Goal: Task Accomplishment & Management: Manage account settings

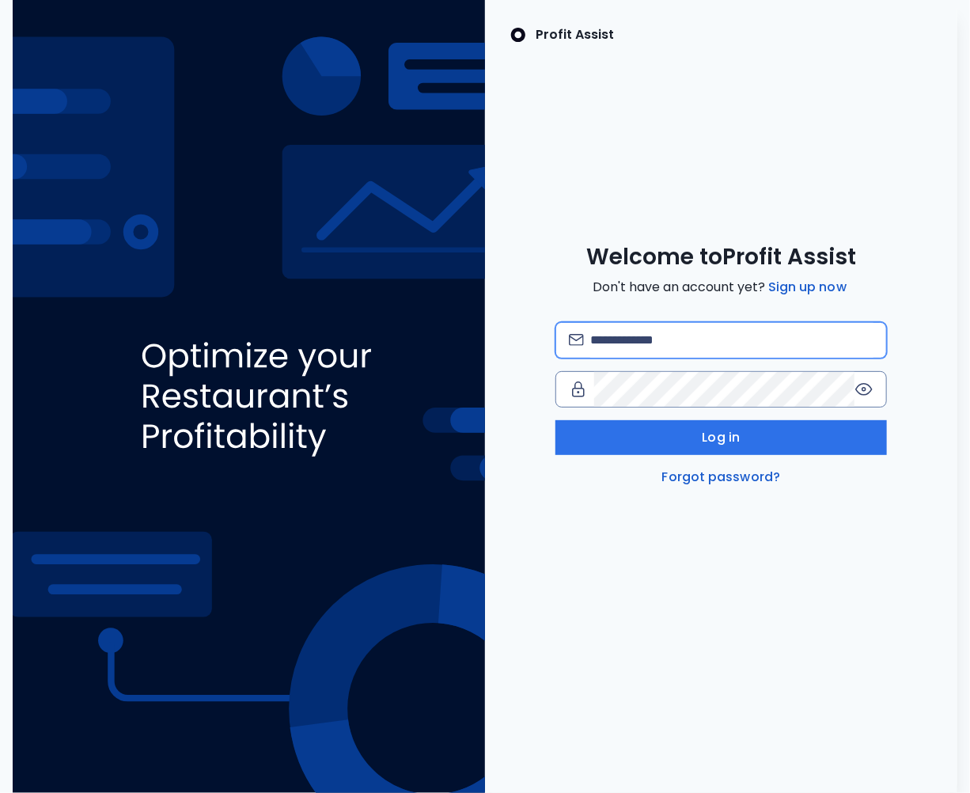
click at [623, 335] on input "email" at bounding box center [731, 340] width 283 height 35
type input "**********"
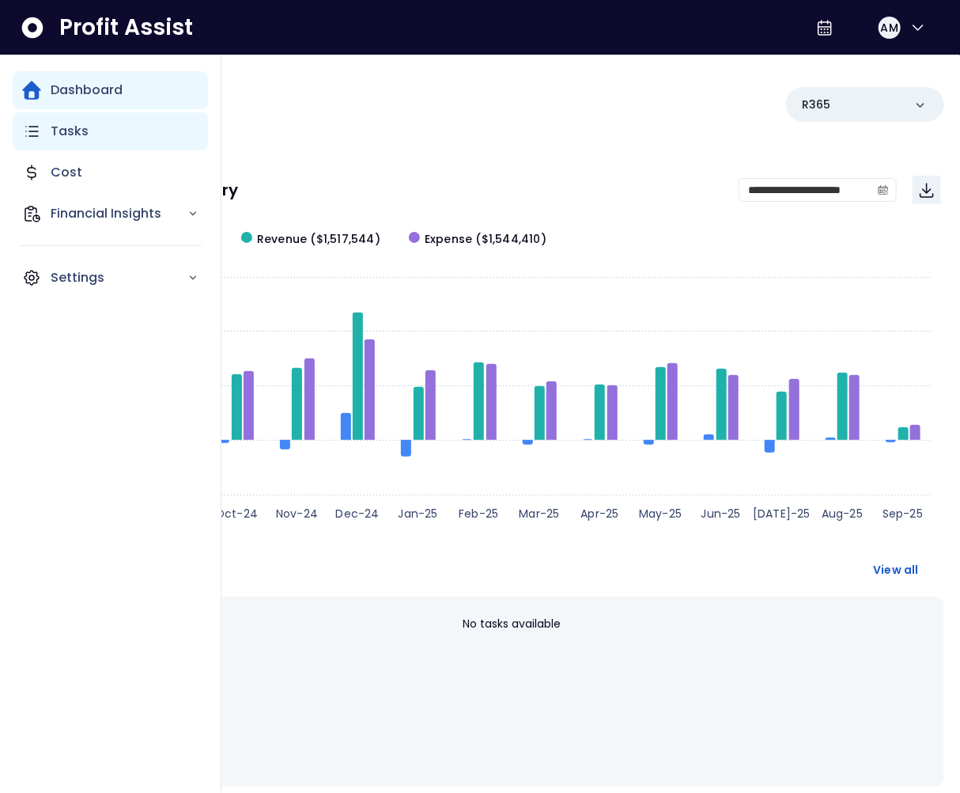
click at [47, 126] on div "Tasks" at bounding box center [110, 131] width 195 height 38
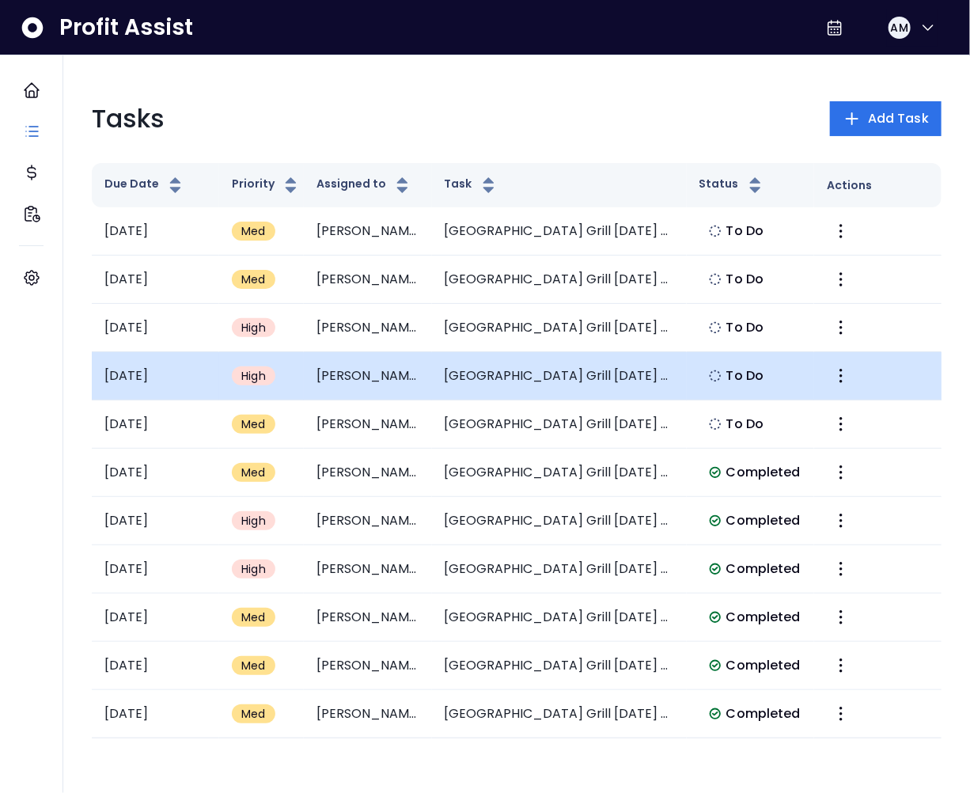
click at [535, 382] on td "[GEOGRAPHIC_DATA] Grill [DATE] Summary" at bounding box center [559, 376] width 255 height 48
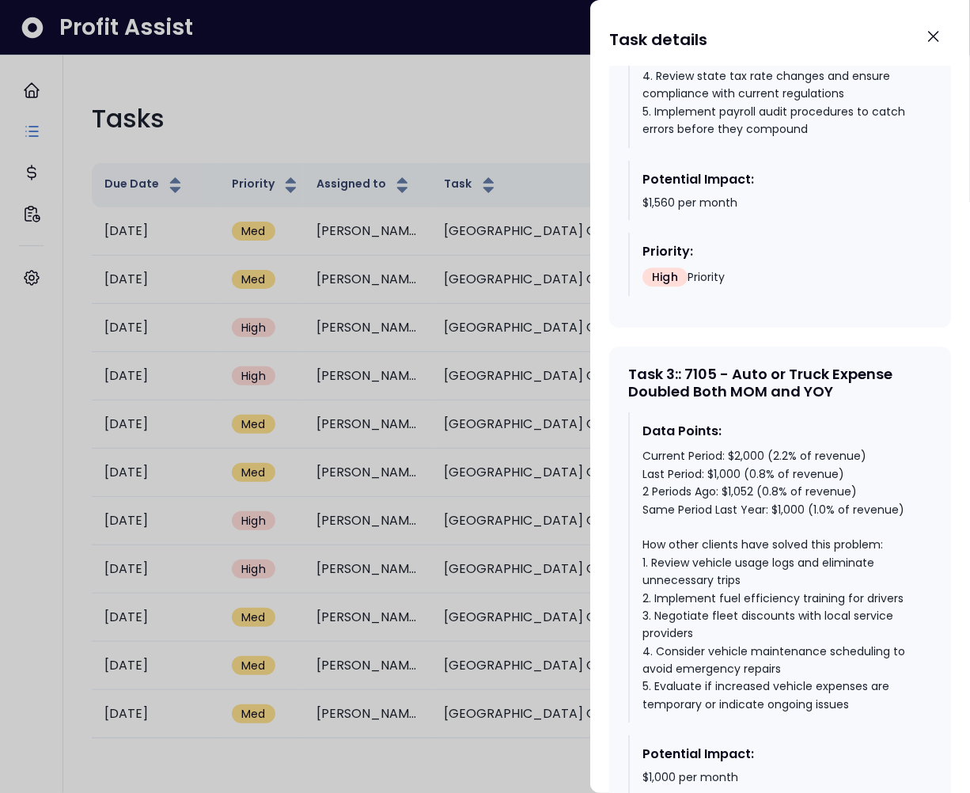
scroll to position [2041, 0]
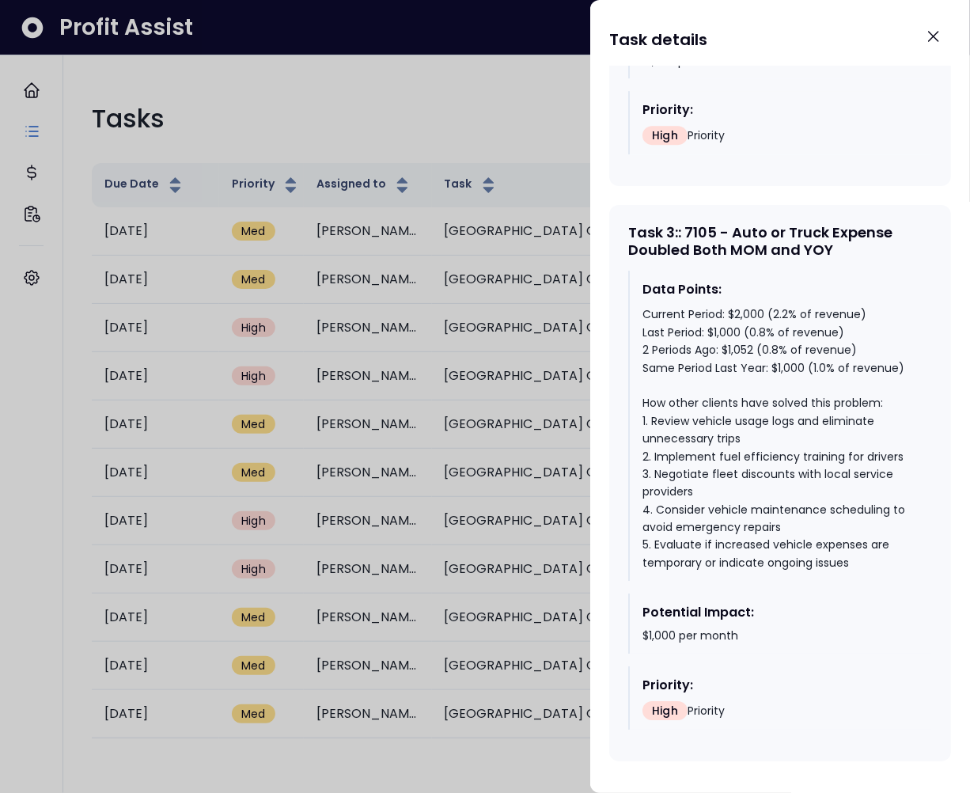
click at [474, 231] on div at bounding box center [485, 396] width 970 height 793
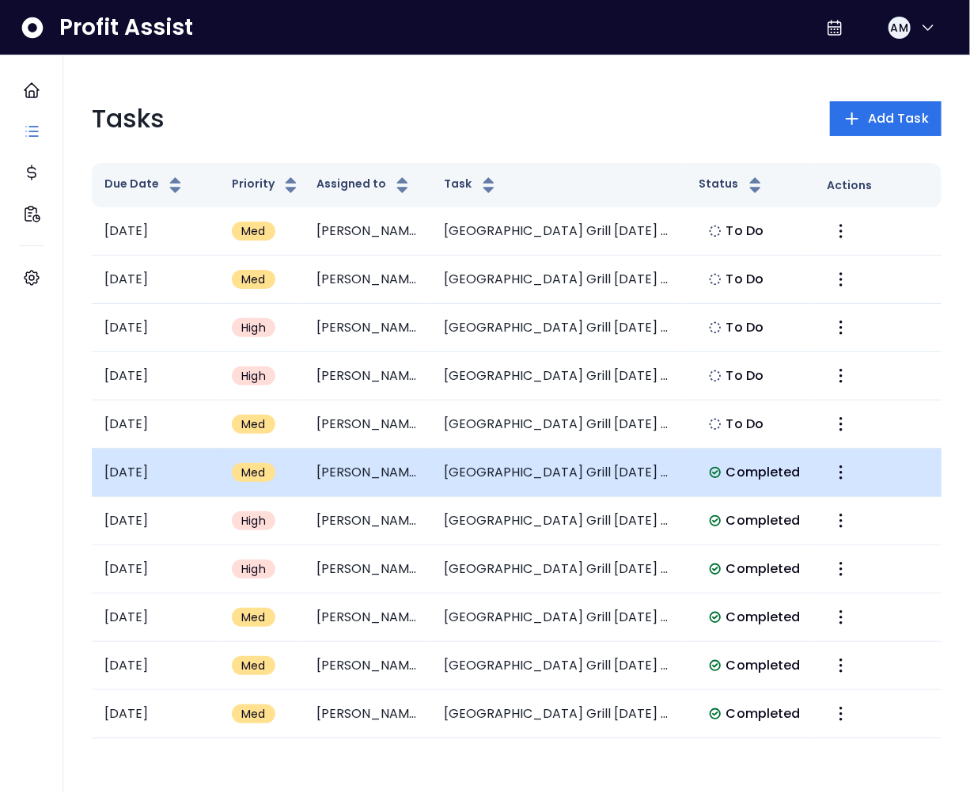
click at [555, 476] on td "Mesa Street Grill June 2025 Summary" at bounding box center [559, 473] width 255 height 48
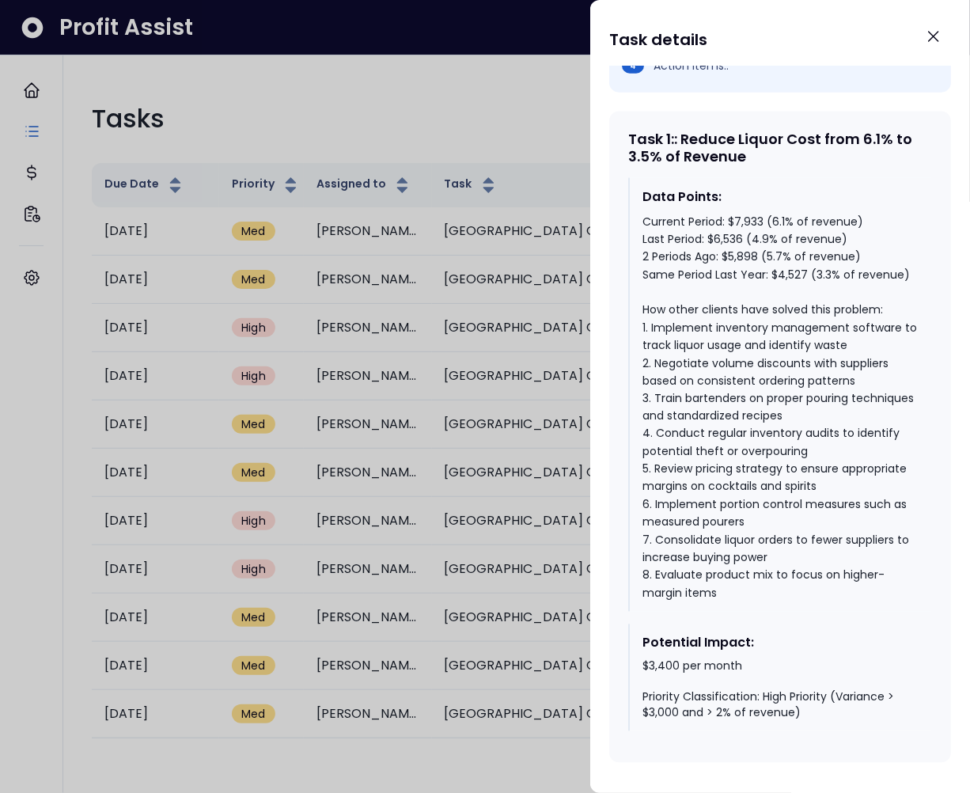
scroll to position [866, 0]
click at [467, 313] on div at bounding box center [485, 396] width 970 height 793
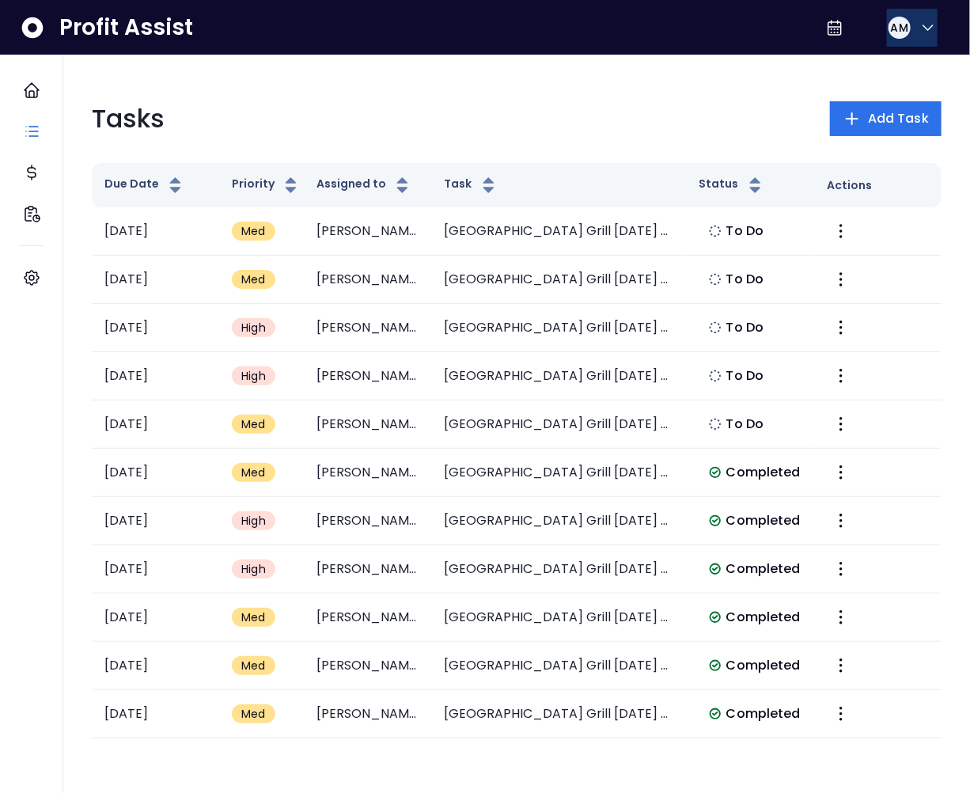
click at [900, 29] on span "AM" at bounding box center [899, 28] width 17 height 16
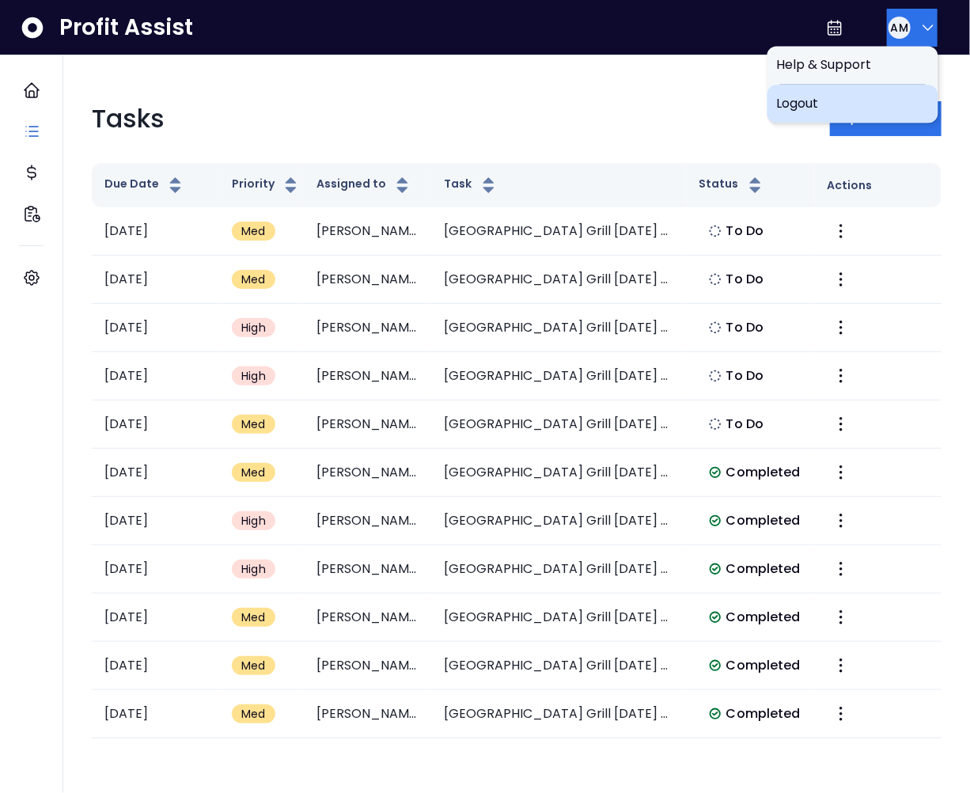
click at [892, 87] on div "Logout" at bounding box center [852, 104] width 171 height 38
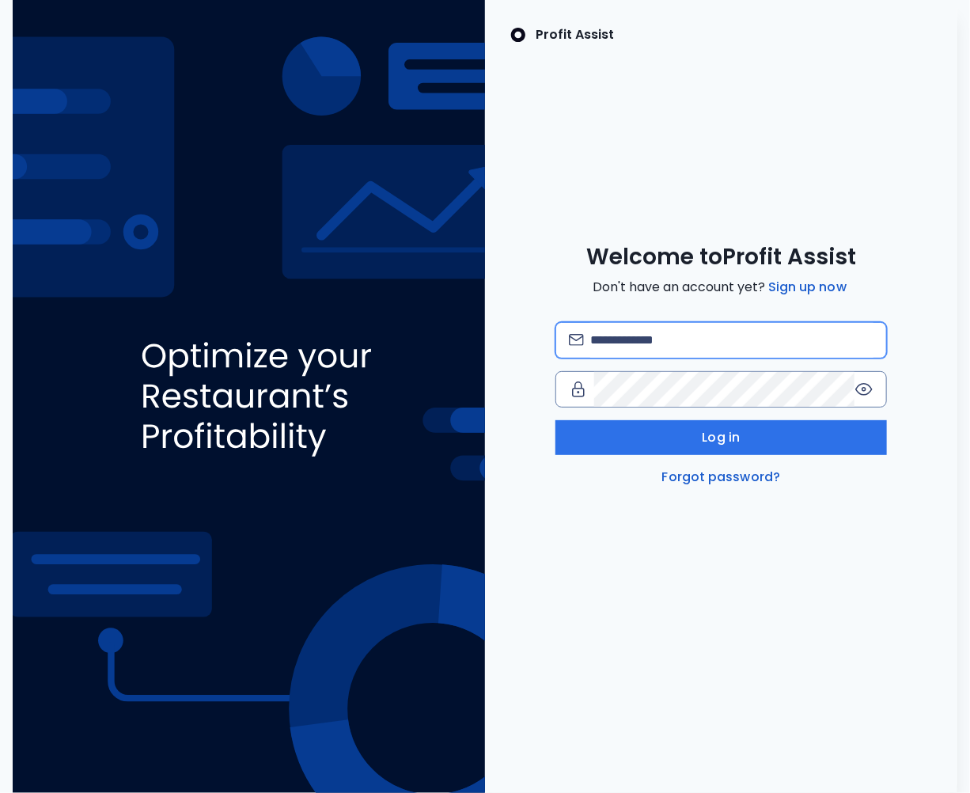
click at [619, 353] on input "email" at bounding box center [731, 340] width 283 height 35
type input "**********"
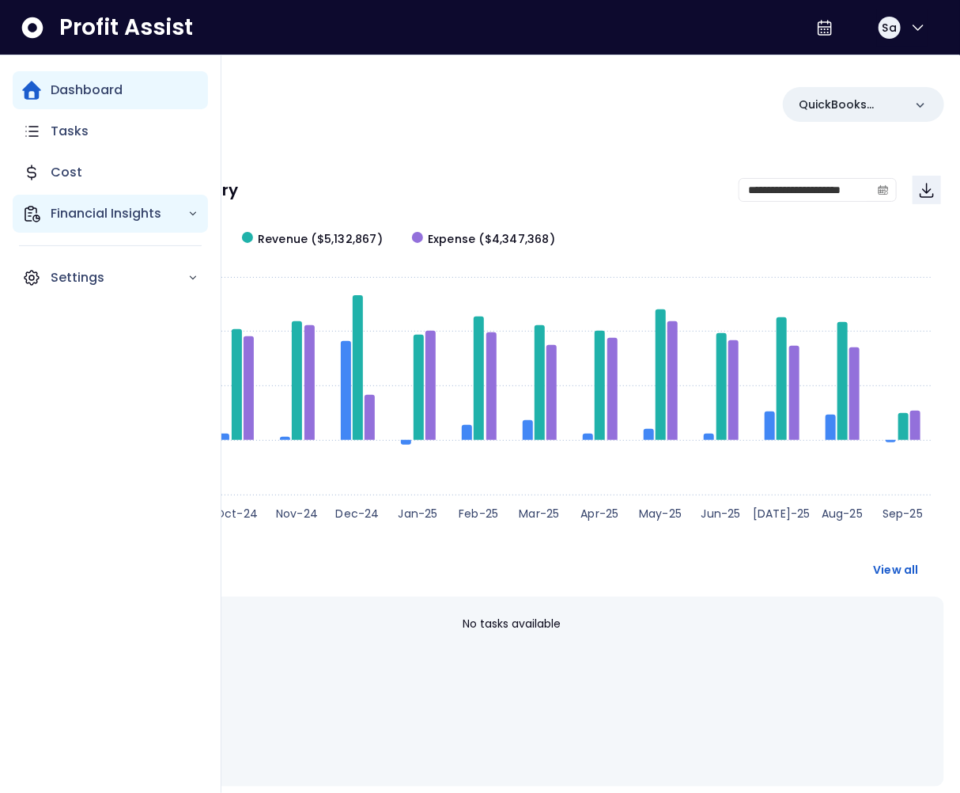
click at [42, 198] on div "Financial Insights" at bounding box center [110, 214] width 195 height 38
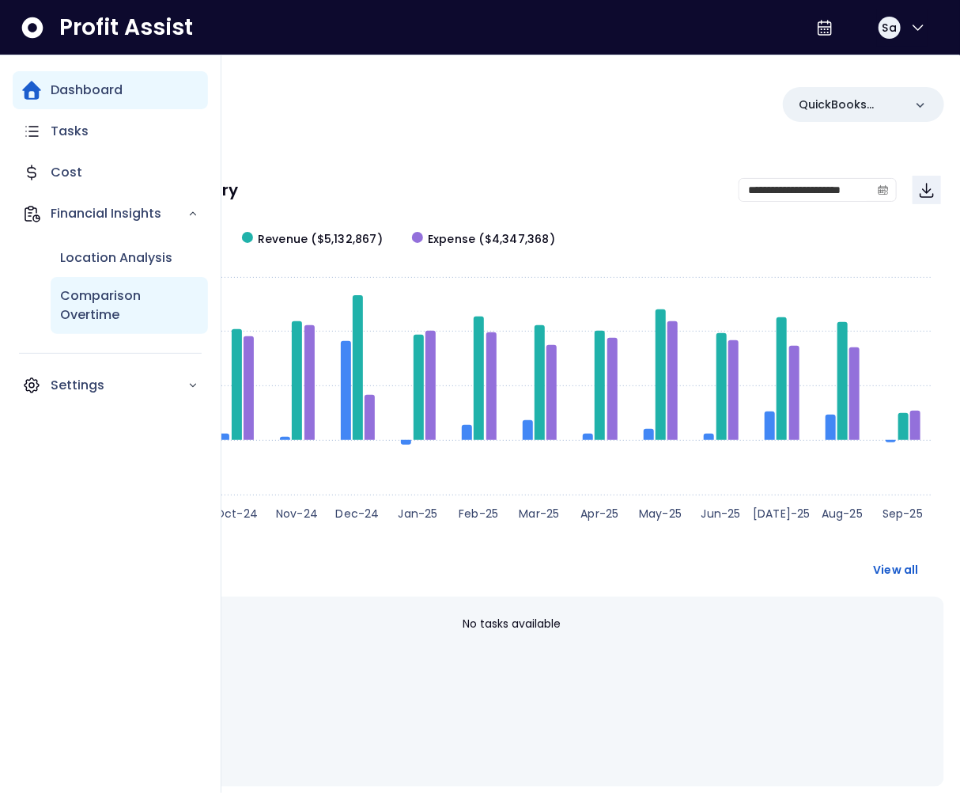
click at [108, 303] on p "Comparison Overtime" at bounding box center [129, 305] width 138 height 38
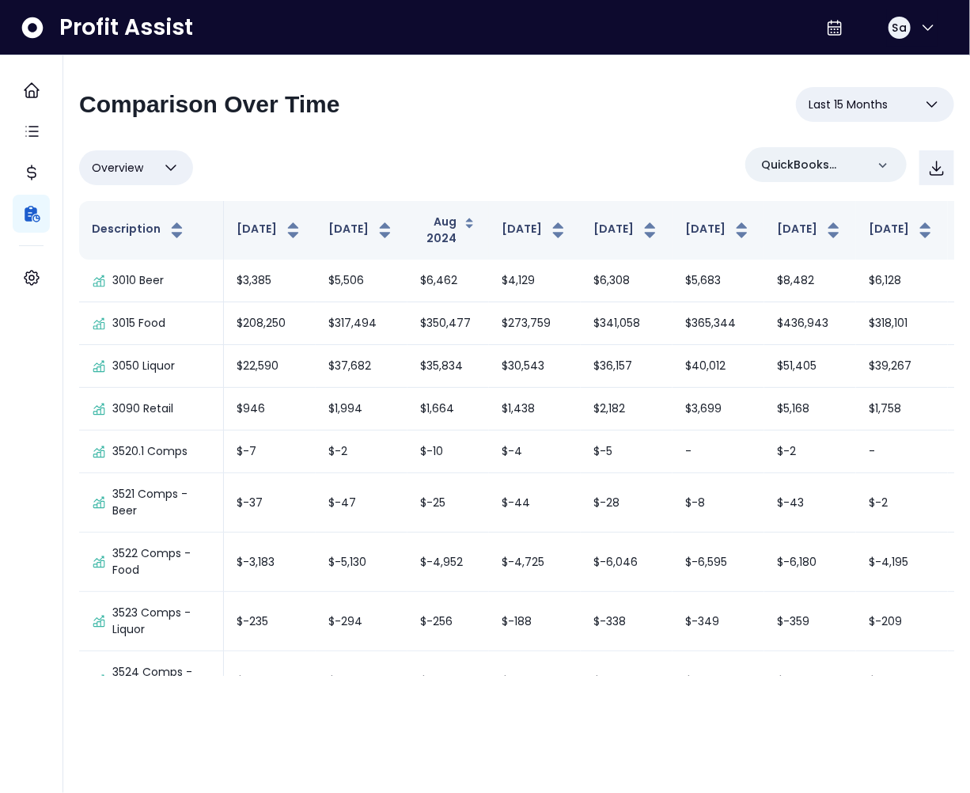
click at [462, 149] on div "Overview Overview % of cost % of sales % of budget ******** QuickBooks Online" at bounding box center [516, 167] width 875 height 41
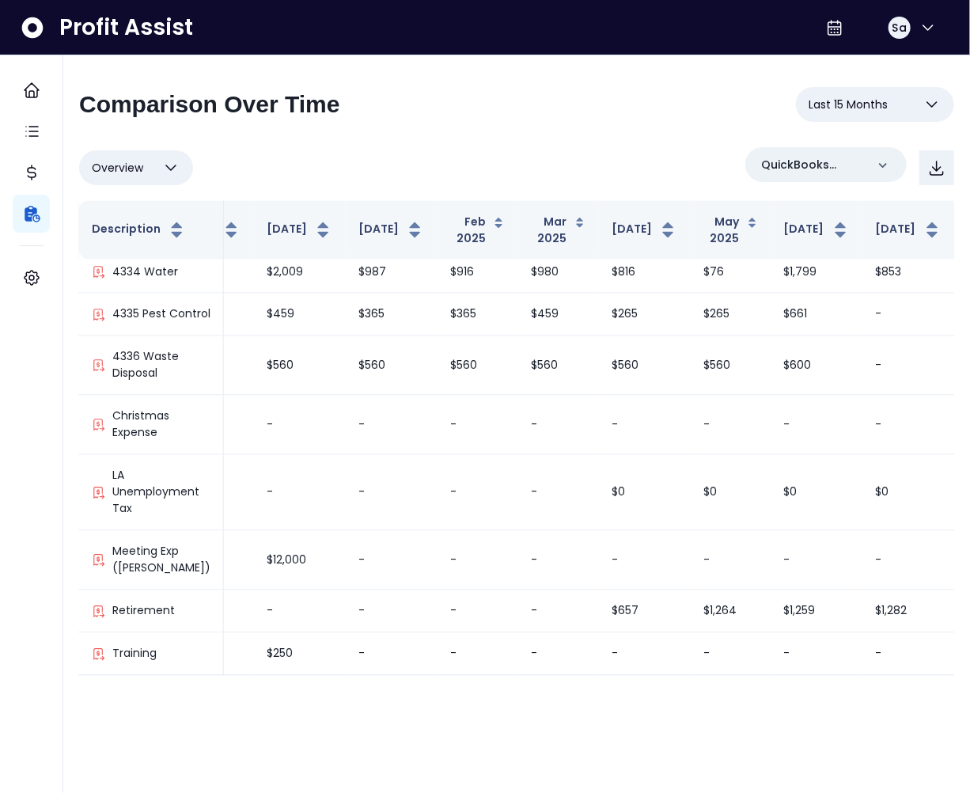
scroll to position [3527, 525]
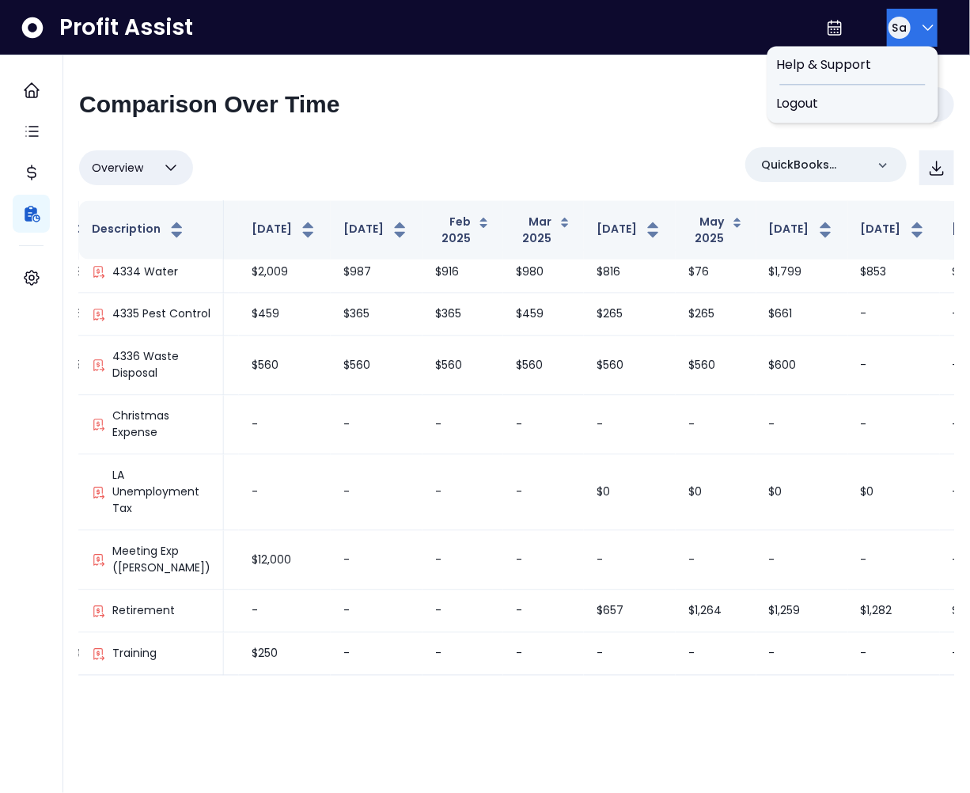
click at [895, 28] on span "Sa" at bounding box center [899, 28] width 14 height 16
click at [836, 97] on span "Logout" at bounding box center [853, 103] width 152 height 19
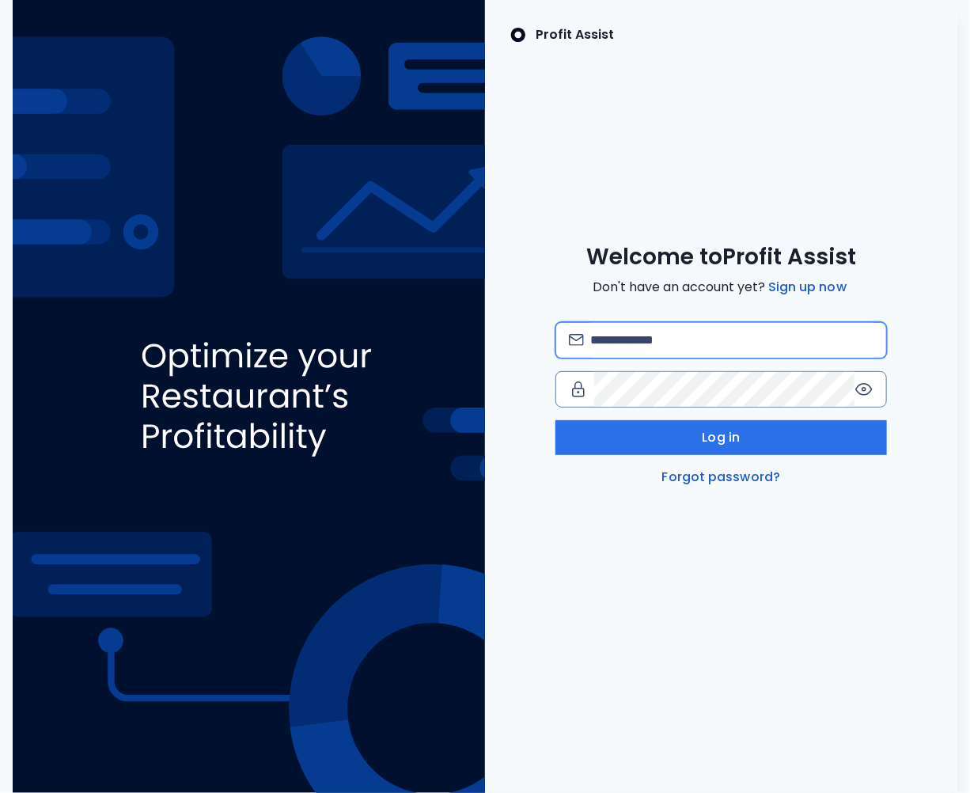
click at [608, 331] on input "email" at bounding box center [731, 340] width 283 height 35
type input "**********"
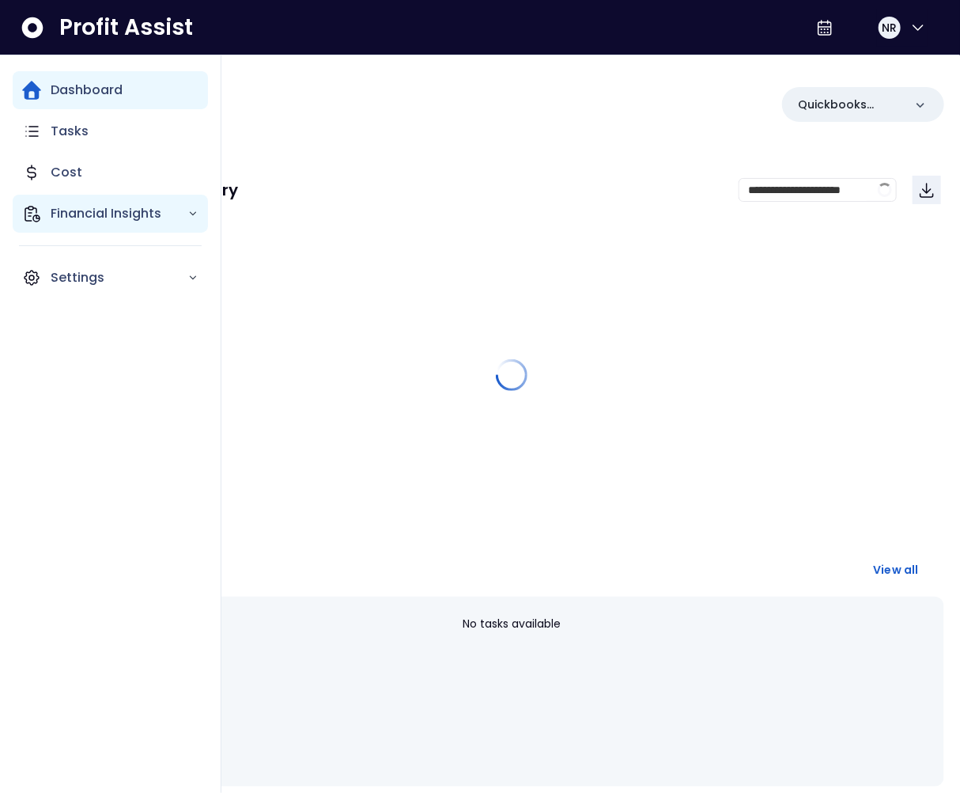
click at [44, 218] on div "Financial Insights" at bounding box center [110, 214] width 195 height 38
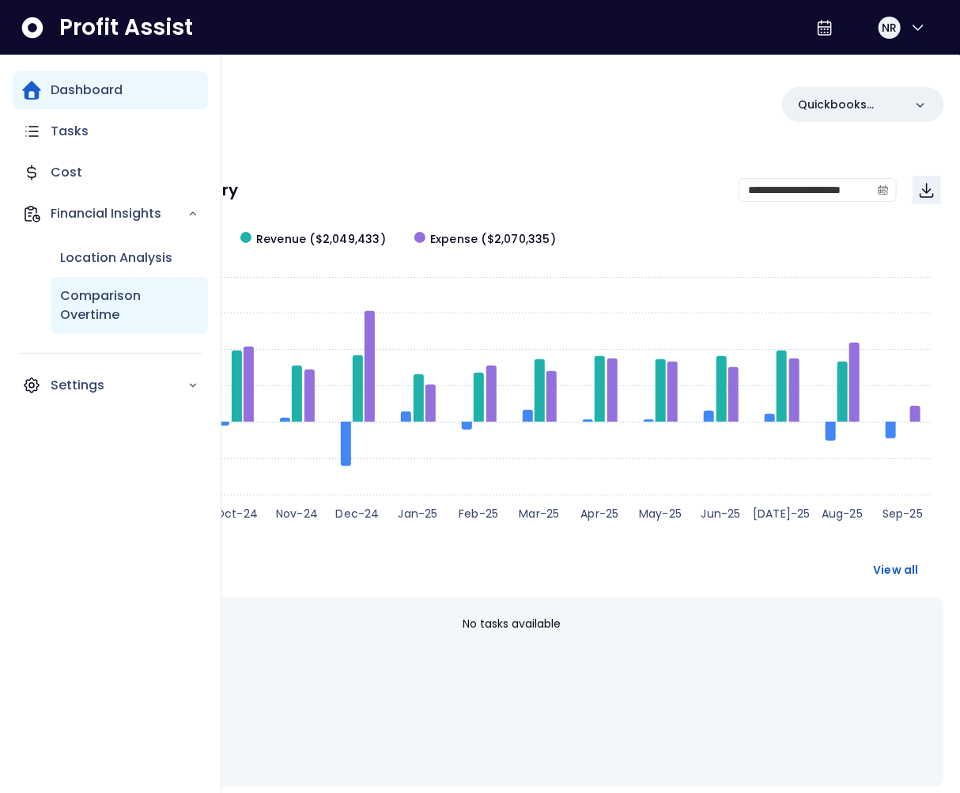
click at [108, 296] on p "Comparison Overtime" at bounding box center [129, 305] width 138 height 38
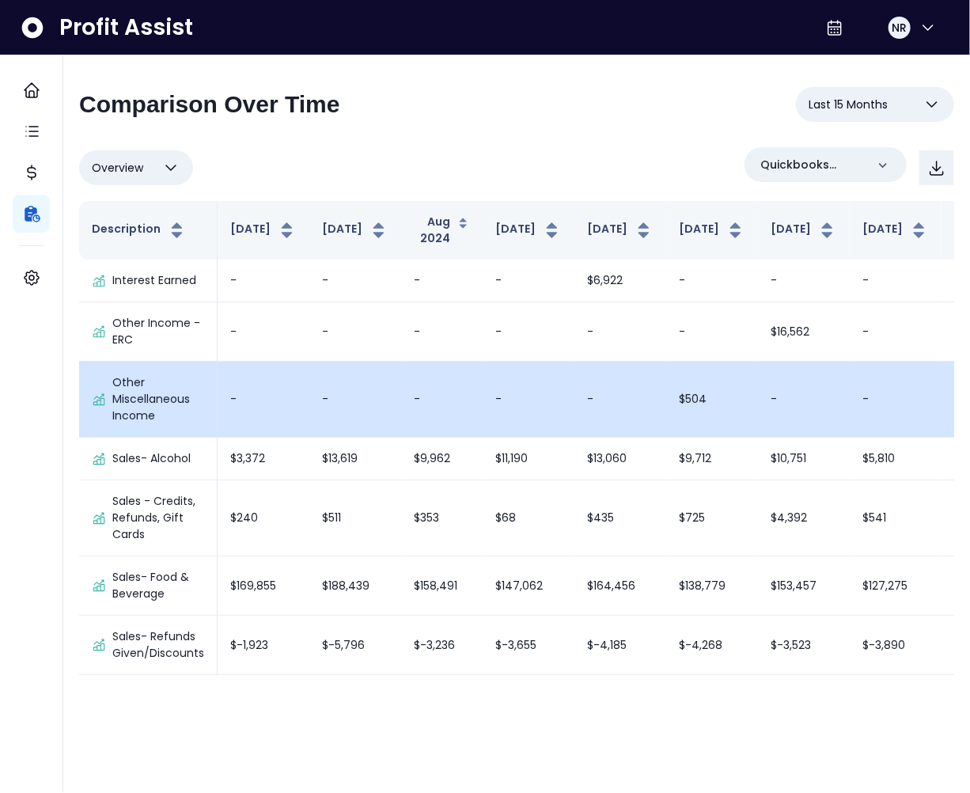
scroll to position [1385, 0]
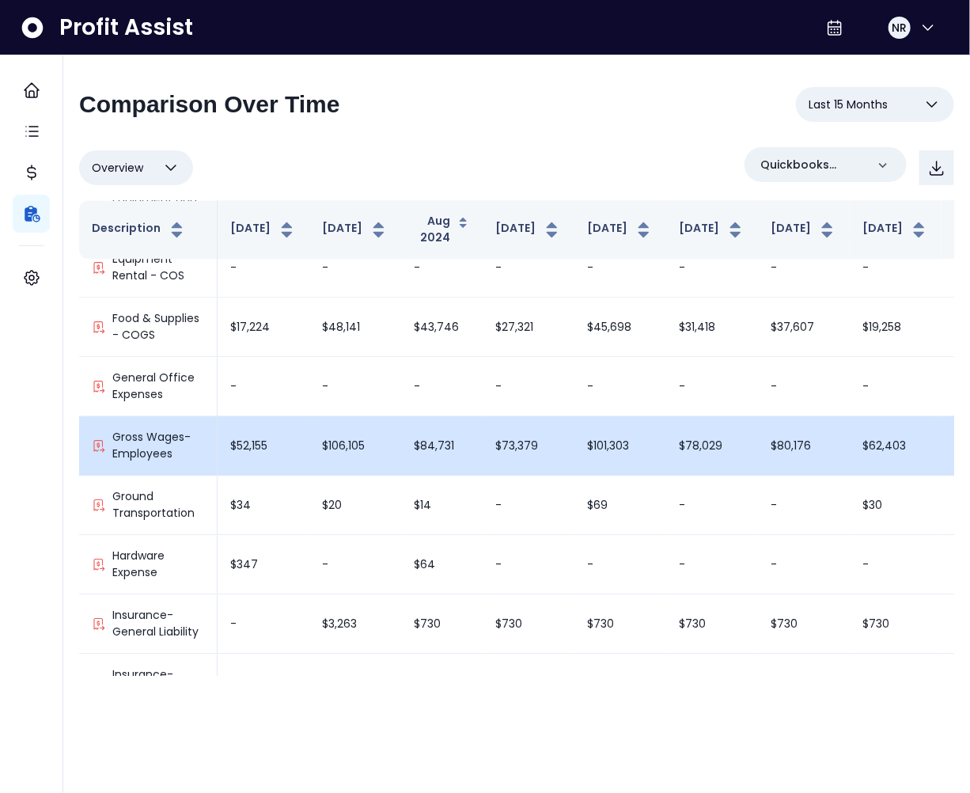
click at [584, 435] on td "$101,303" at bounding box center [620, 446] width 92 height 59
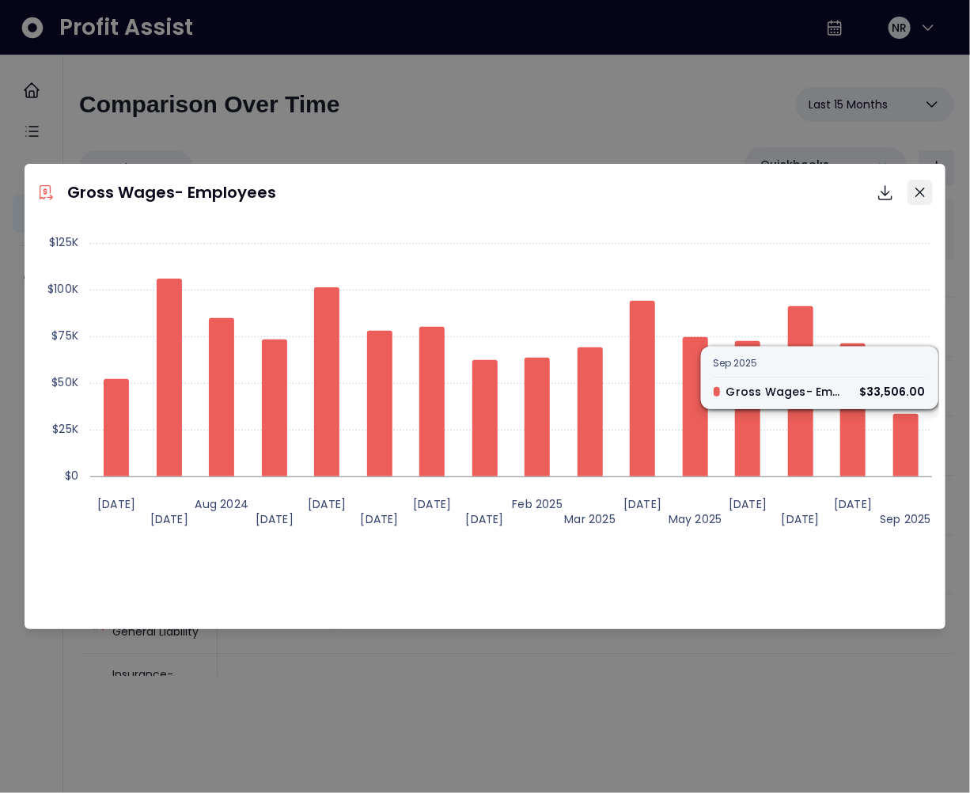
click at [926, 198] on button "Close" at bounding box center [919, 192] width 25 height 25
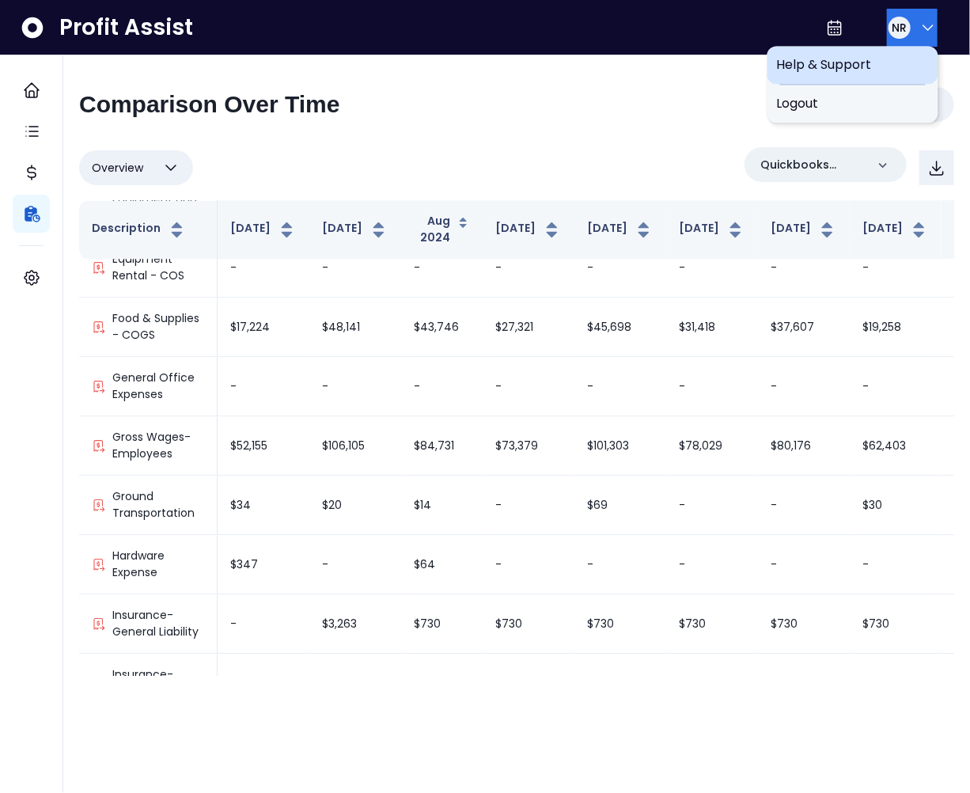
drag, startPoint x: 901, startPoint y: 33, endPoint x: 903, endPoint y: 51, distance: 18.4
click at [901, 33] on div "NR" at bounding box center [899, 28] width 22 height 22
click at [867, 123] on div "**********" at bounding box center [516, 110] width 875 height 47
click at [928, 14] on button "NR" at bounding box center [912, 28] width 51 height 38
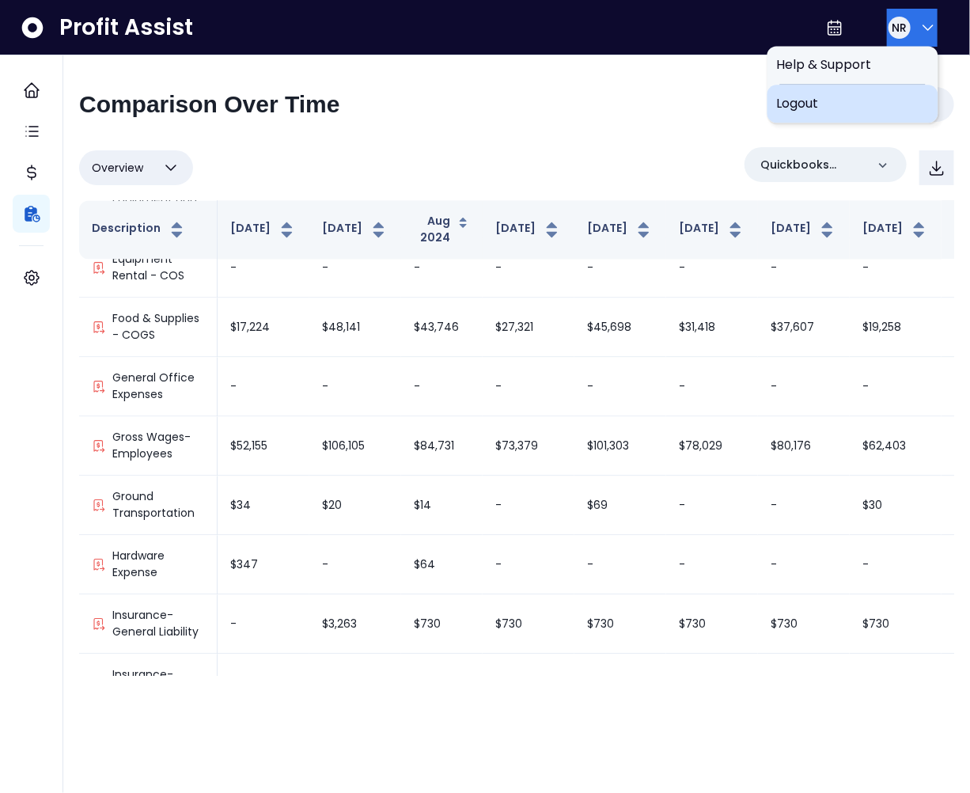
click at [831, 99] on span "Logout" at bounding box center [853, 103] width 152 height 19
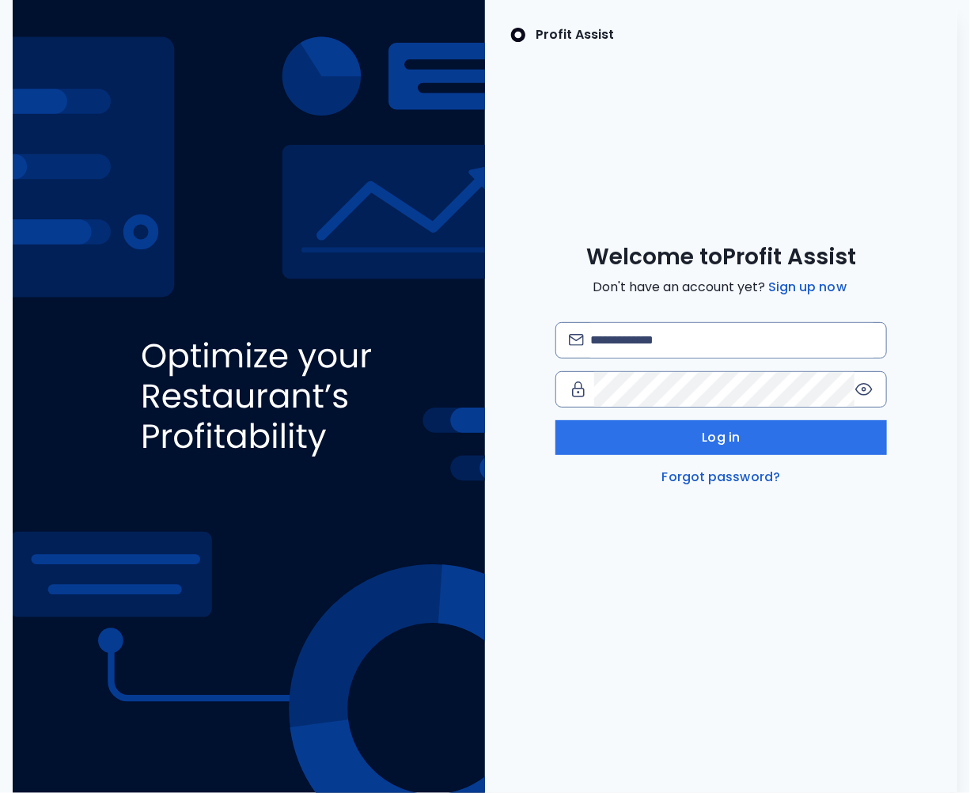
click at [651, 315] on div "Welcome to Profit Assist Don't have an account yet? Sign up now Log in Forgot p…" at bounding box center [721, 365] width 472 height 244
click at [633, 331] on input "email" at bounding box center [731, 340] width 283 height 35
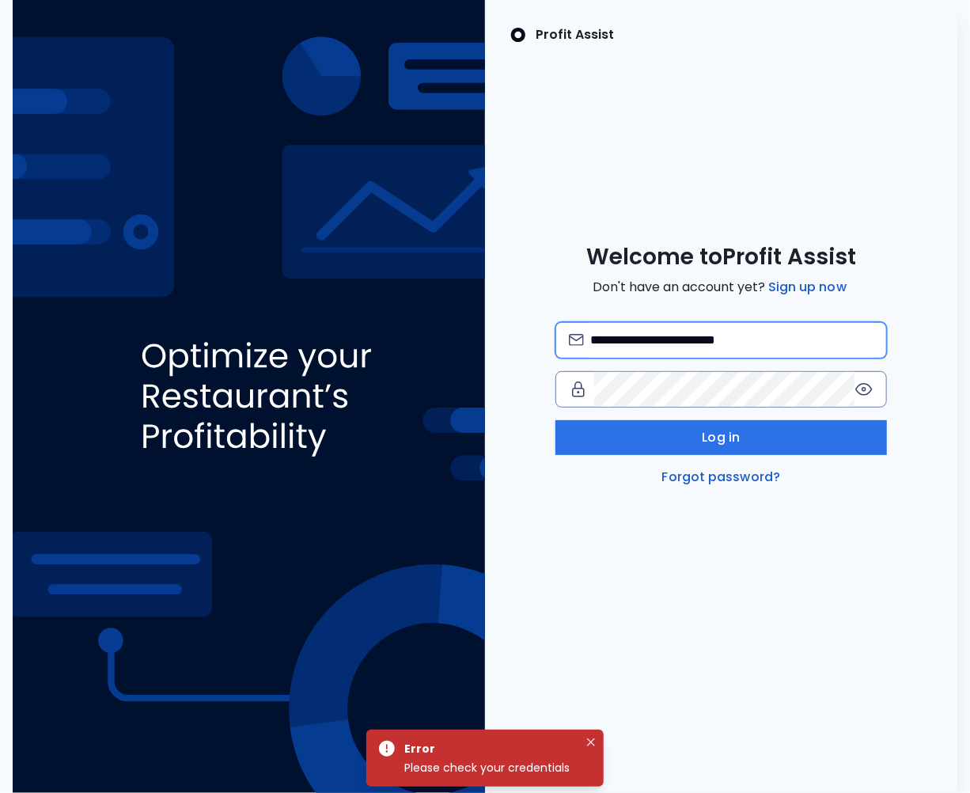
click at [728, 331] on input "**********" at bounding box center [731, 340] width 283 height 35
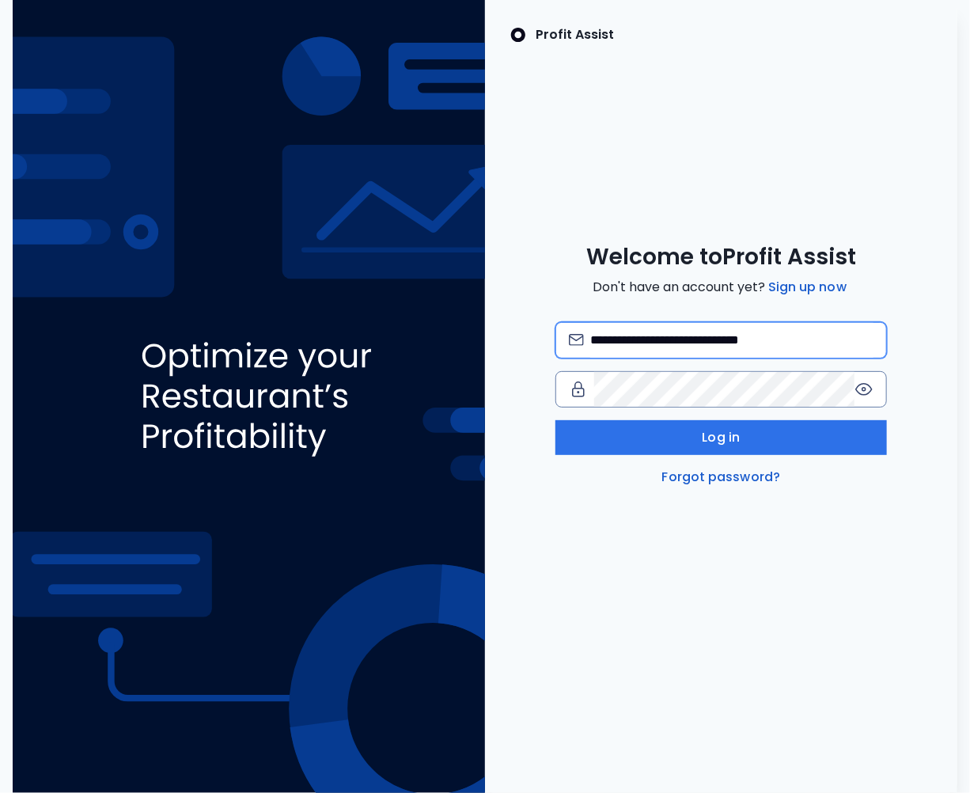
type input "**********"
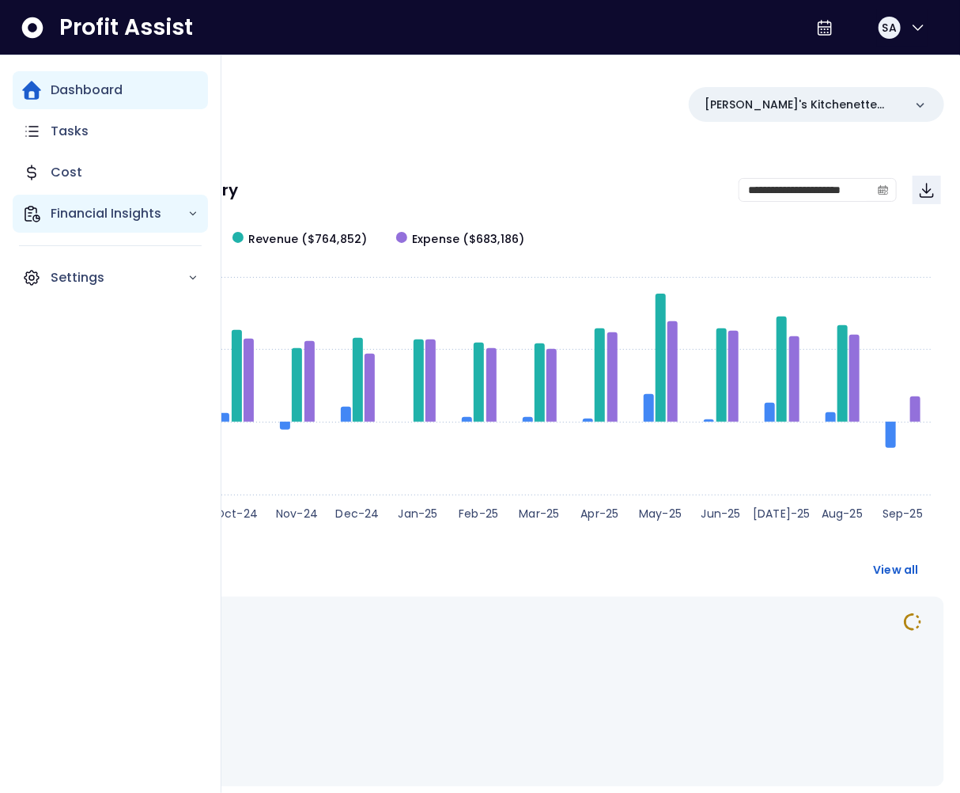
click at [71, 212] on p "Financial Insights" at bounding box center [119, 213] width 137 height 19
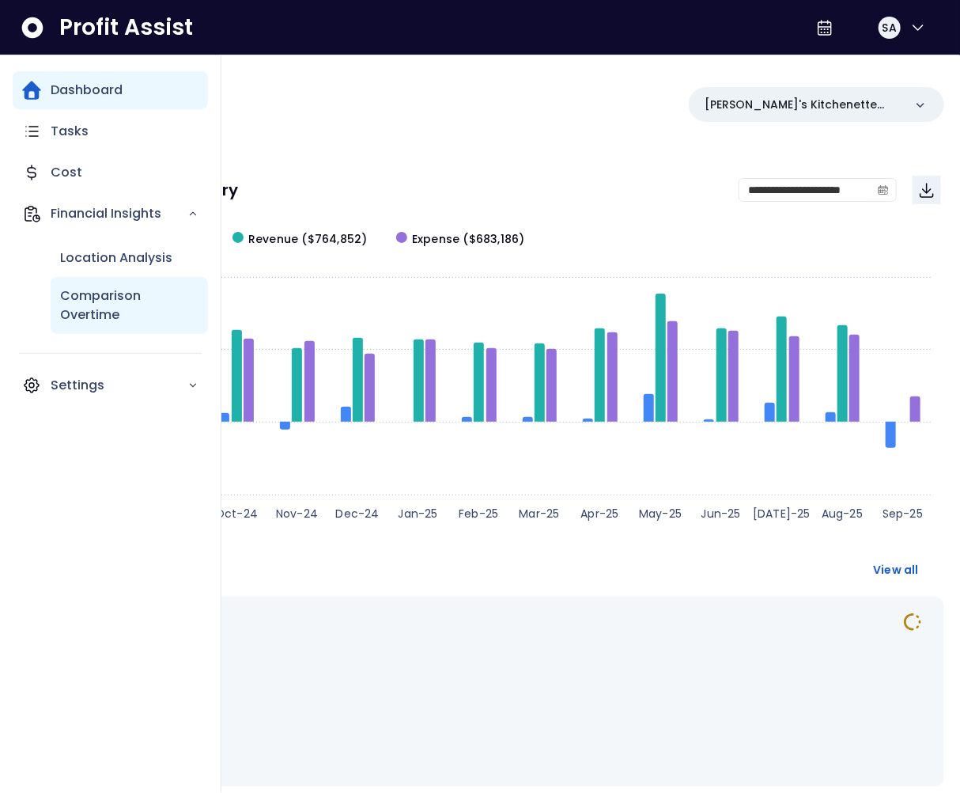
click at [90, 289] on p "Comparison Overtime" at bounding box center [129, 305] width 138 height 38
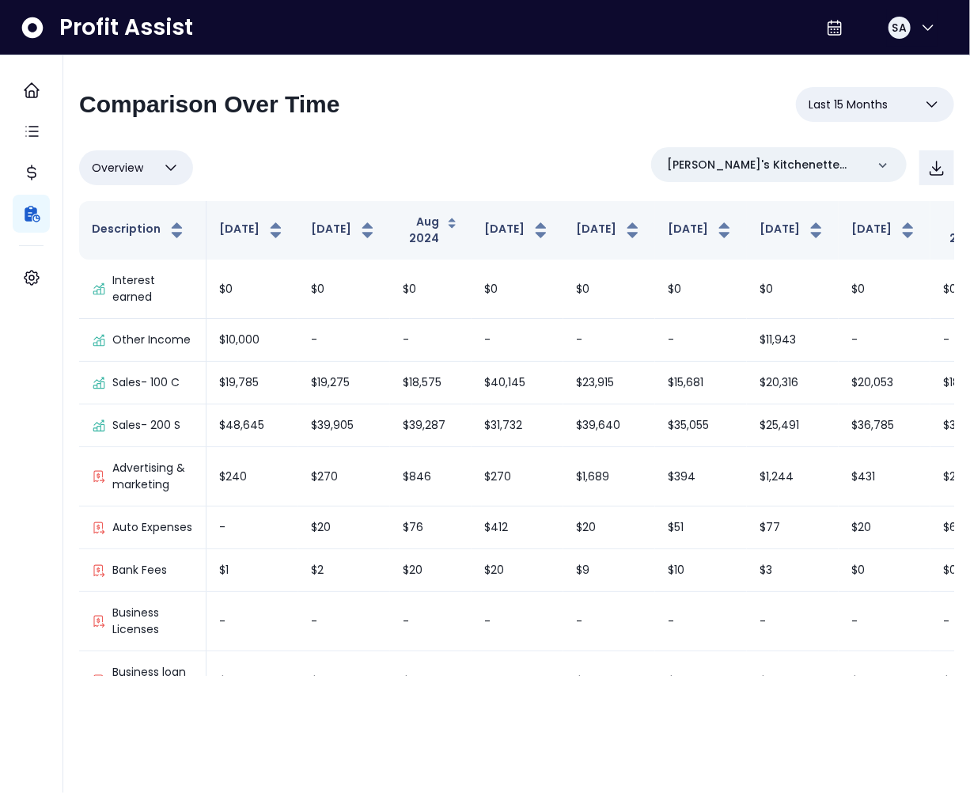
click at [120, 165] on span "Overview" at bounding box center [117, 167] width 51 height 19
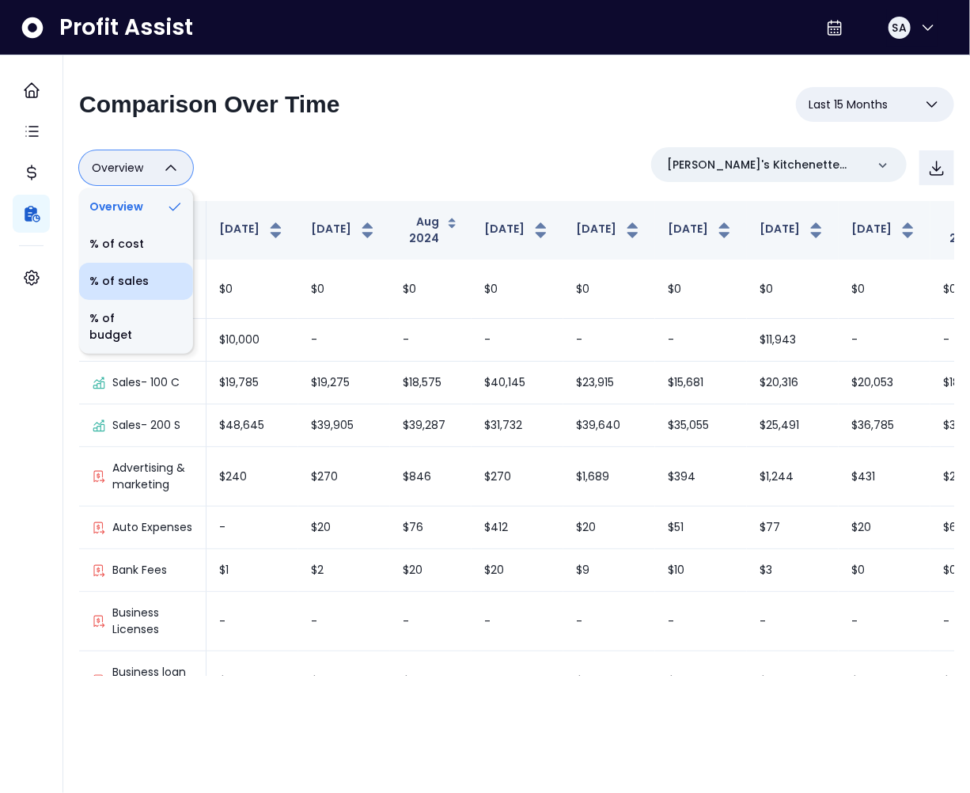
click at [125, 287] on li "% of sales" at bounding box center [136, 281] width 114 height 37
type input "*********"
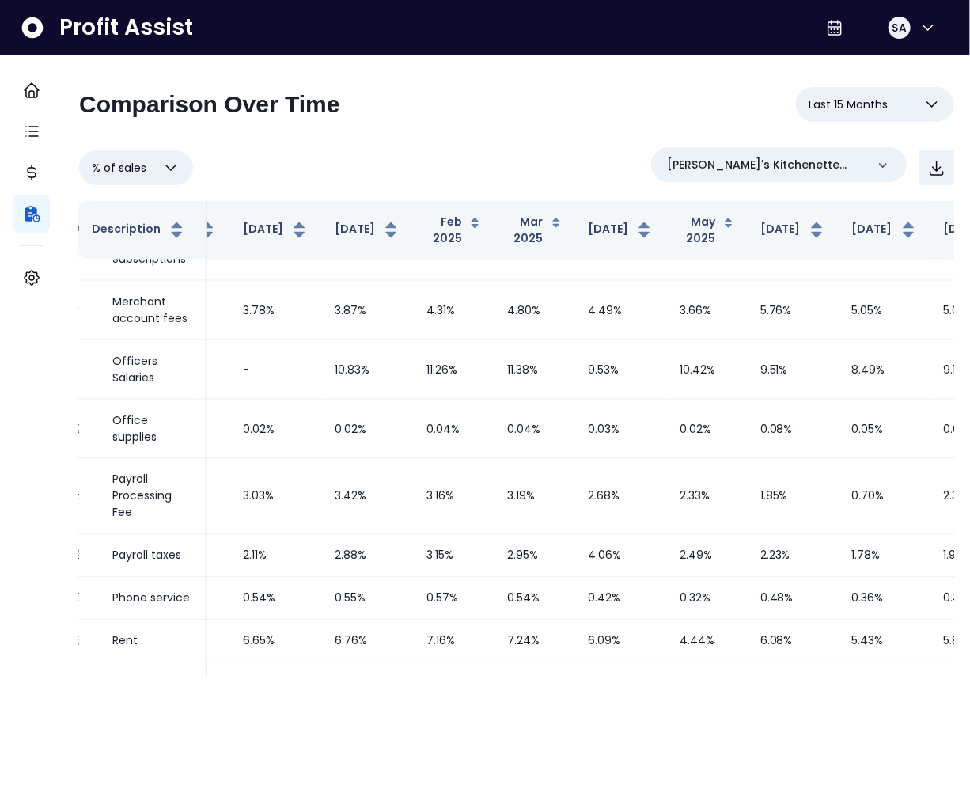
scroll to position [1430, 517]
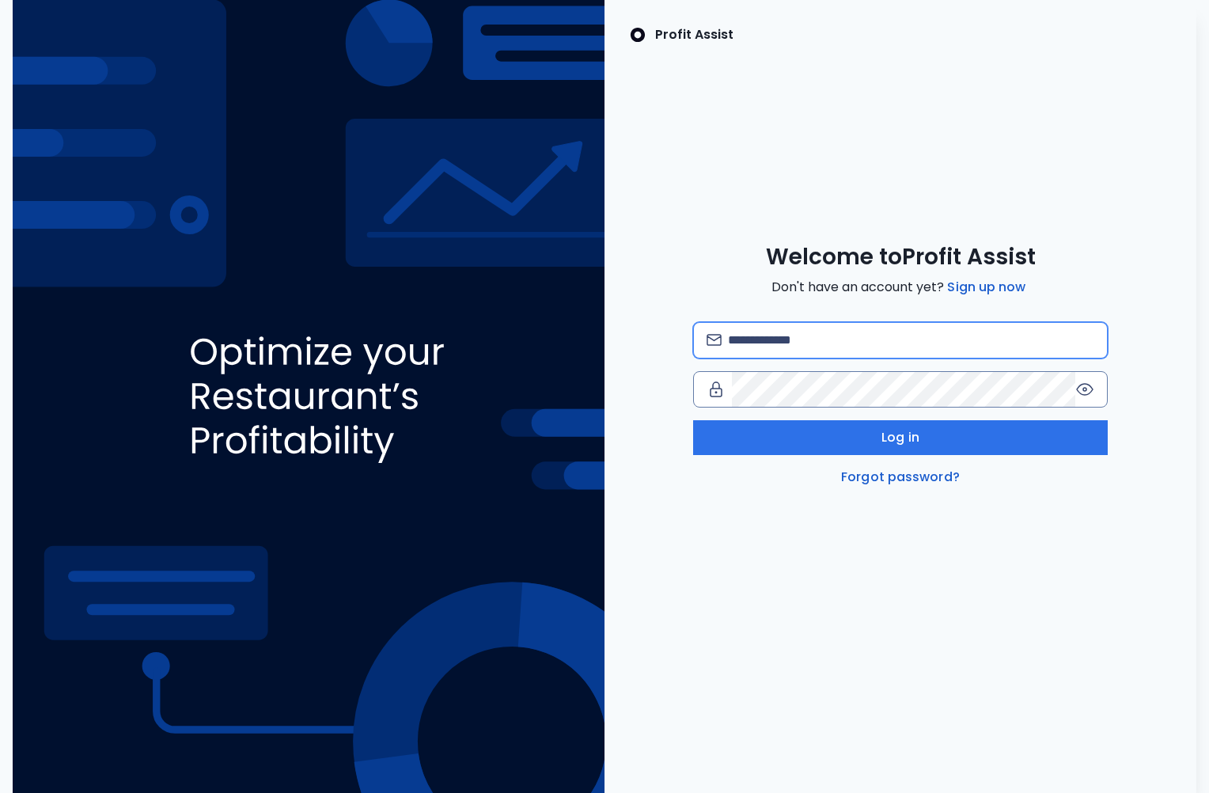
click at [820, 338] on input "email" at bounding box center [911, 340] width 366 height 35
type input "**********"
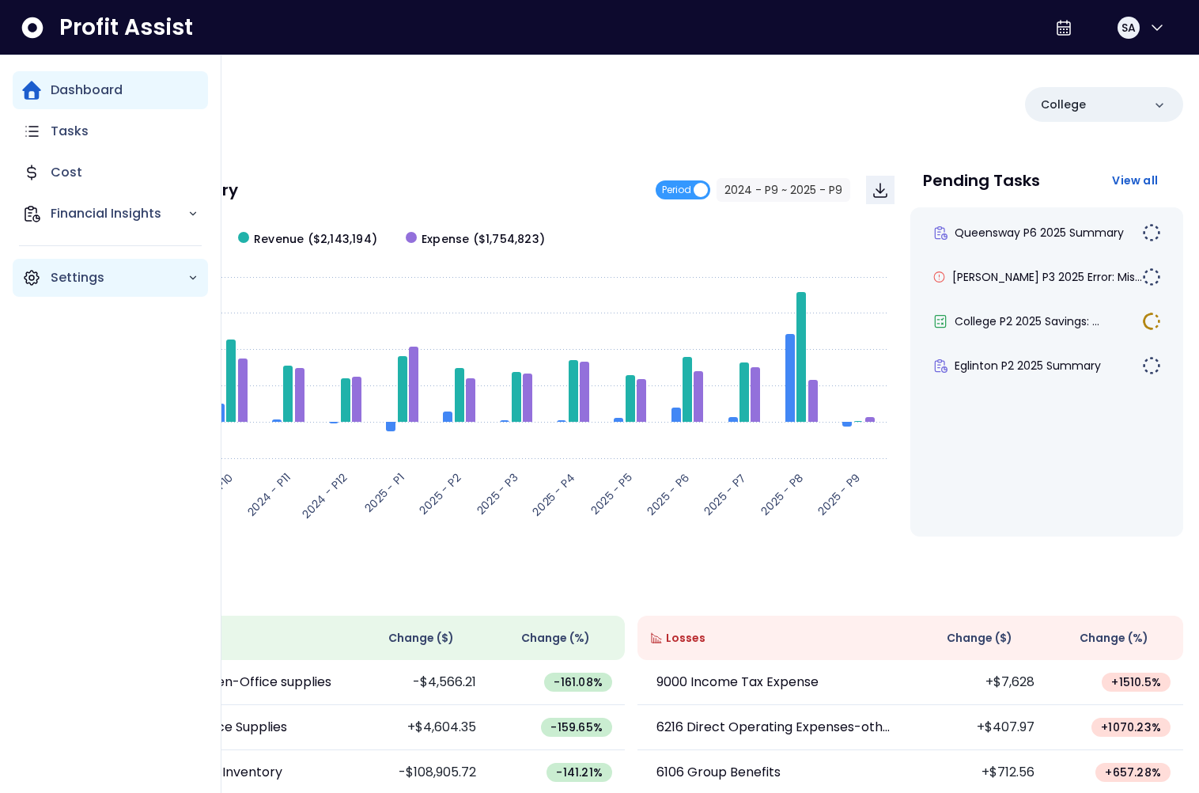
click at [40, 283] on icon "Main navigation" at bounding box center [31, 277] width 19 height 19
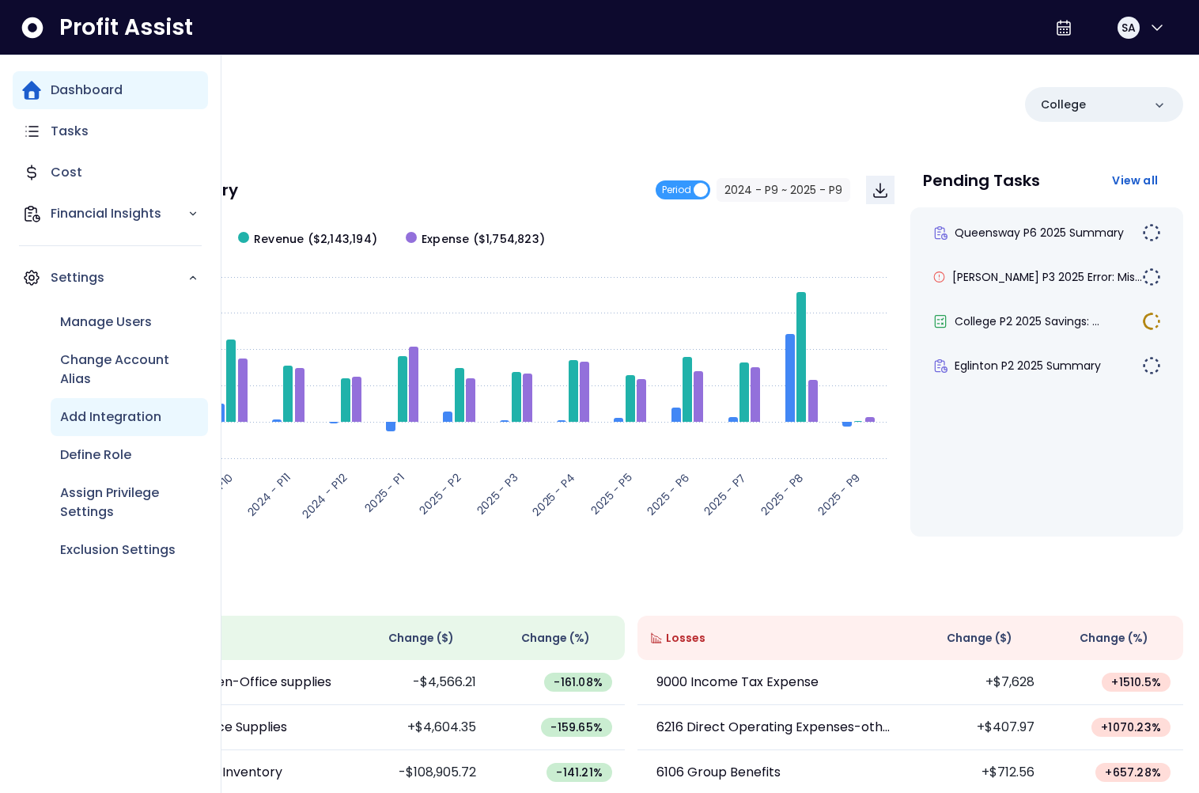
click at [103, 427] on div "Add Integration" at bounding box center [129, 417] width 157 height 38
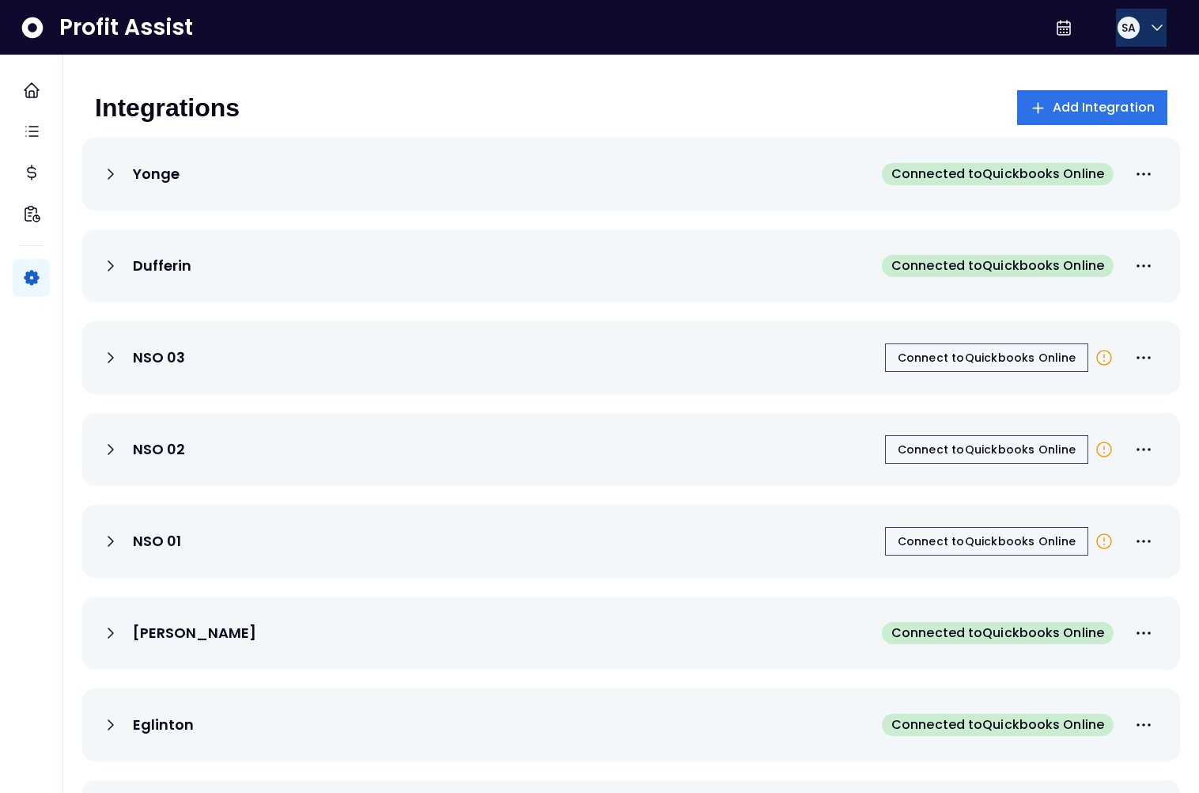
click at [1129, 31] on span "SA" at bounding box center [1129, 28] width 14 height 16
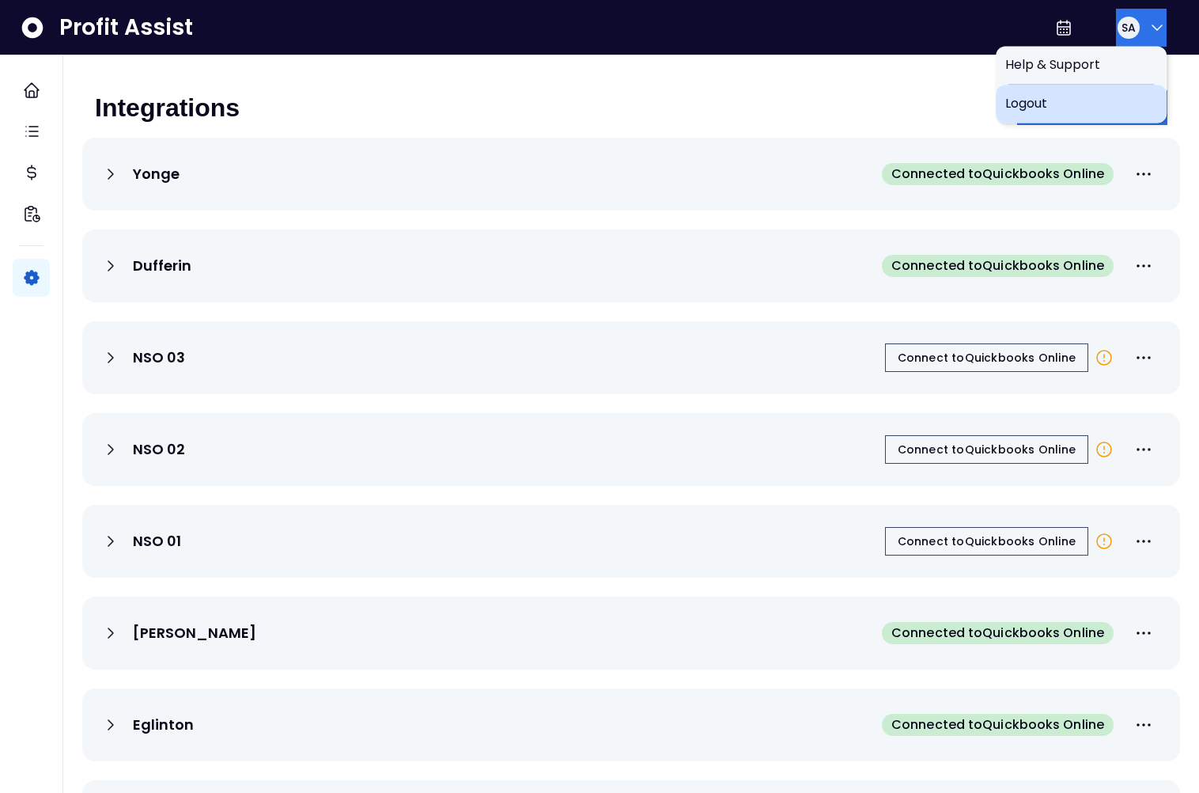
click at [1097, 116] on div "Logout" at bounding box center [1081, 104] width 171 height 38
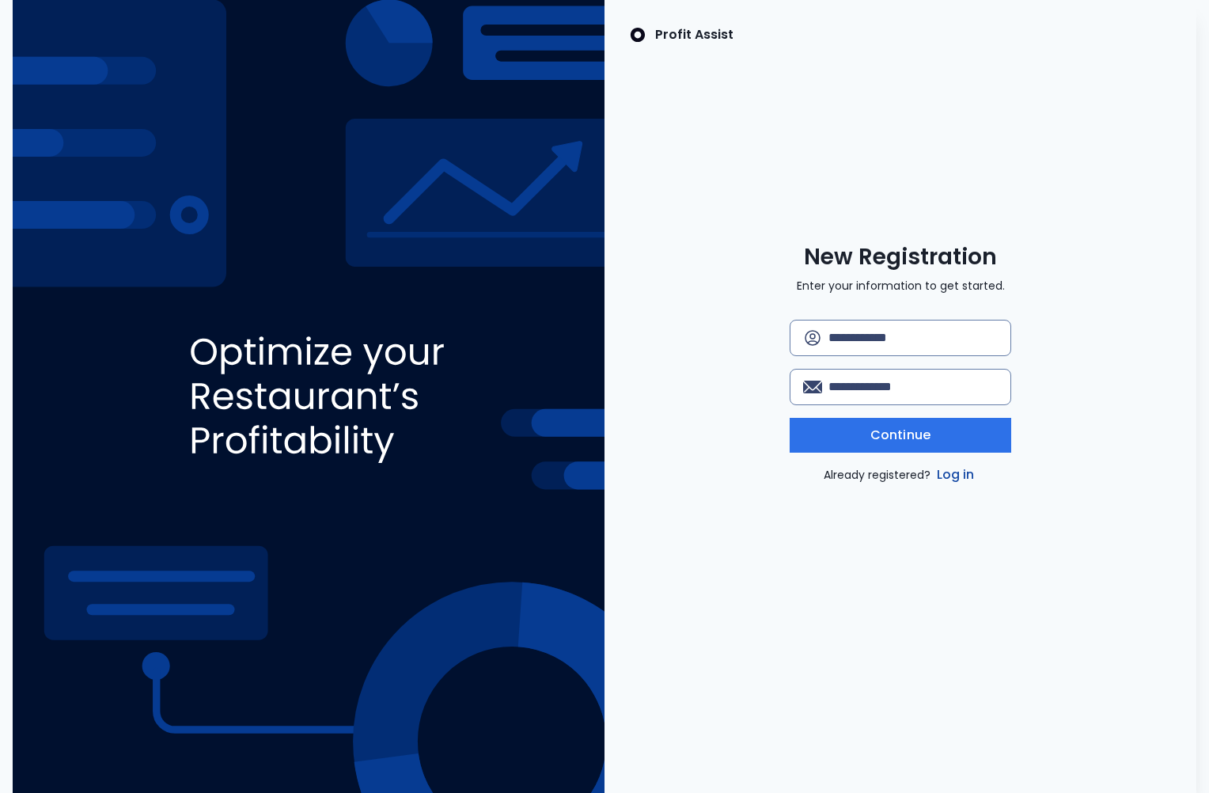
click at [956, 474] on link "Log in" at bounding box center [956, 474] width 44 height 19
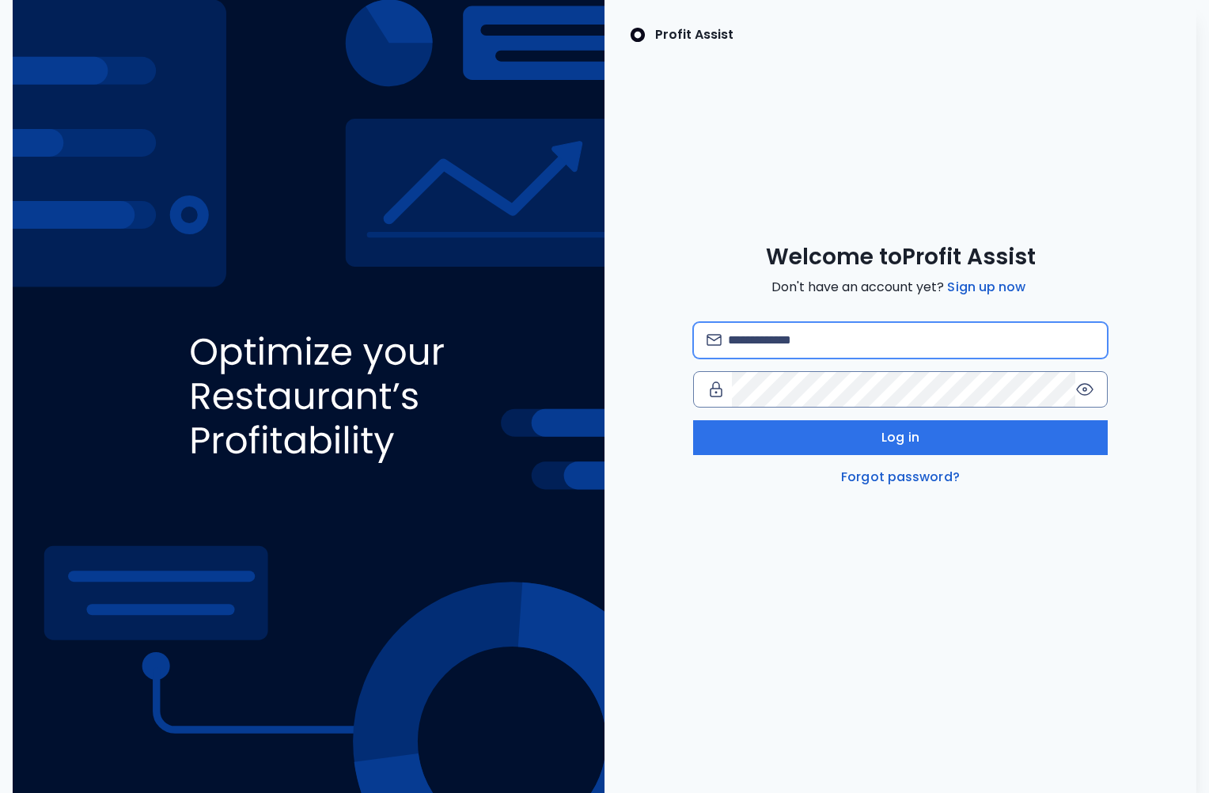
click at [837, 335] on input "email" at bounding box center [911, 340] width 366 height 35
type input "**********"
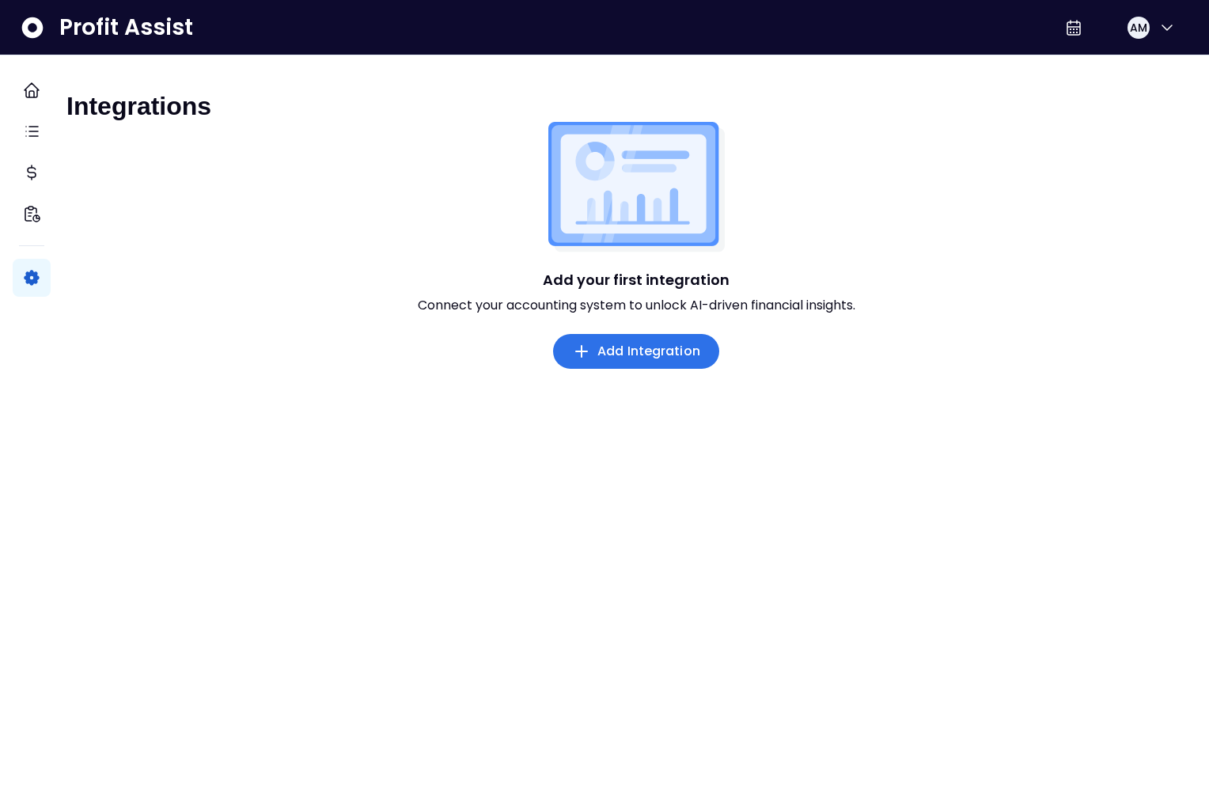
click at [655, 361] on span "Add Integration" at bounding box center [648, 351] width 103 height 19
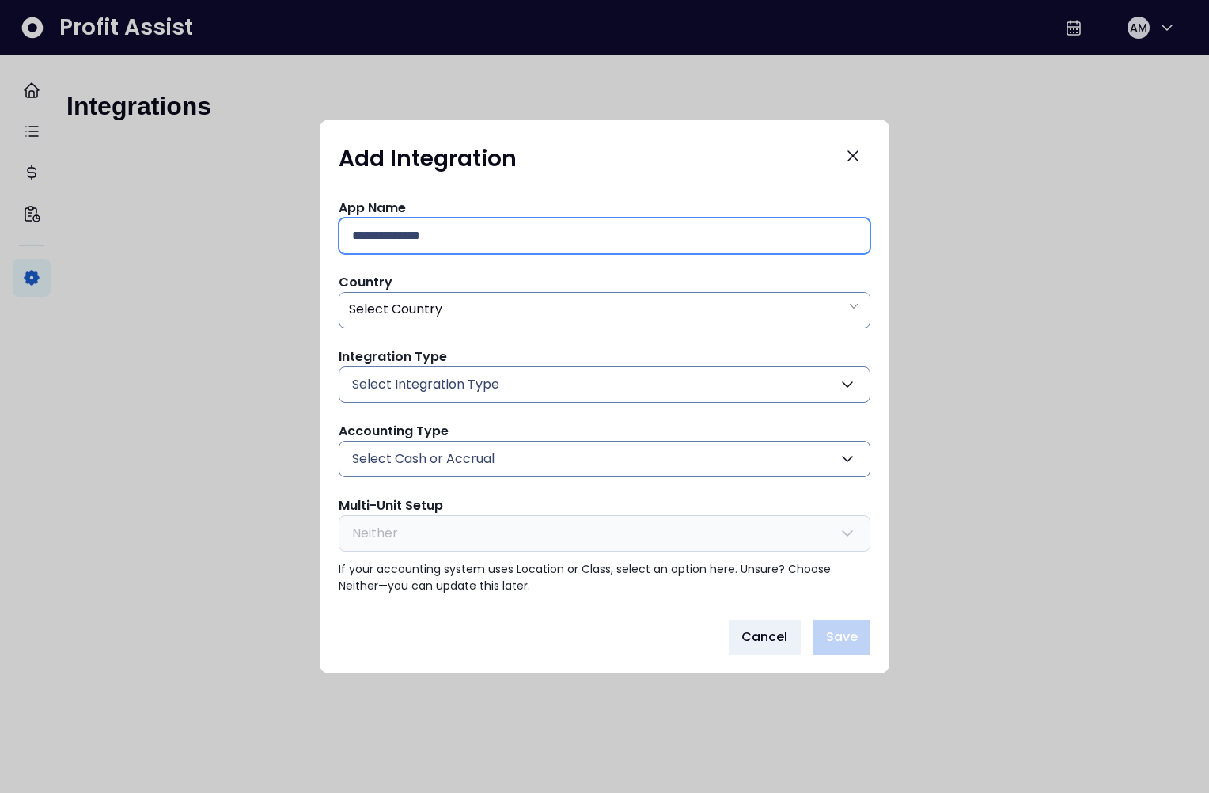
click at [584, 231] on input "text" at bounding box center [604, 235] width 505 height 35
click at [653, 345] on div "App Name Country Select Country Integration Type Select Integration Type Quickb…" at bounding box center [605, 397] width 532 height 396
drag, startPoint x: 861, startPoint y: 340, endPoint x: 335, endPoint y: 207, distance: 541.9
click at [335, 207] on div "App Name Country Select Country Integration Type Select Integration Type Quickb…" at bounding box center [605, 396] width 570 height 421
click at [504, 383] on button "Select Integration Type" at bounding box center [605, 384] width 532 height 36
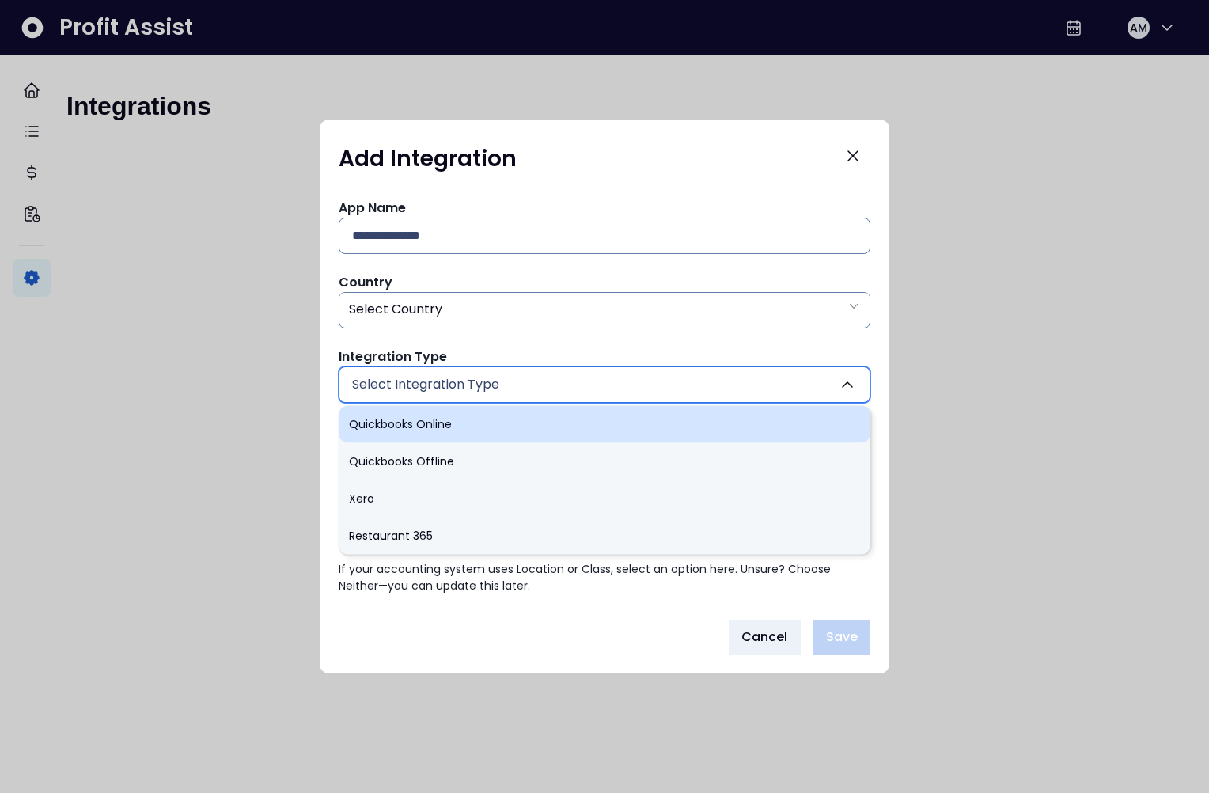
click at [449, 431] on li "Quickbooks Online" at bounding box center [605, 424] width 532 height 37
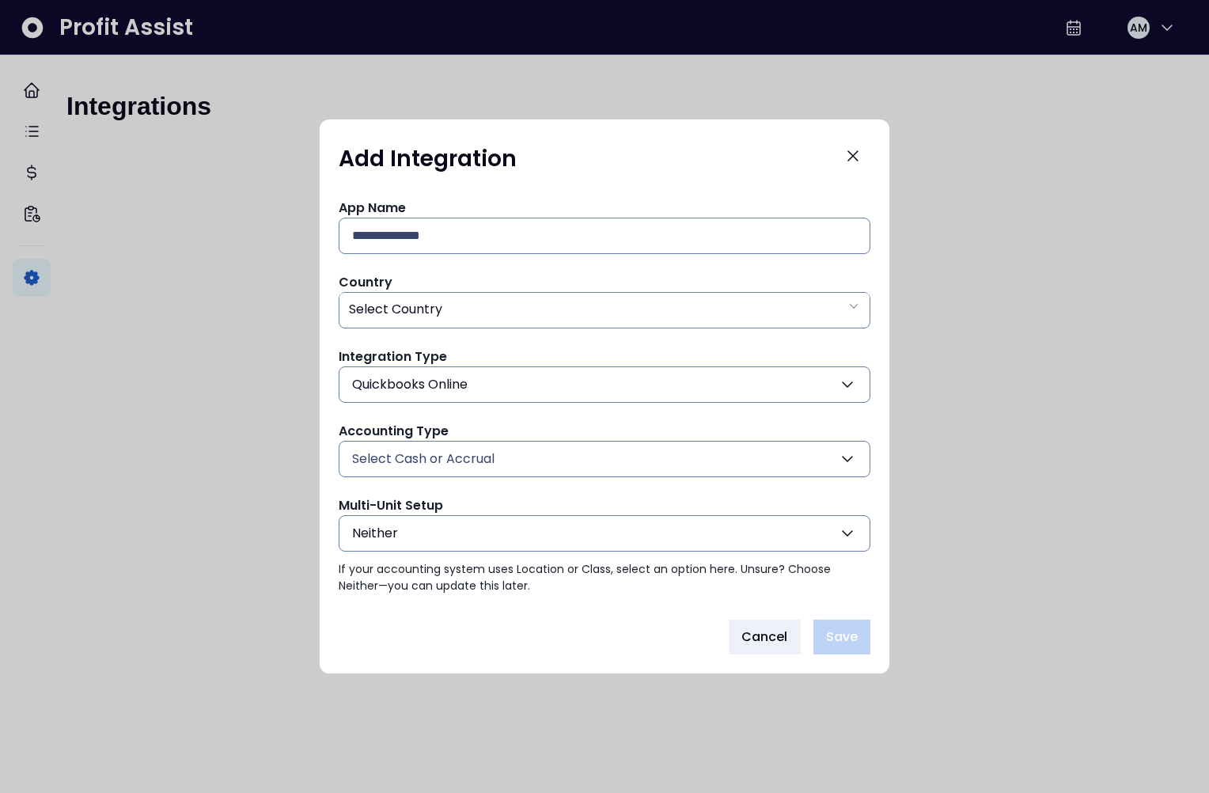
click at [414, 427] on span "Accounting Type" at bounding box center [394, 431] width 110 height 18
click at [414, 428] on span "Accounting Type" at bounding box center [394, 431] width 110 height 18
click at [462, 460] on span "Select Cash or Accrual" at bounding box center [423, 458] width 142 height 19
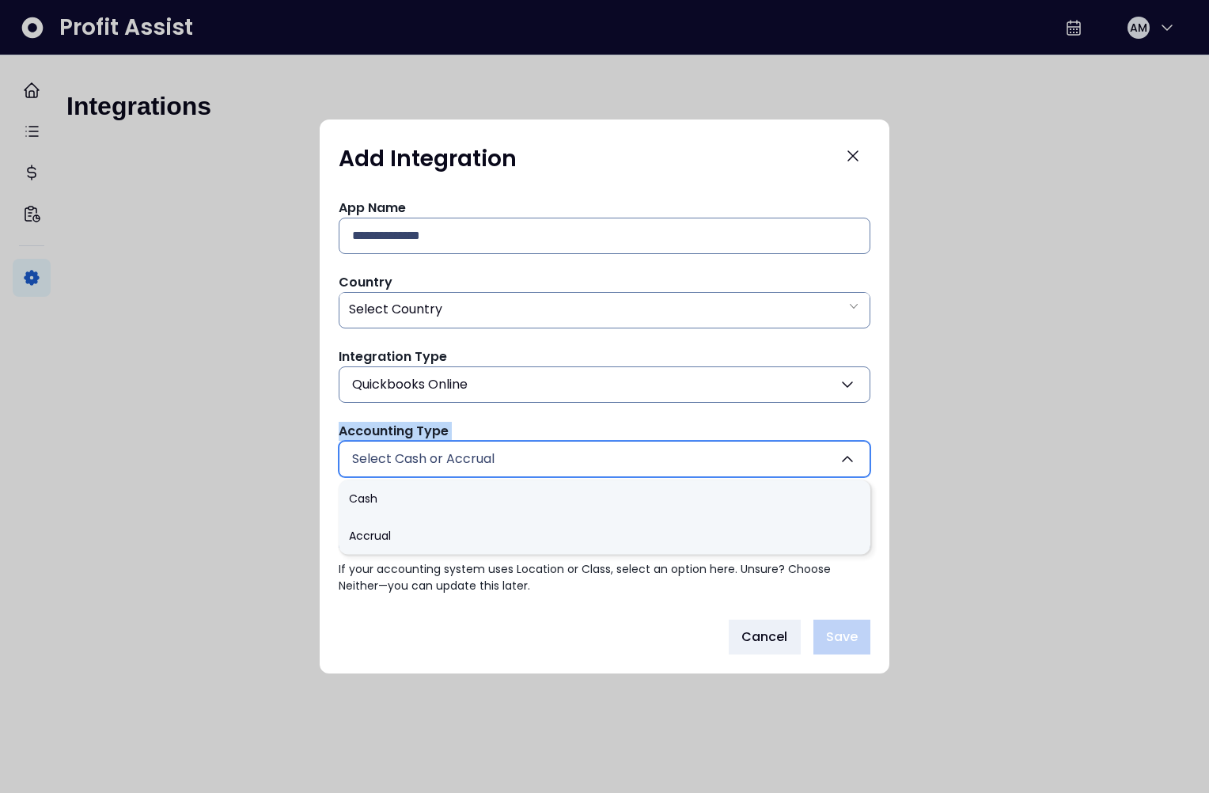
click at [509, 430] on div "Accounting Type Select Cash or Accrual Cash Accrual" at bounding box center [605, 449] width 532 height 55
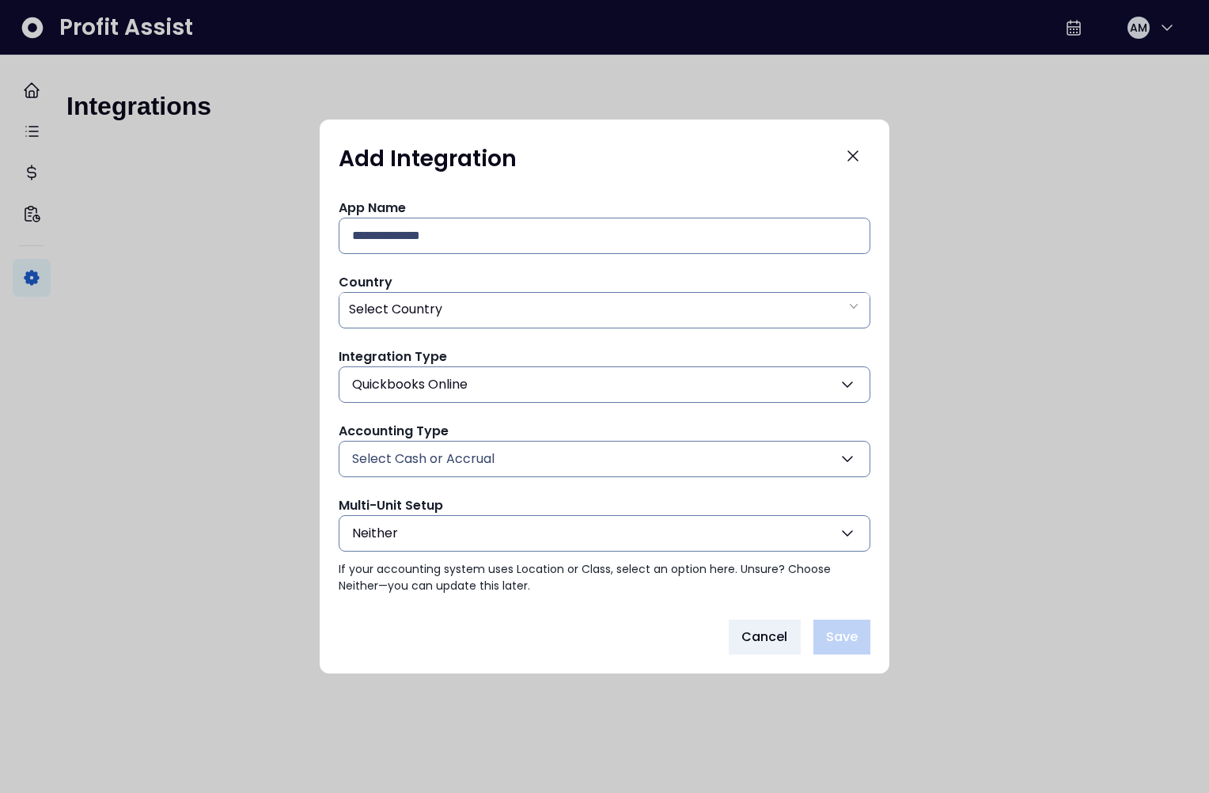
click at [543, 540] on button "Neither" at bounding box center [605, 533] width 532 height 36
click at [453, 540] on button "Neither" at bounding box center [605, 533] width 532 height 36
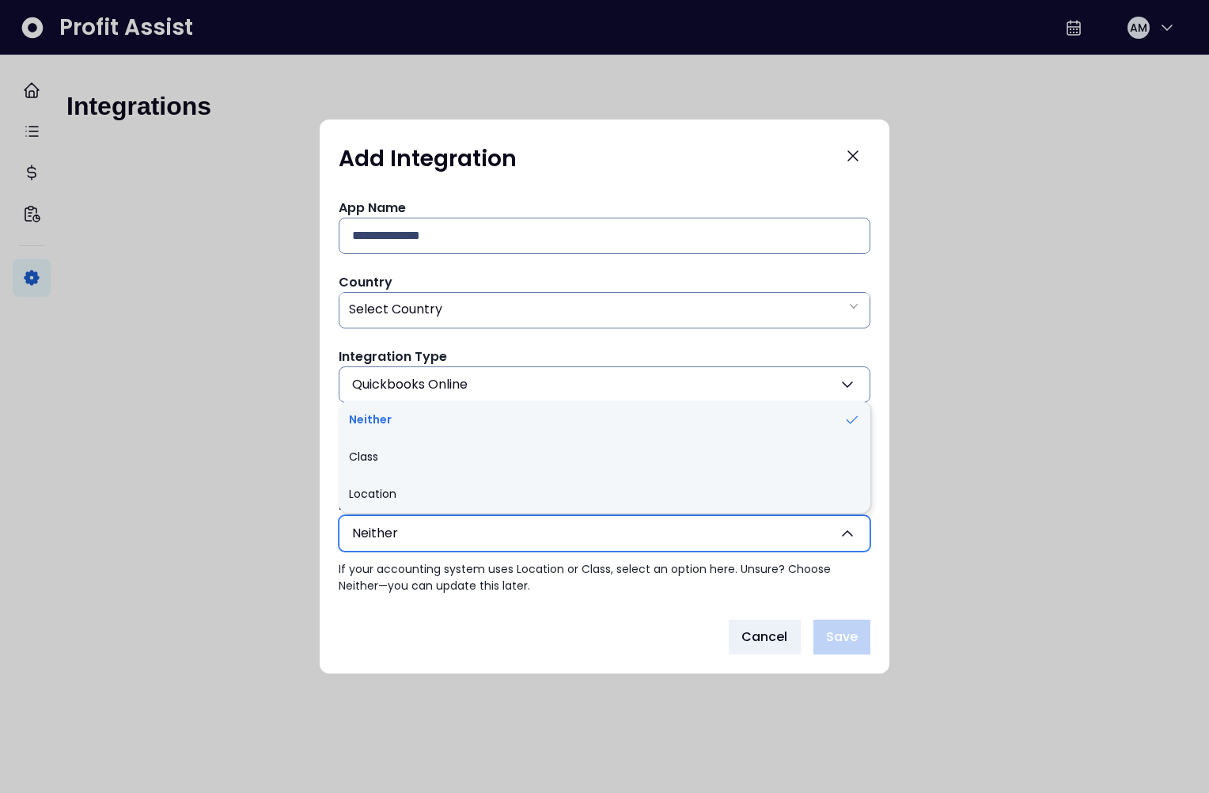
click at [491, 597] on div "App Name Country Select Country Integration Type Quickbooks Online Quickbooks O…" at bounding box center [605, 396] width 570 height 421
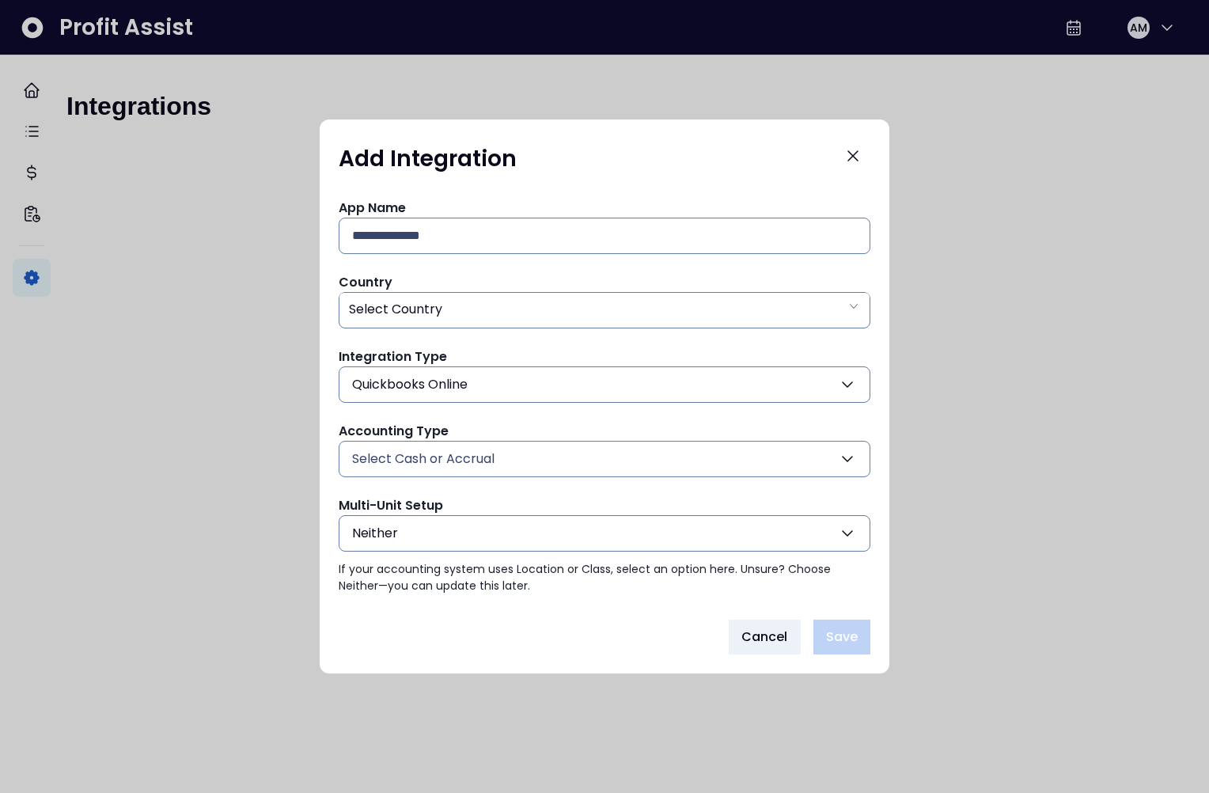
click at [470, 392] on button "Quickbooks Online" at bounding box center [605, 384] width 532 height 36
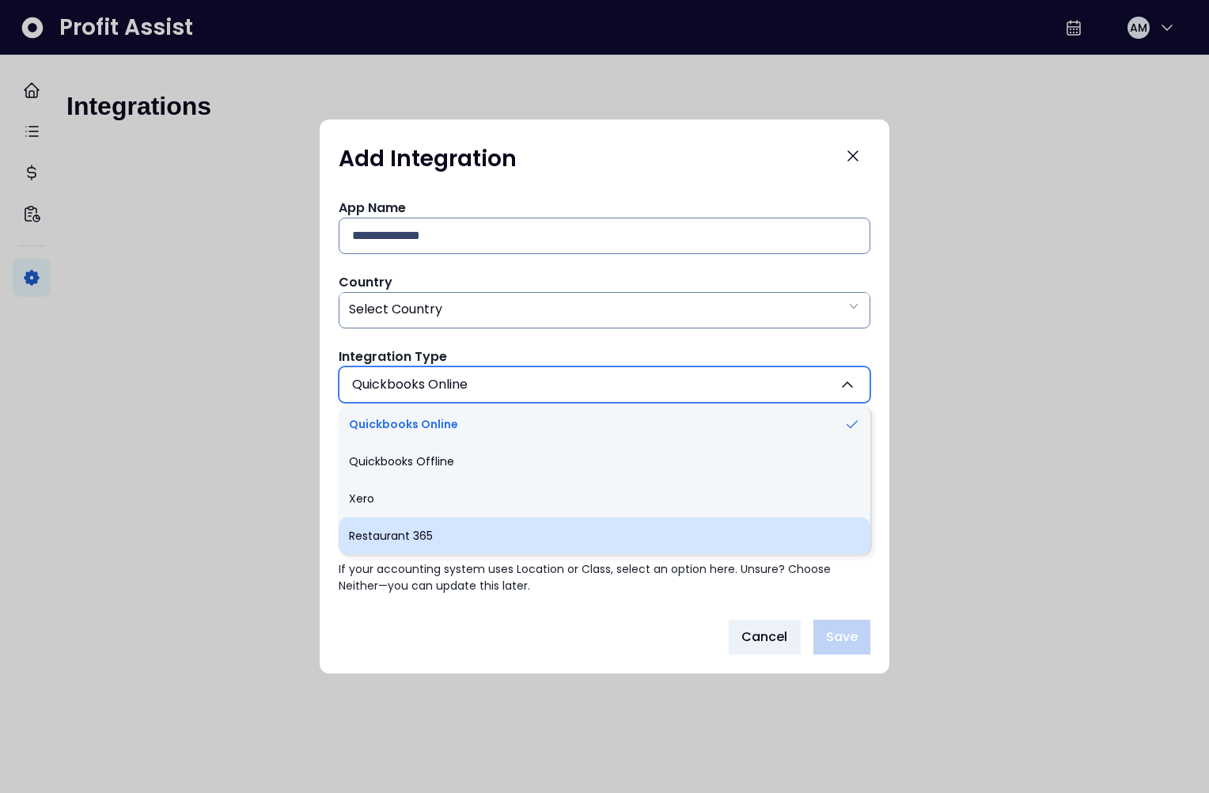
click at [456, 549] on li "Restaurant 365" at bounding box center [605, 535] width 532 height 37
type input "*******"
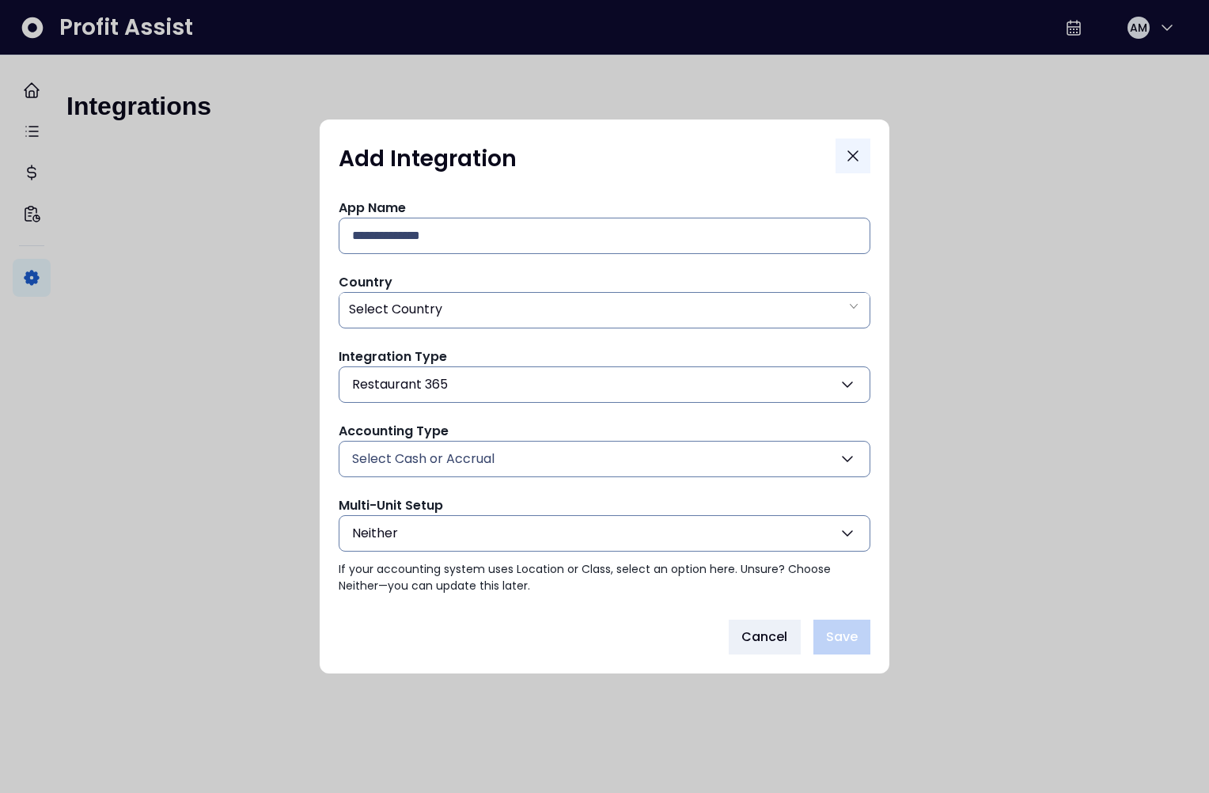
click at [850, 161] on icon "Close" at bounding box center [852, 155] width 19 height 19
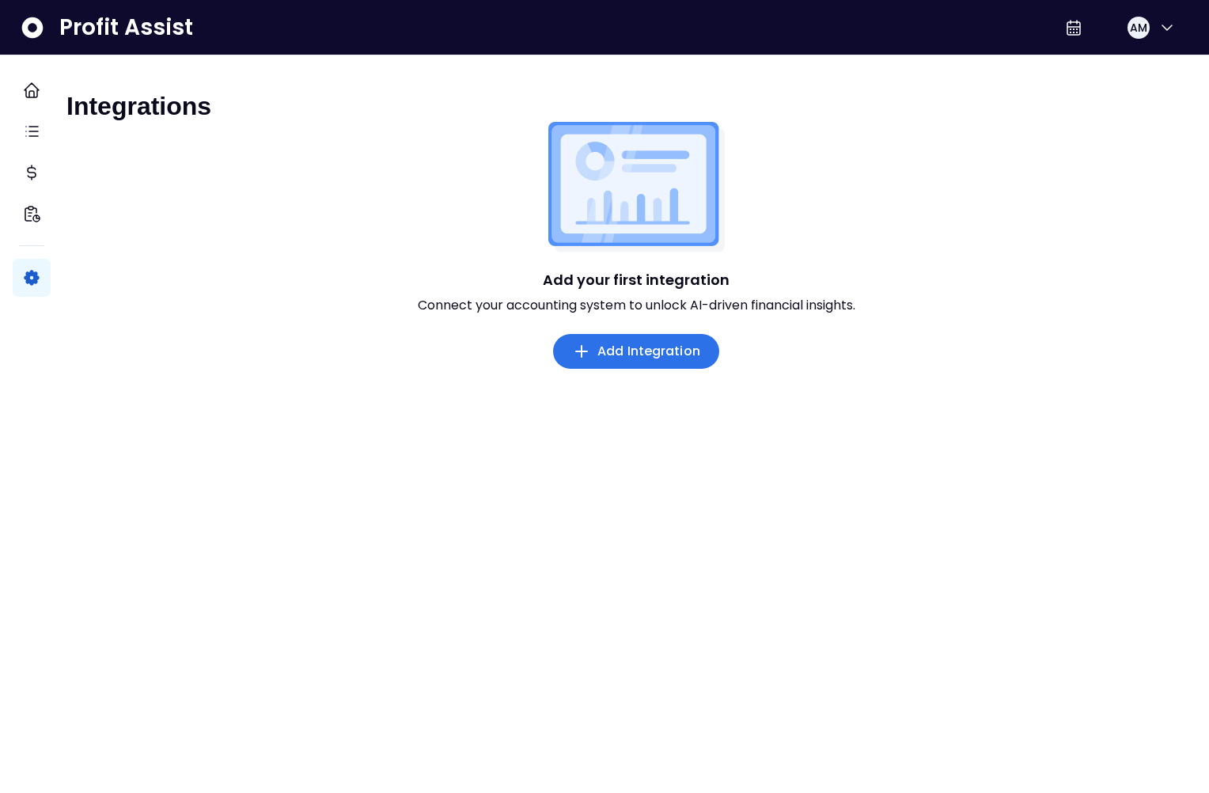
click at [653, 361] on span "Add Integration" at bounding box center [648, 351] width 103 height 19
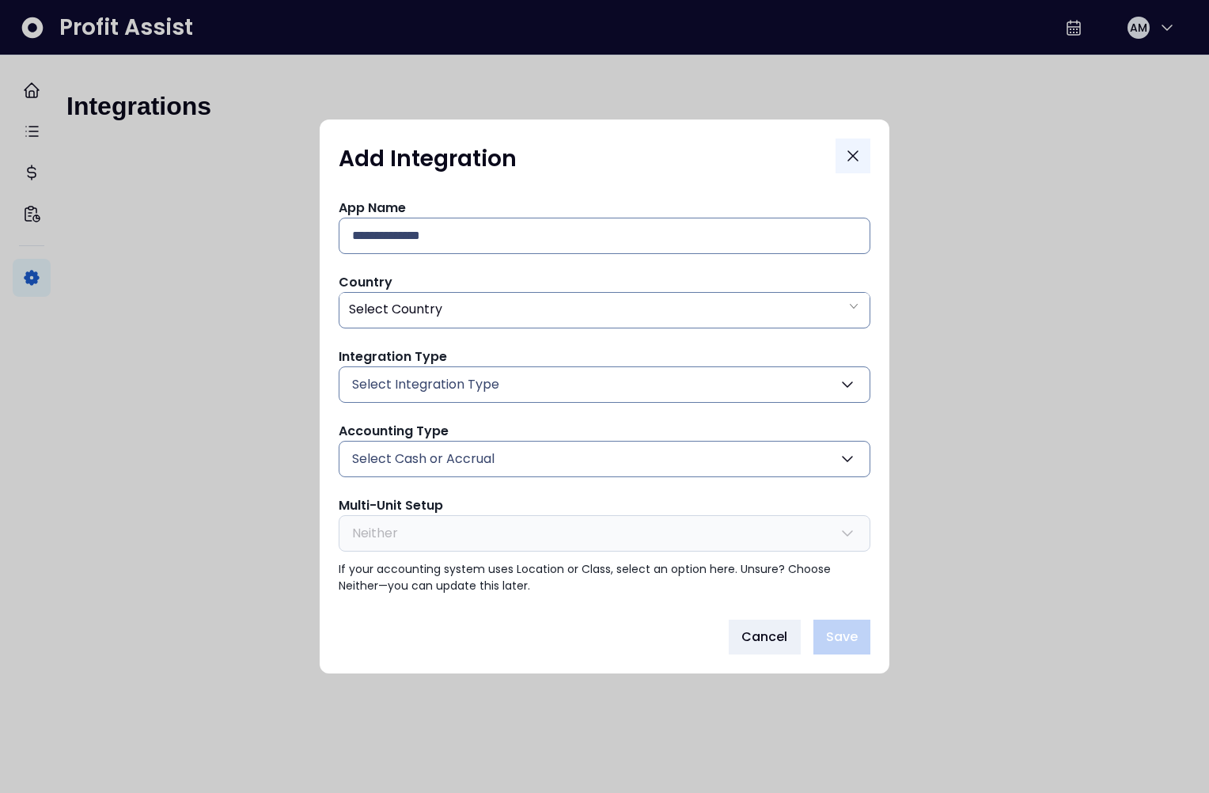
click at [849, 152] on icon "Close" at bounding box center [852, 155] width 19 height 19
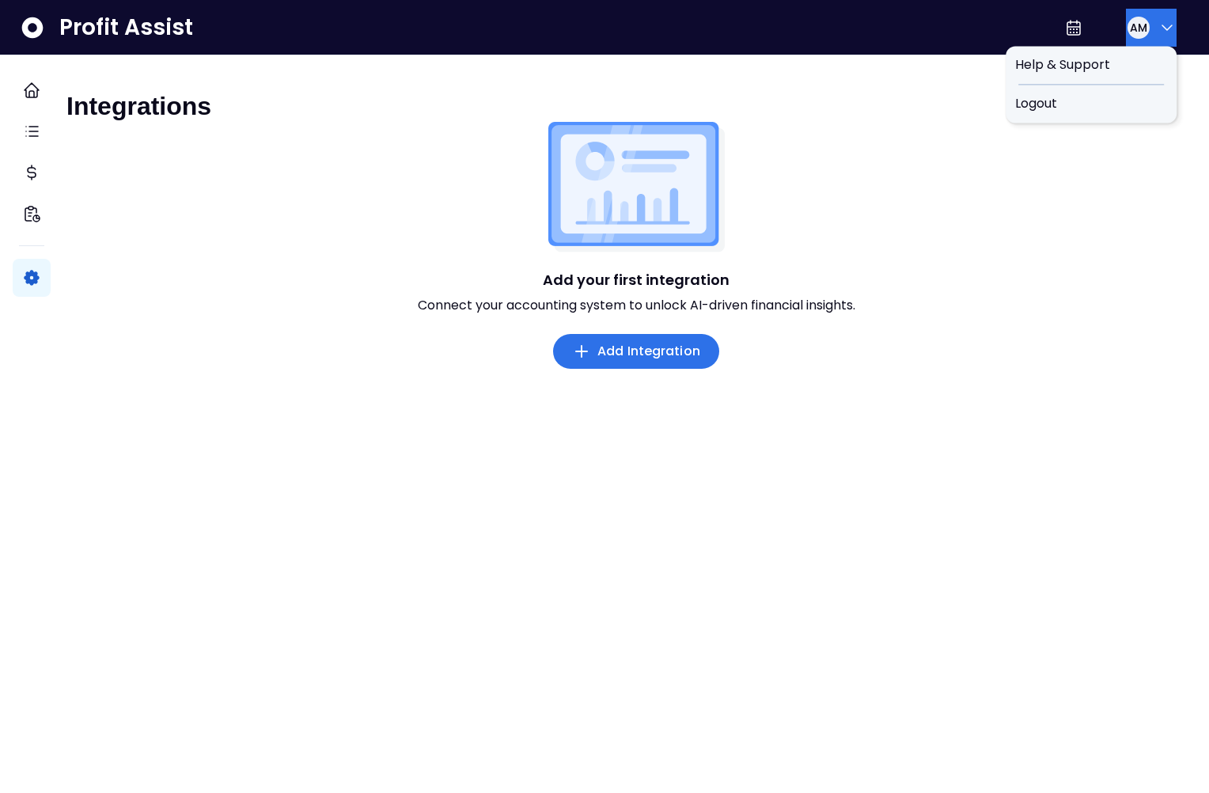
click at [1130, 23] on span "AM" at bounding box center [1138, 28] width 17 height 16
click at [1097, 104] on span "Logout" at bounding box center [1091, 103] width 152 height 19
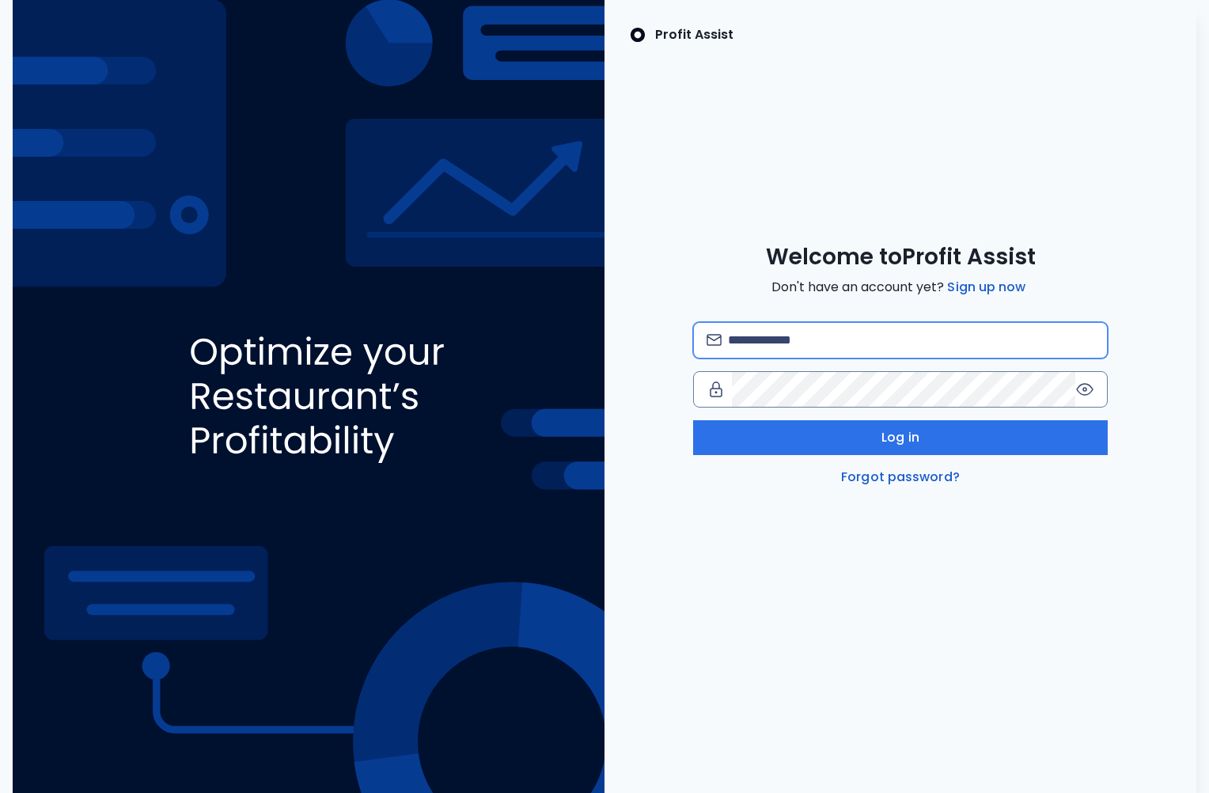
click at [892, 339] on input "email" at bounding box center [911, 340] width 366 height 35
type input "**********"
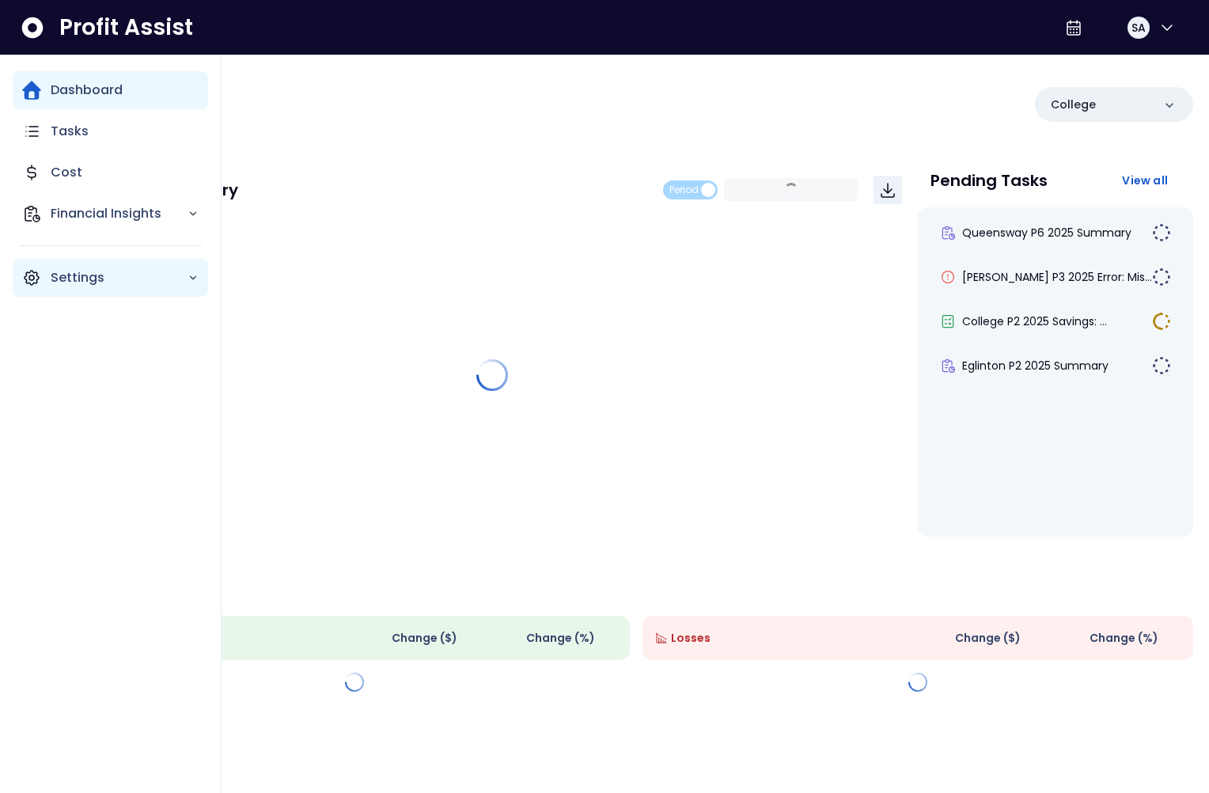
click at [25, 282] on icon "Main navigation" at bounding box center [31, 277] width 19 height 19
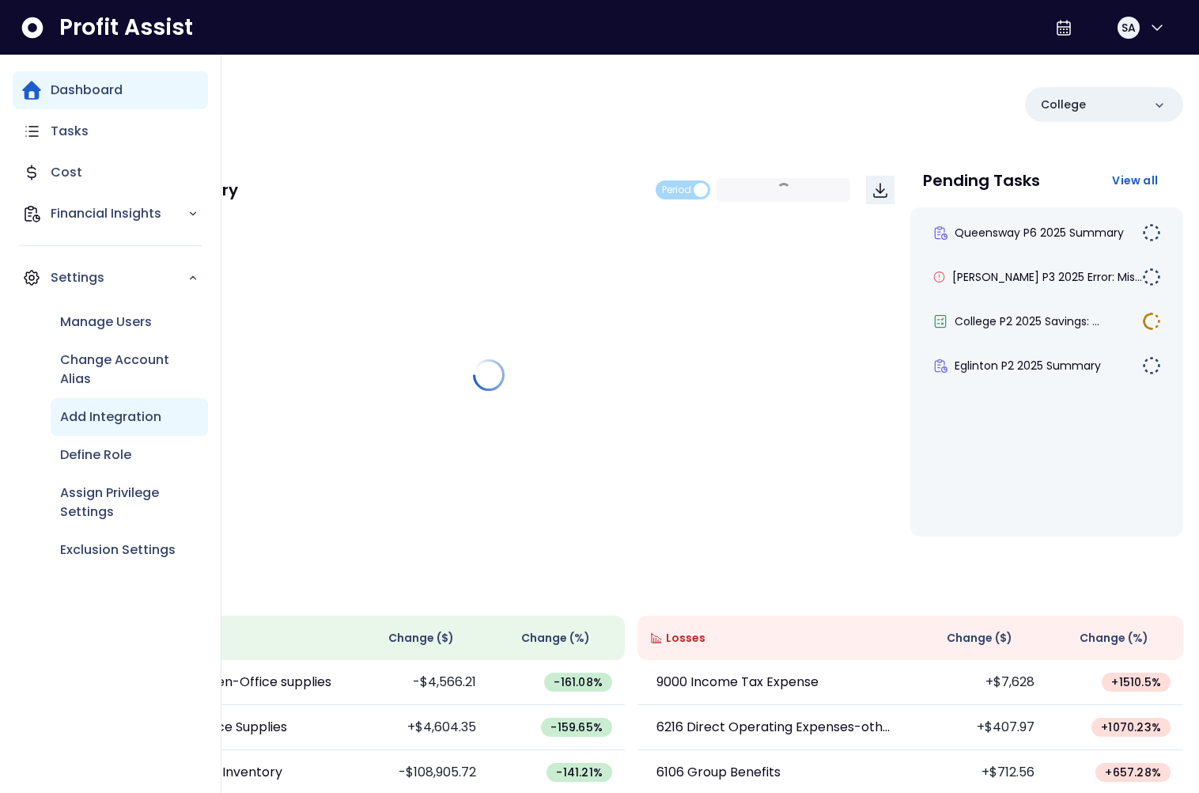
click at [89, 409] on p "Add Integration" at bounding box center [110, 416] width 101 height 19
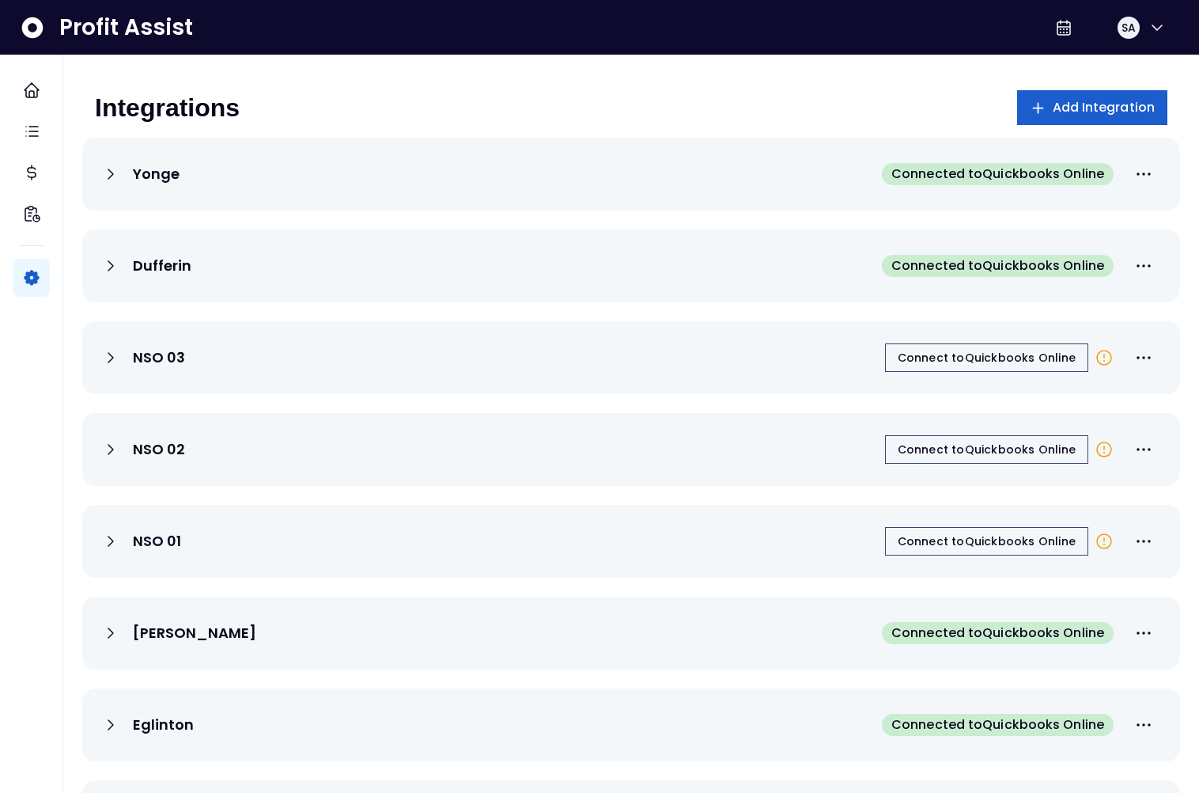
click at [1100, 108] on span "Add Integration" at bounding box center [1104, 107] width 103 height 19
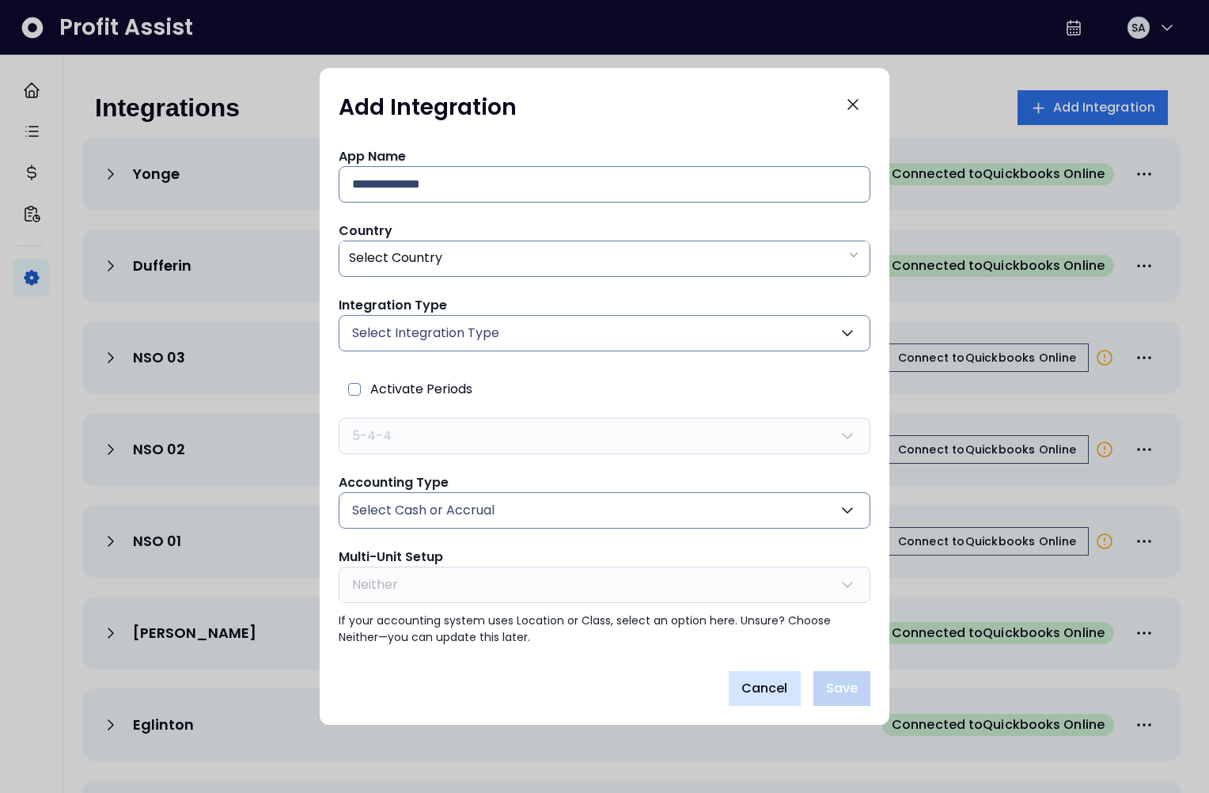
click at [791, 688] on button "Cancel" at bounding box center [765, 688] width 72 height 35
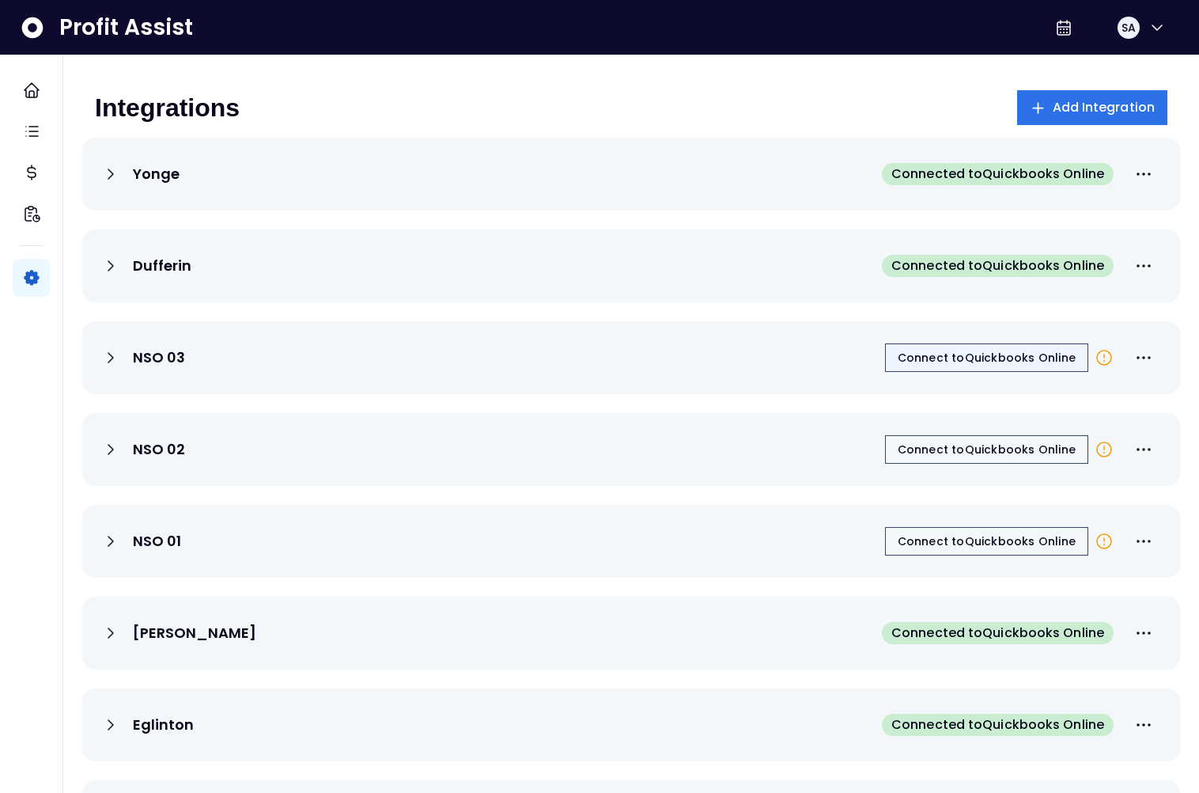
click at [993, 361] on span "Connect to Quickbooks Online" at bounding box center [987, 358] width 178 height 16
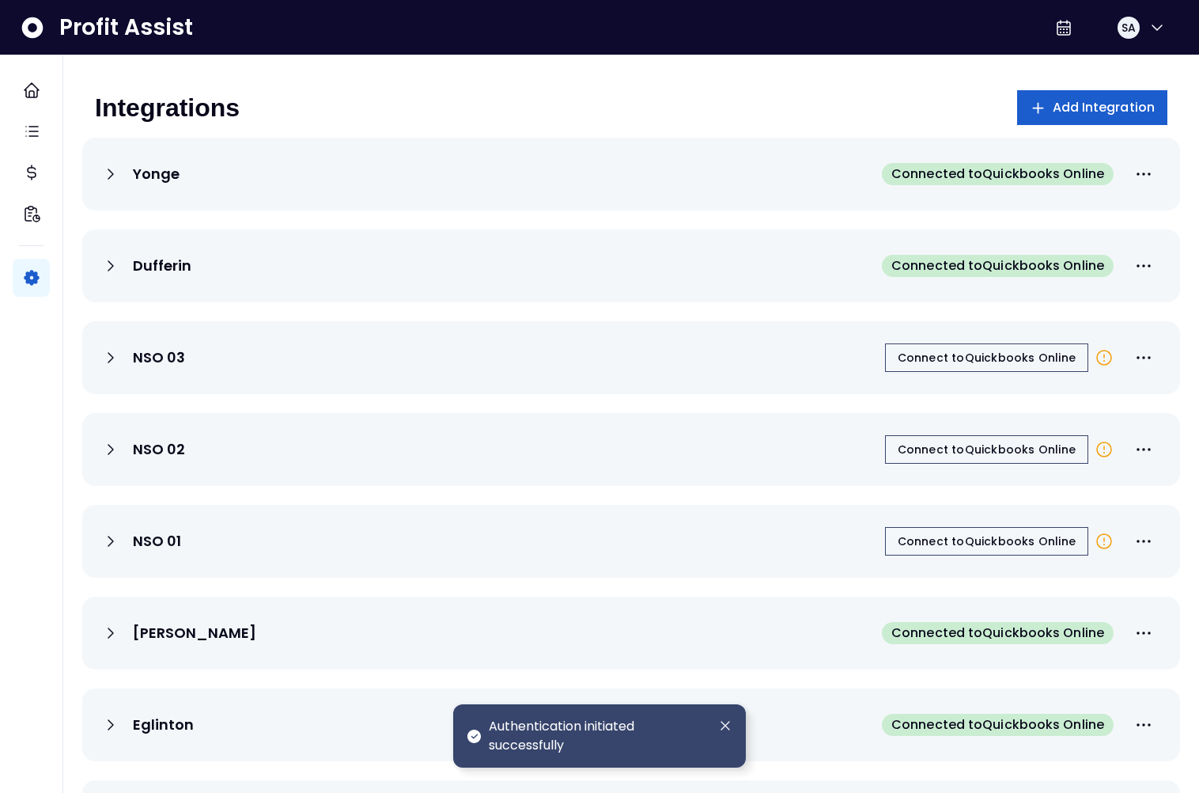
click at [1076, 110] on span "Add Integration" at bounding box center [1104, 107] width 103 height 19
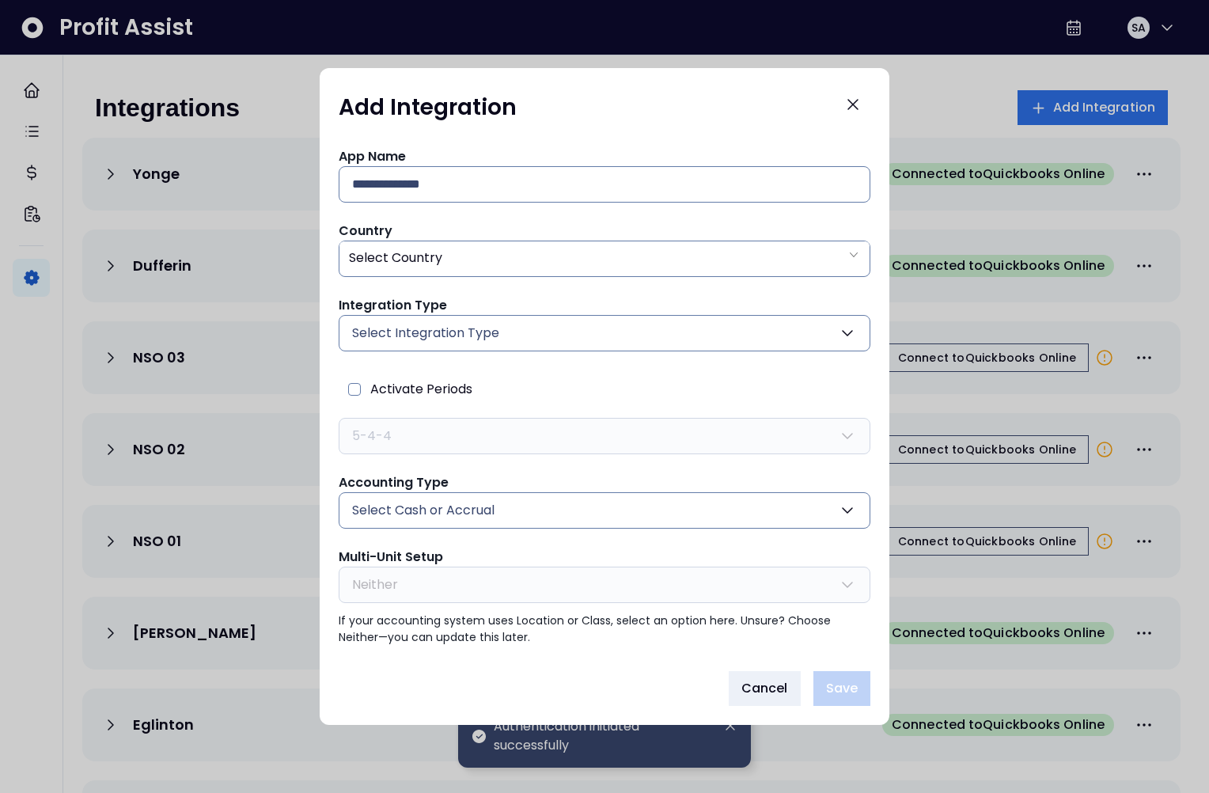
click at [476, 384] on div "Activate Periods 5-4-4 4-4-5 505_4-5-4 5-4-4 13 periods 4-5-4 Wed_4-4-5" at bounding box center [605, 412] width 532 height 84
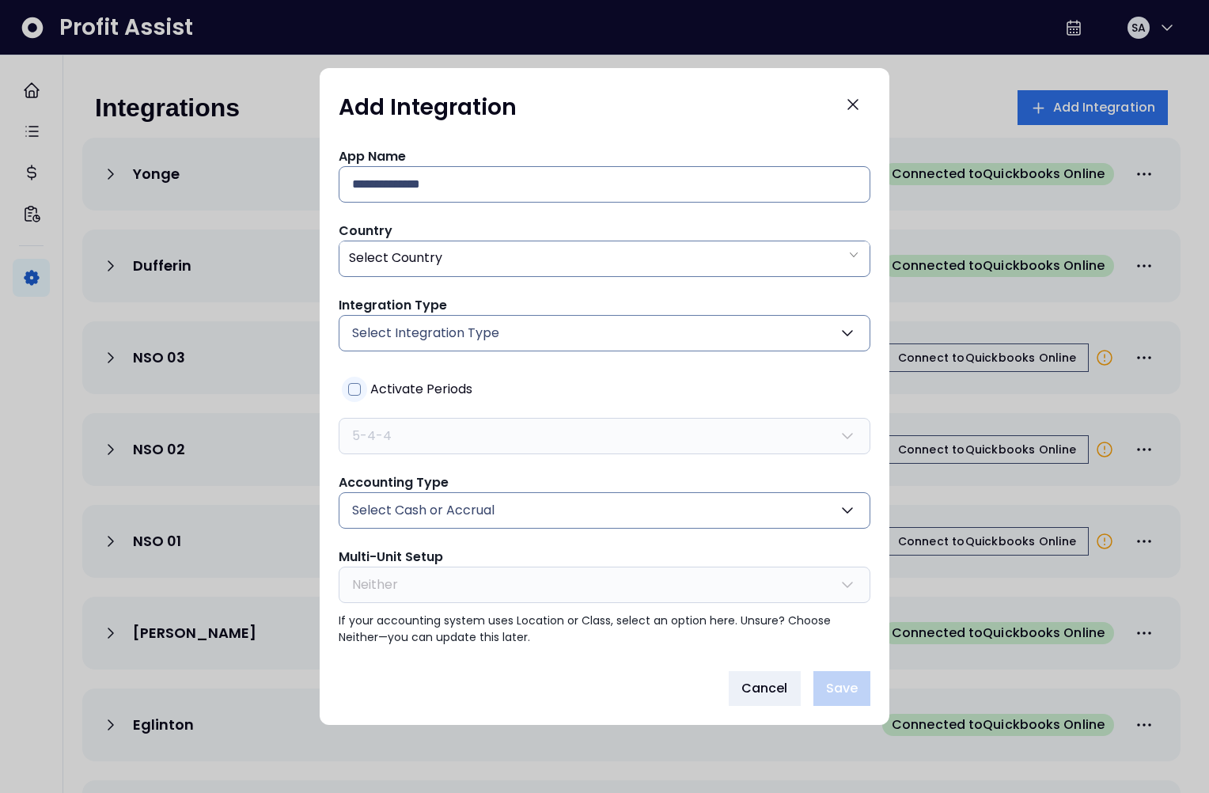
click at [356, 396] on div at bounding box center [354, 389] width 25 height 25
click at [388, 433] on span "5-4-4" at bounding box center [372, 435] width 40 height 19
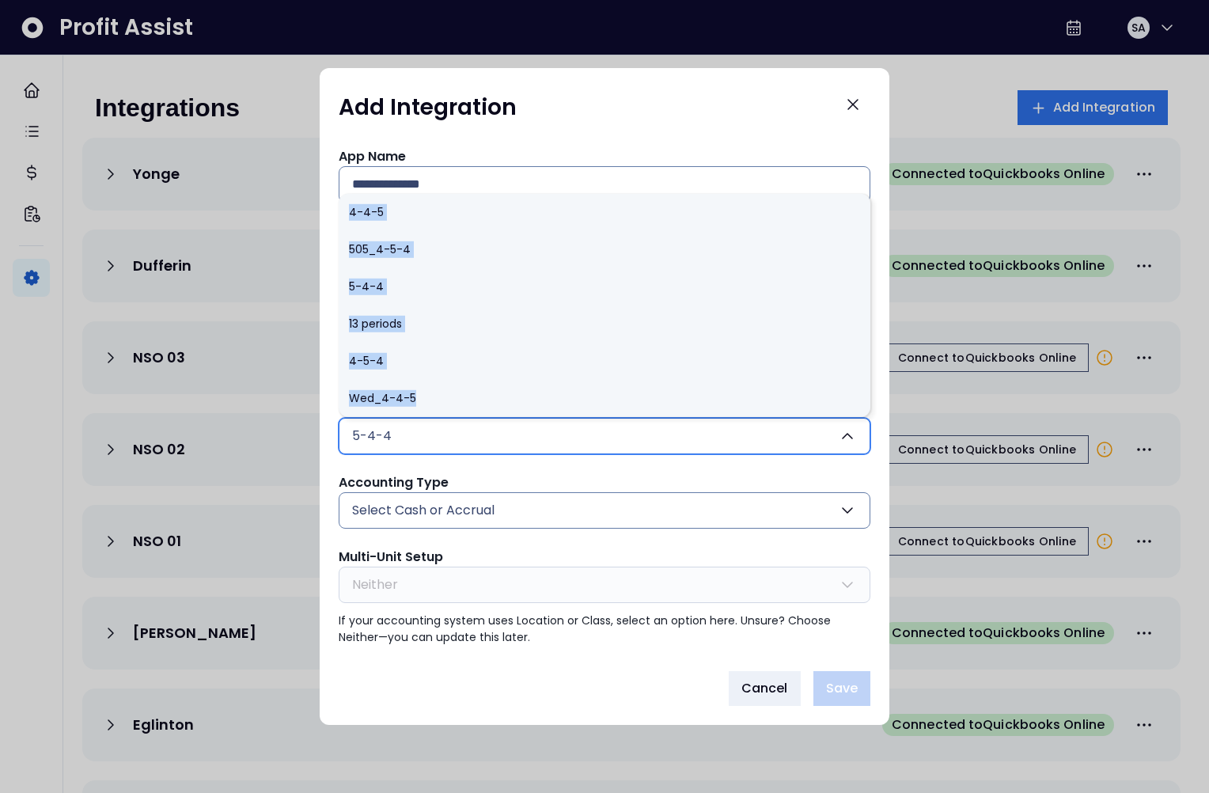
click at [476, 463] on div "App Name Country Select Country Integration Type Select Integration Type Quickb…" at bounding box center [605, 396] width 532 height 498
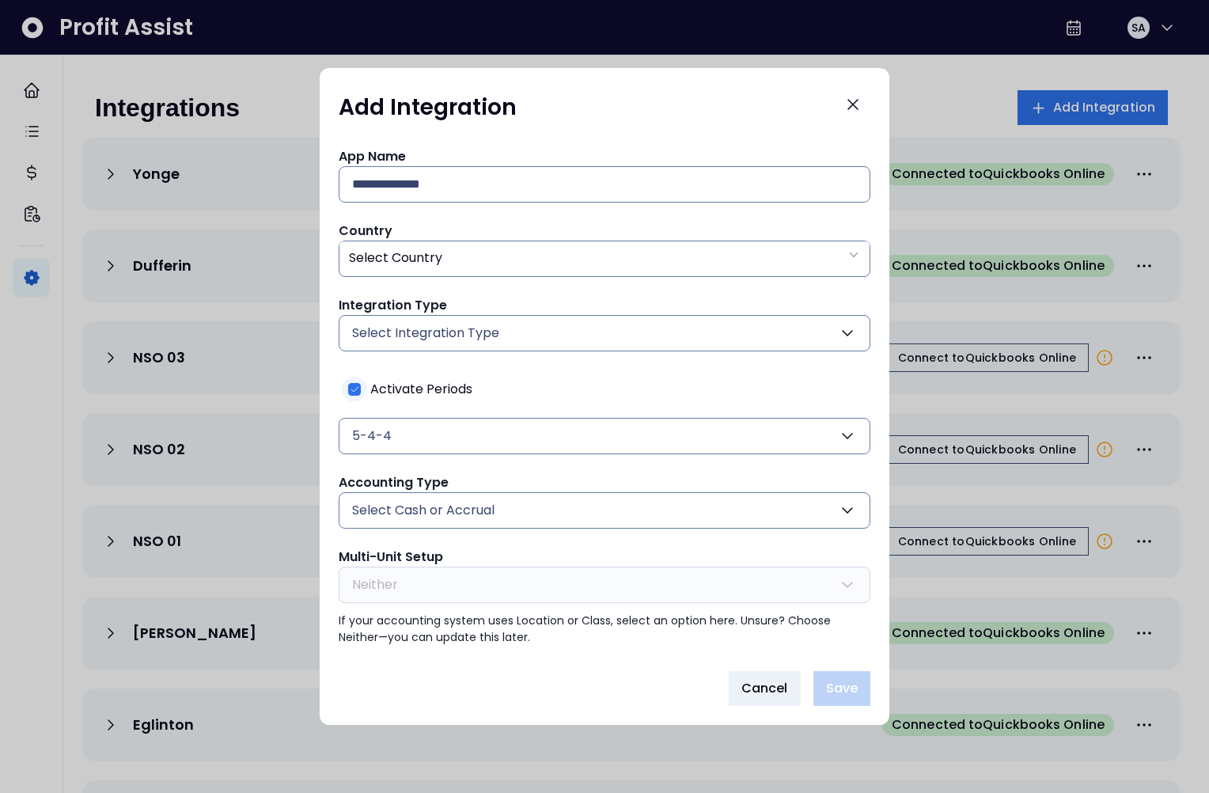
click at [355, 392] on icon at bounding box center [354, 389] width 11 height 11
click at [860, 104] on icon "Close" at bounding box center [852, 104] width 19 height 19
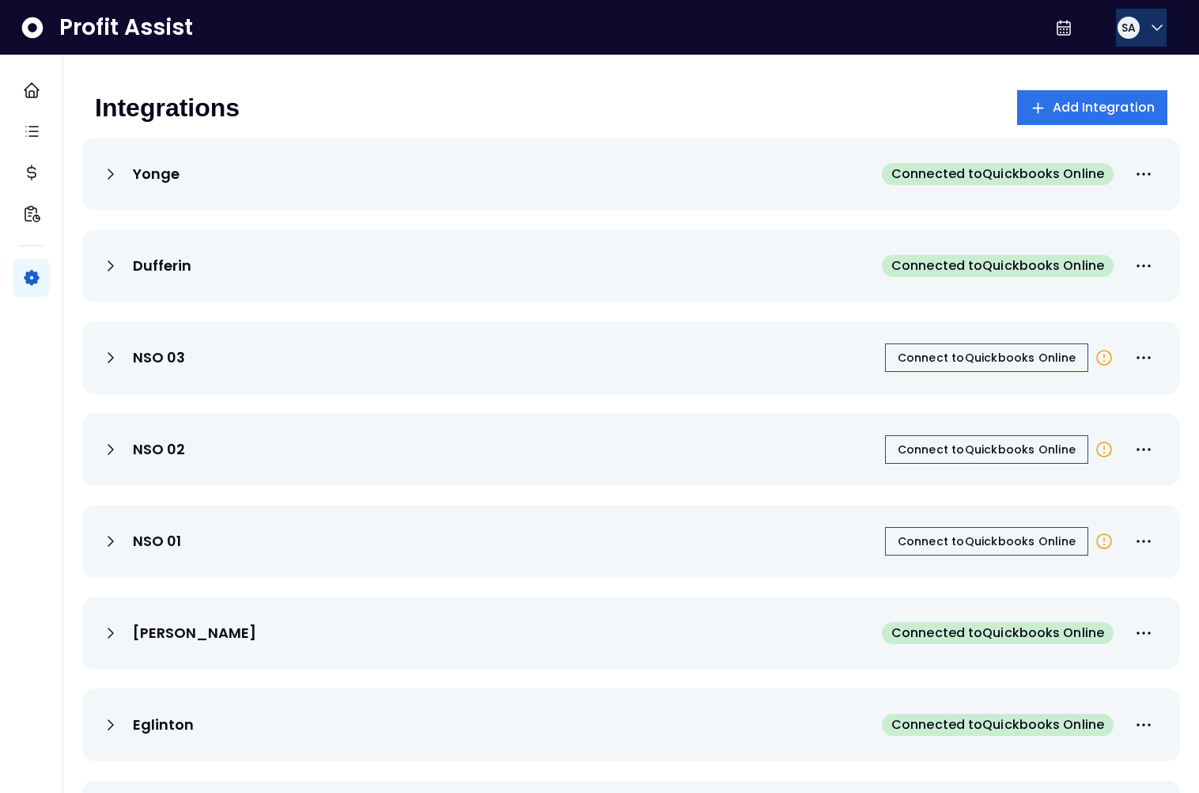
click at [1131, 21] on div "SA" at bounding box center [1129, 28] width 22 height 22
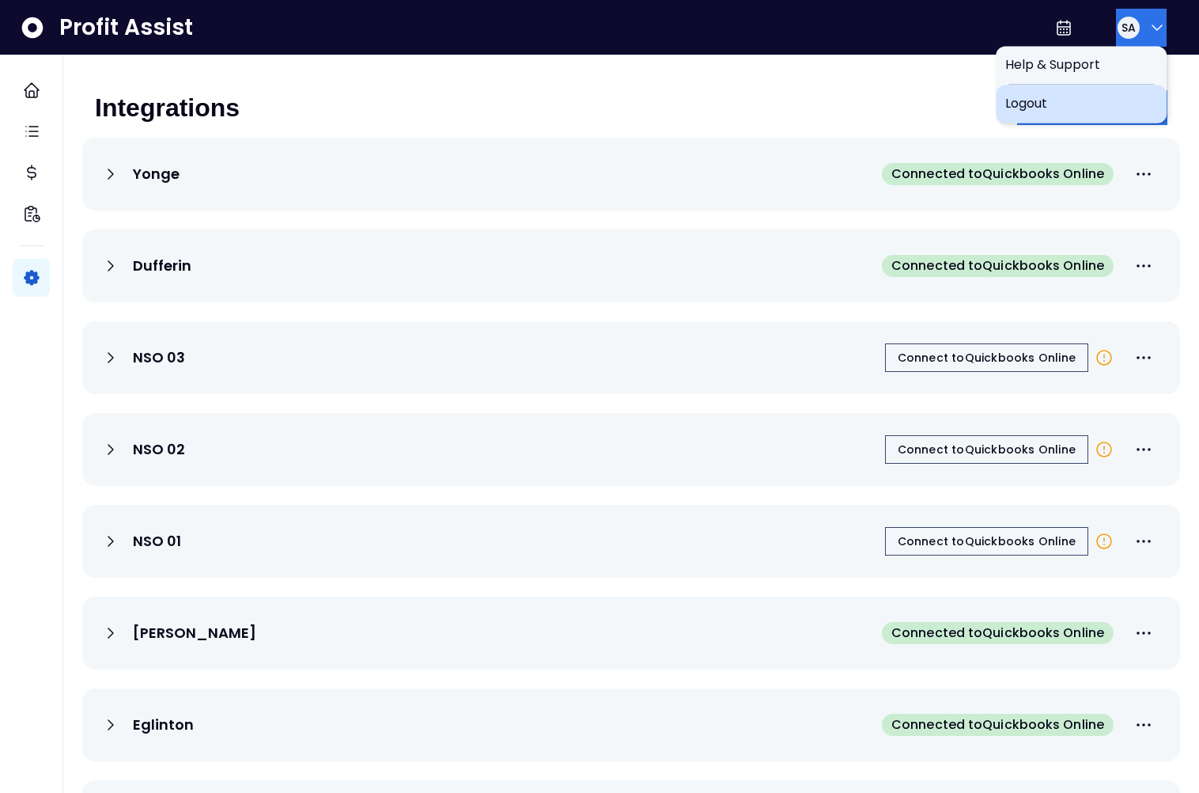
click at [1101, 99] on span "Logout" at bounding box center [1082, 103] width 152 height 19
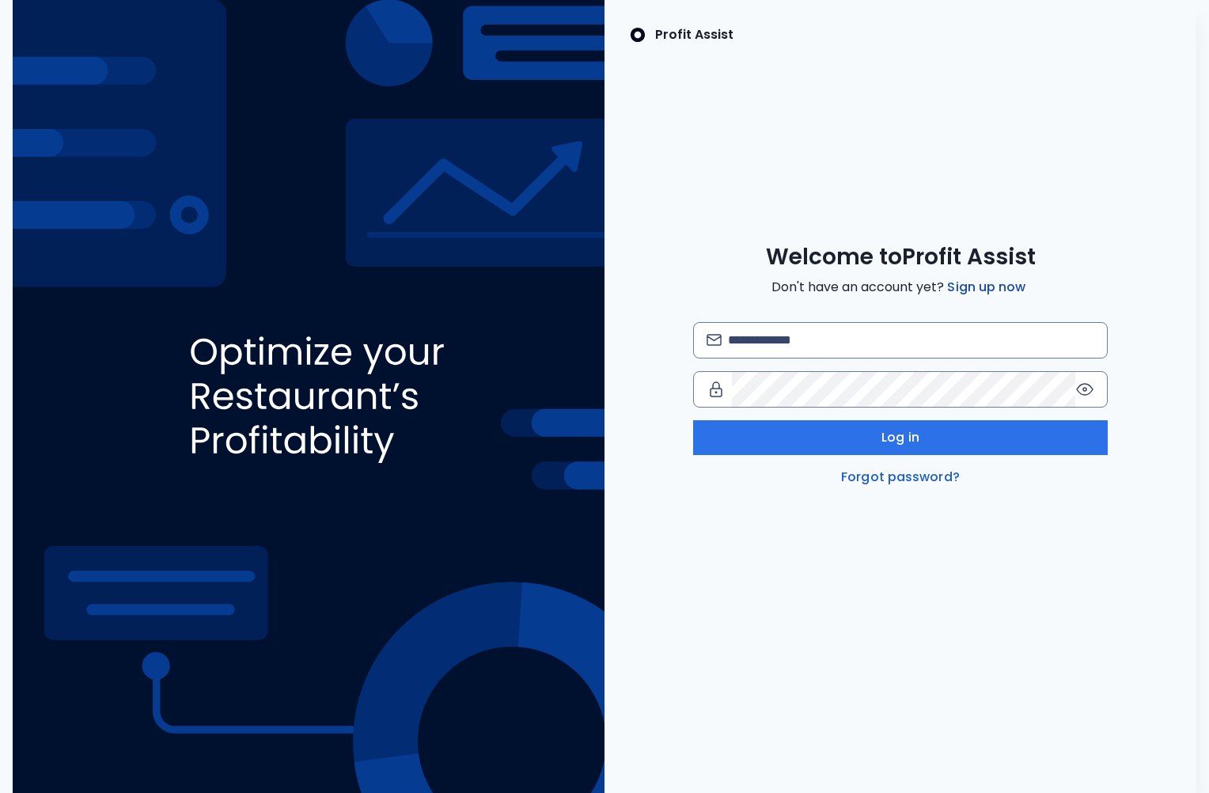
click at [998, 286] on link "Sign up now" at bounding box center [986, 287] width 85 height 19
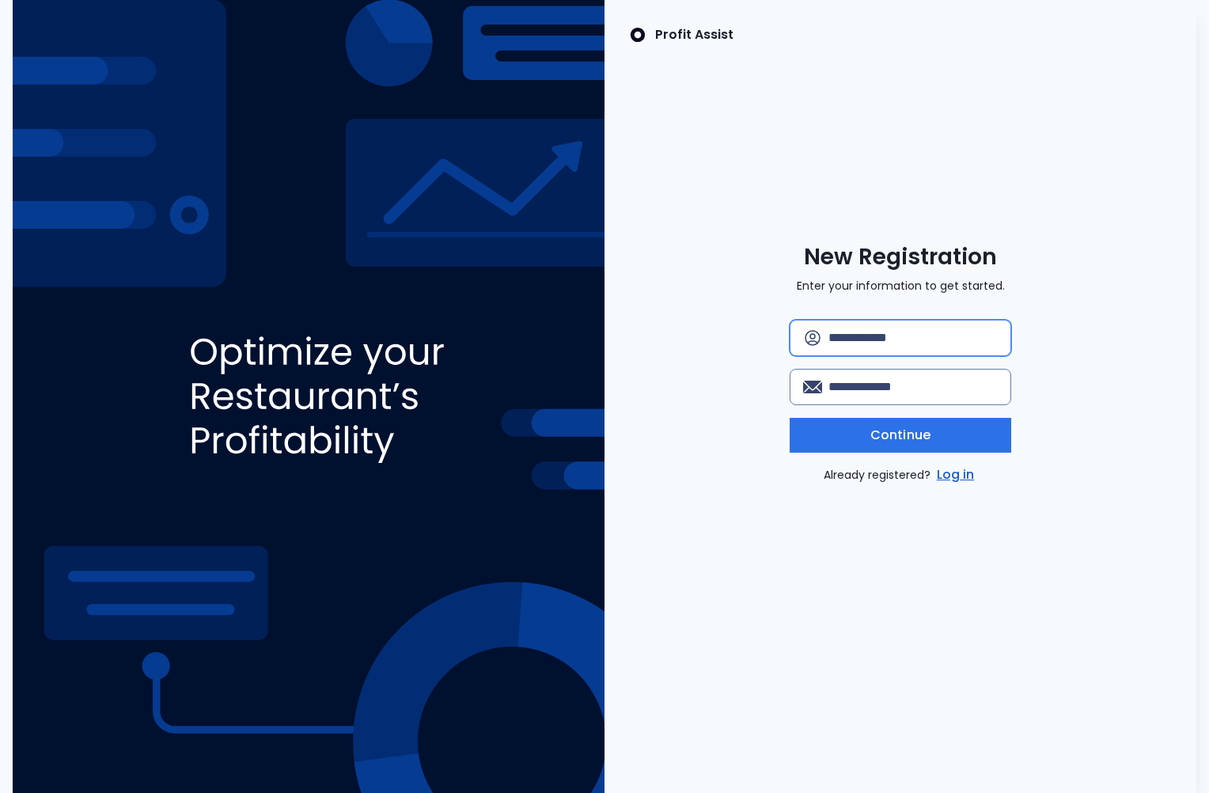
click at [891, 341] on input "text" at bounding box center [912, 337] width 169 height 35
type input "**********"
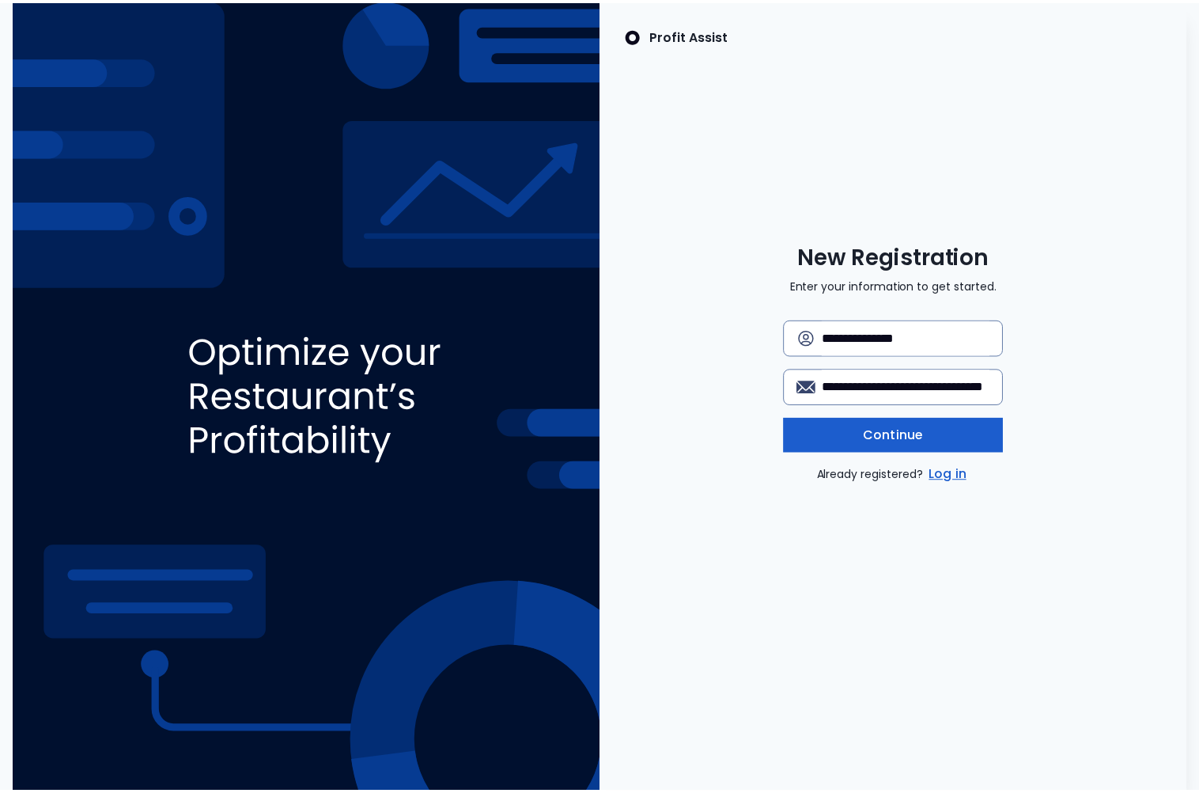
scroll to position [0, 0]
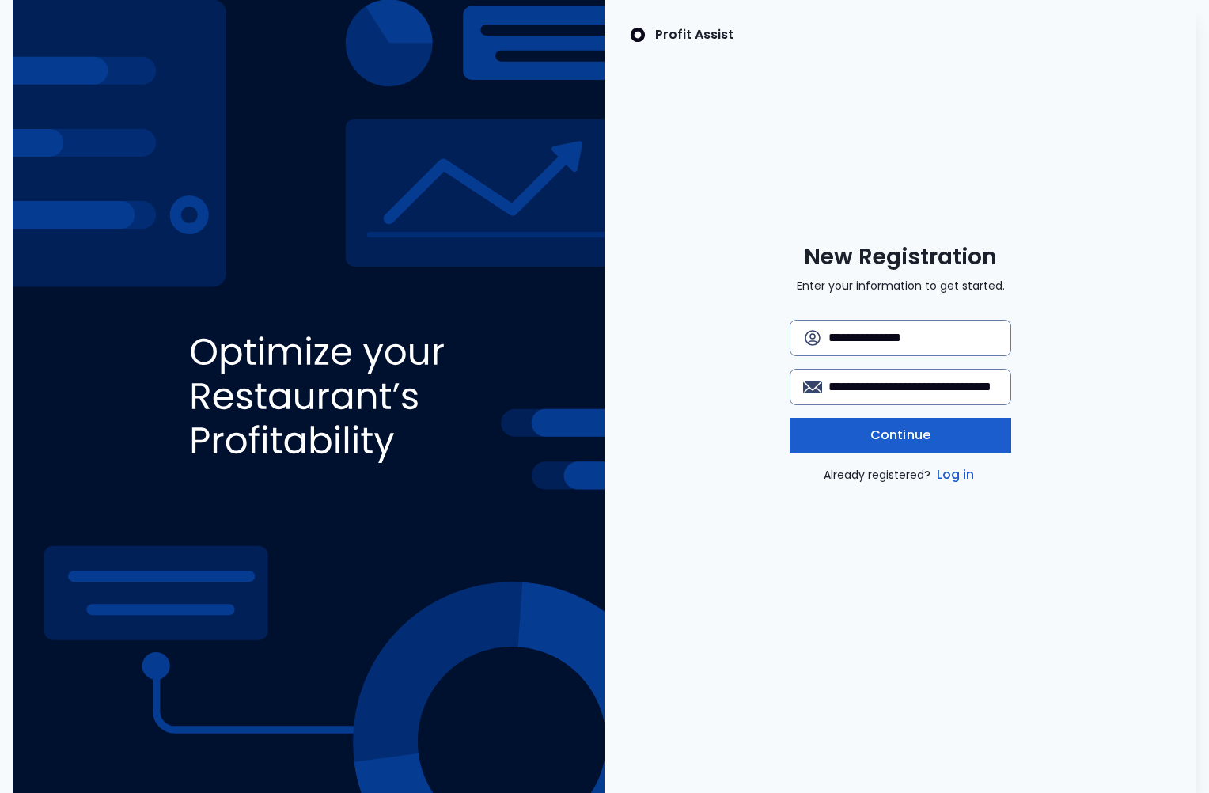
click at [909, 449] on button "Continue" at bounding box center [901, 435] width 222 height 35
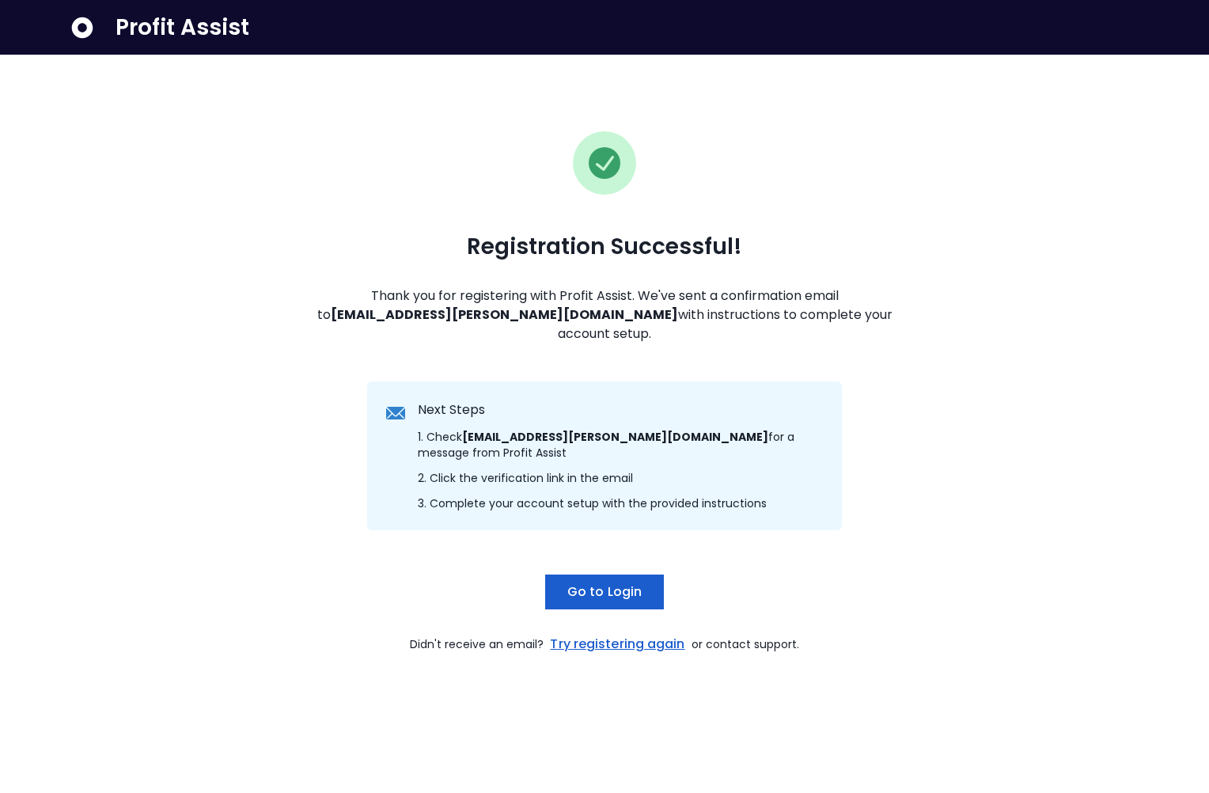
click at [614, 574] on button "Go to Login" at bounding box center [604, 591] width 119 height 35
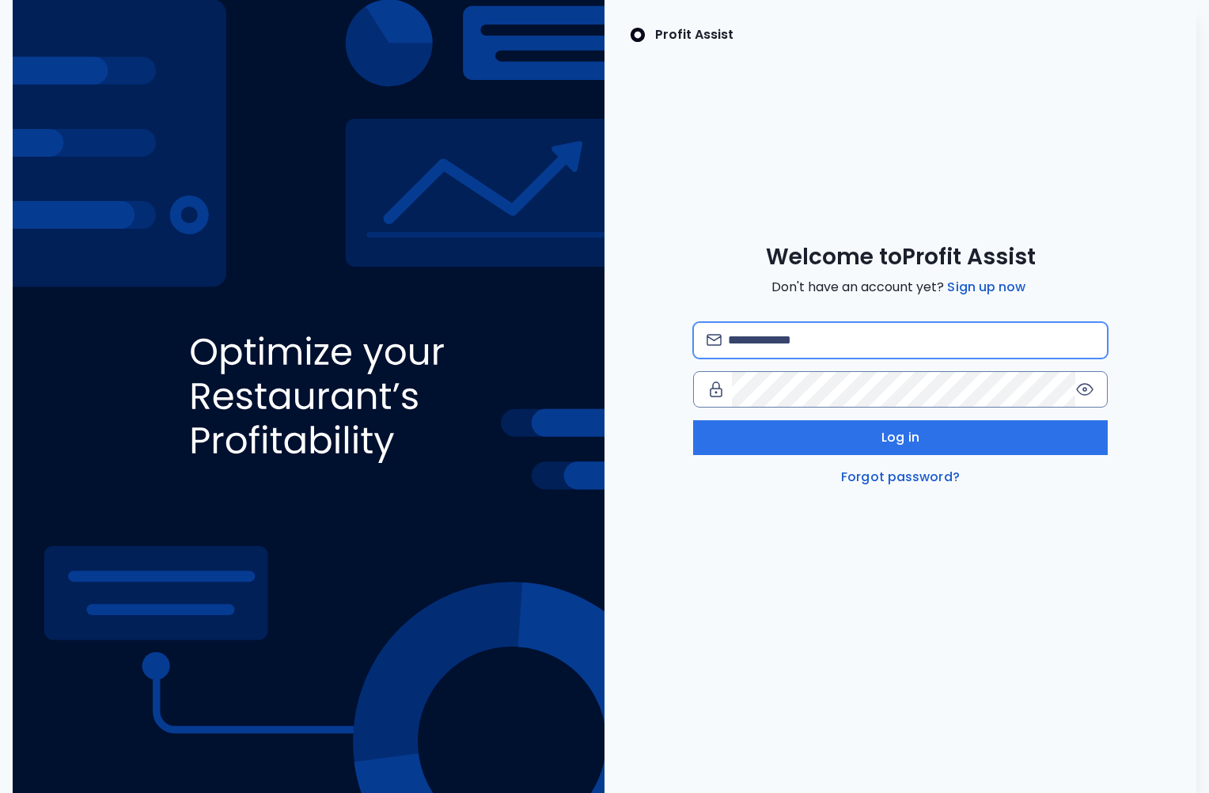
click at [823, 334] on input "email" at bounding box center [911, 340] width 366 height 35
type input "**********"
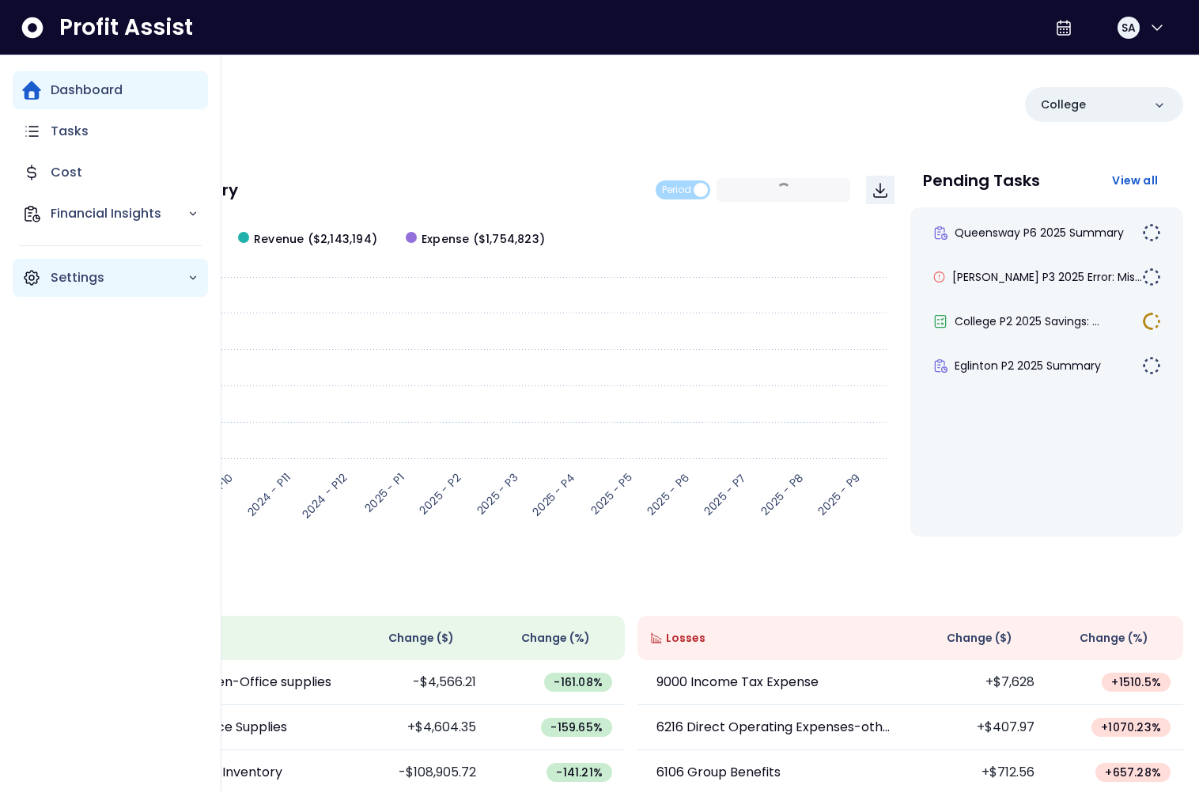
click at [44, 269] on div "Settings" at bounding box center [110, 278] width 195 height 38
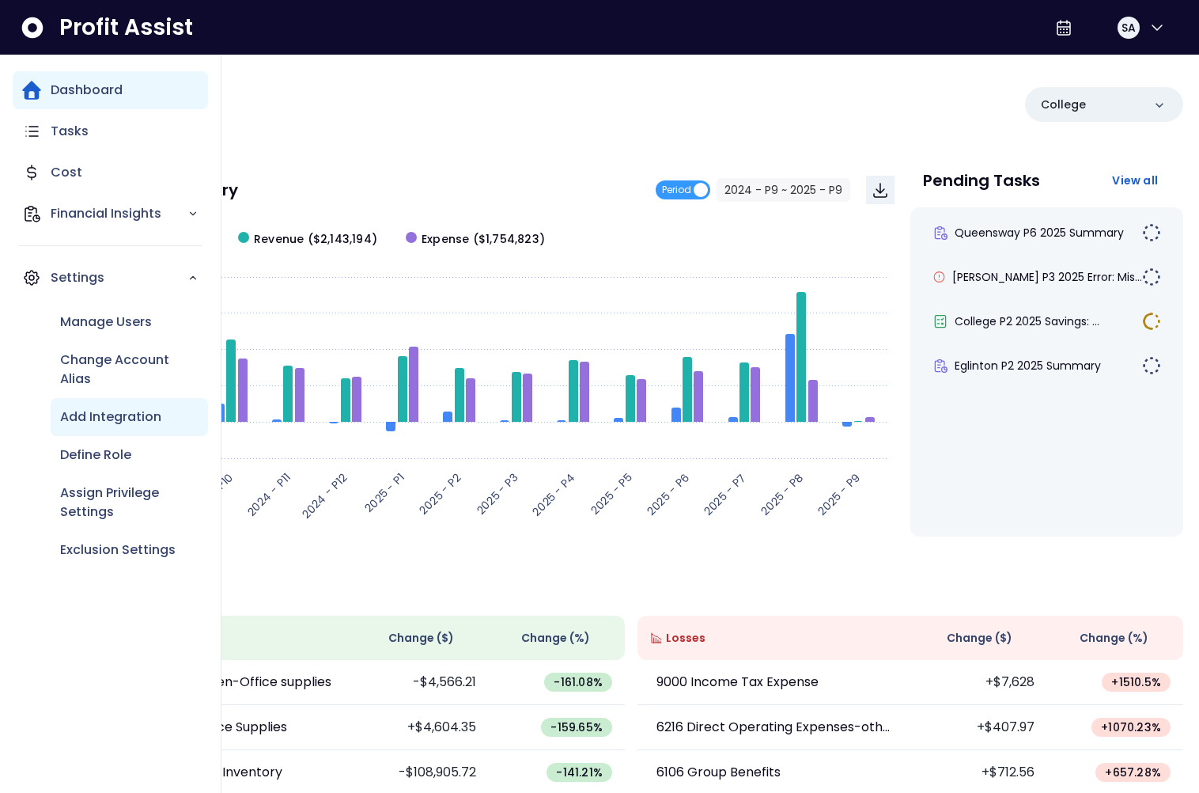
click at [124, 414] on p "Add Integration" at bounding box center [110, 416] width 101 height 19
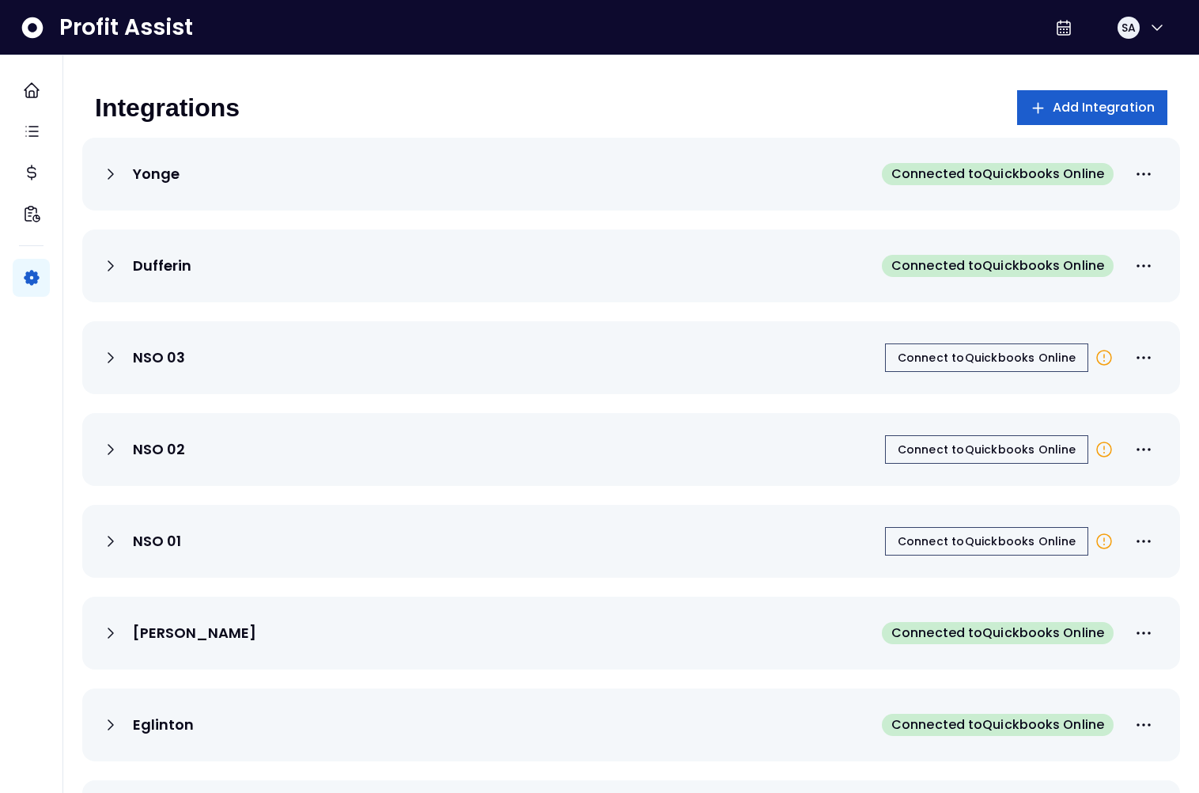
click at [1117, 107] on span "Add Integration" at bounding box center [1104, 107] width 103 height 19
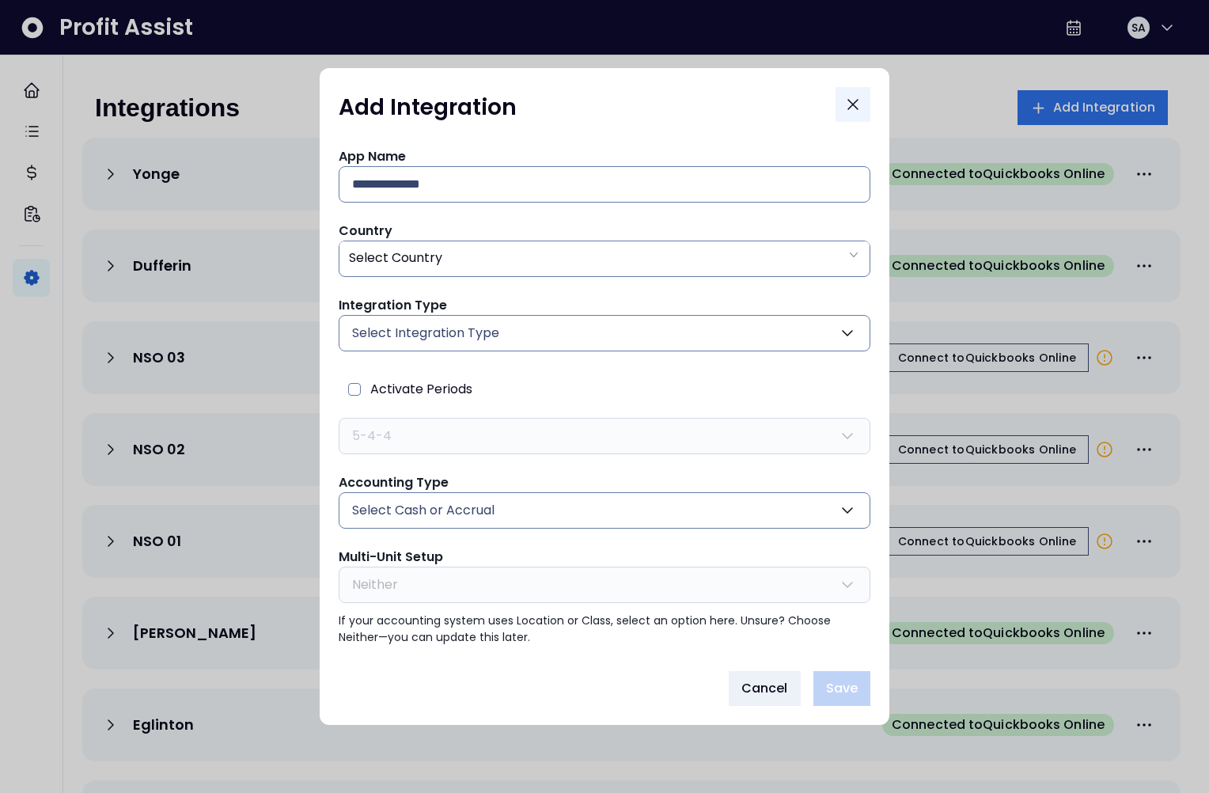
click at [850, 104] on icon "Close" at bounding box center [852, 104] width 9 height 9
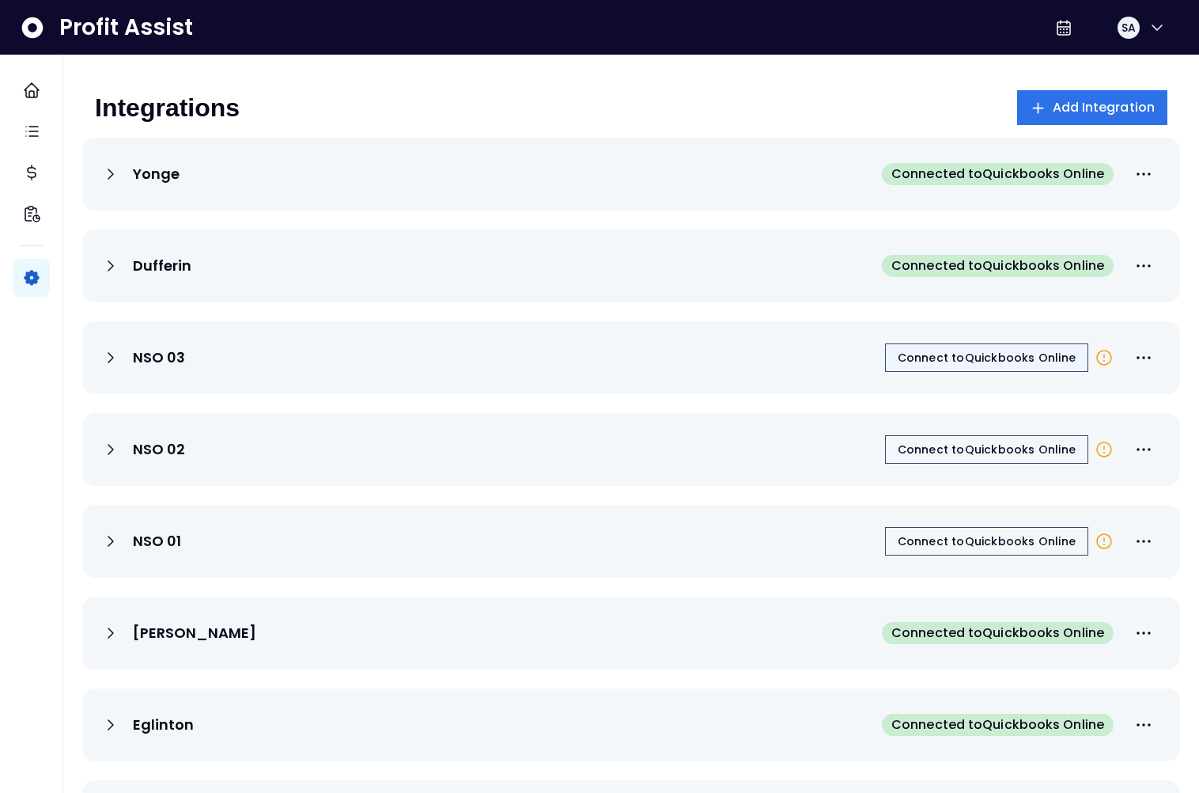
click at [1023, 359] on span "Connect to Quickbooks Online" at bounding box center [987, 358] width 178 height 16
click at [1135, 31] on button "SA" at bounding box center [1141, 28] width 51 height 38
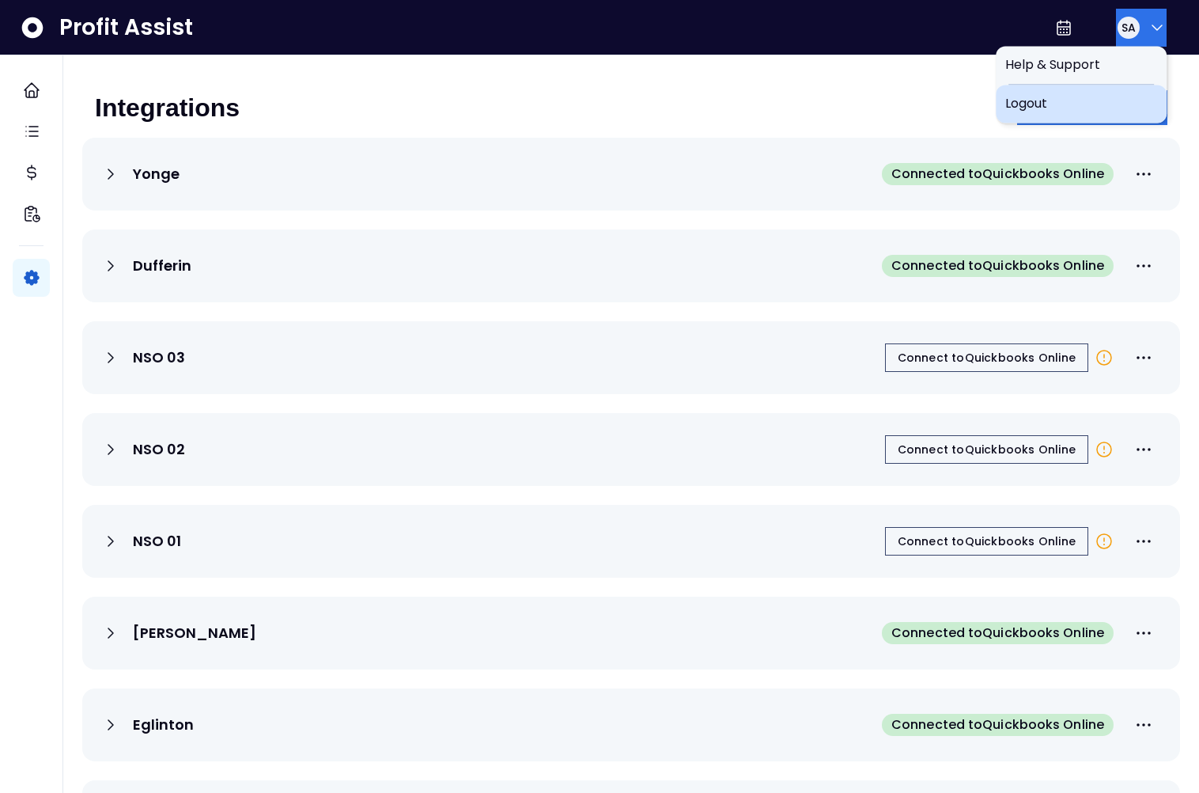
click at [1104, 107] on span "Logout" at bounding box center [1082, 103] width 152 height 19
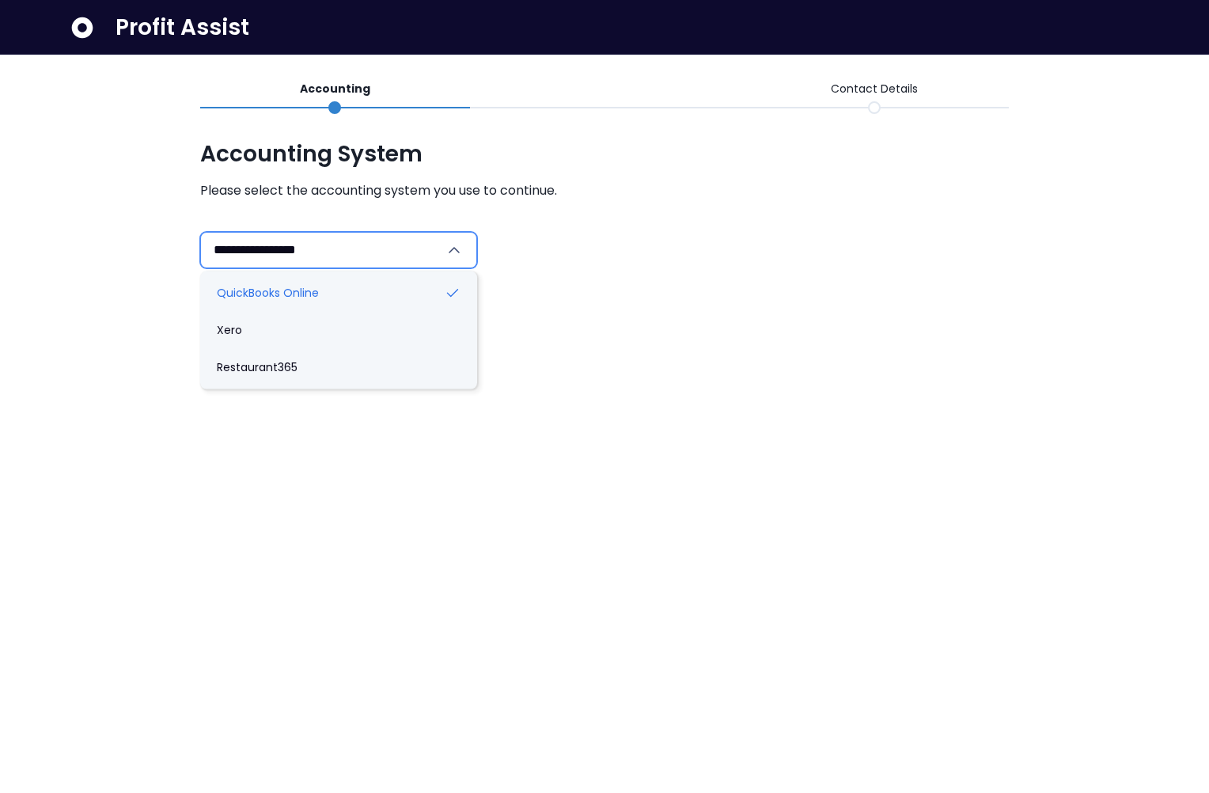
click at [344, 252] on input "**********" at bounding box center [329, 250] width 231 height 35
click at [342, 357] on li "Restaurant365" at bounding box center [338, 367] width 271 height 37
type input "**********"
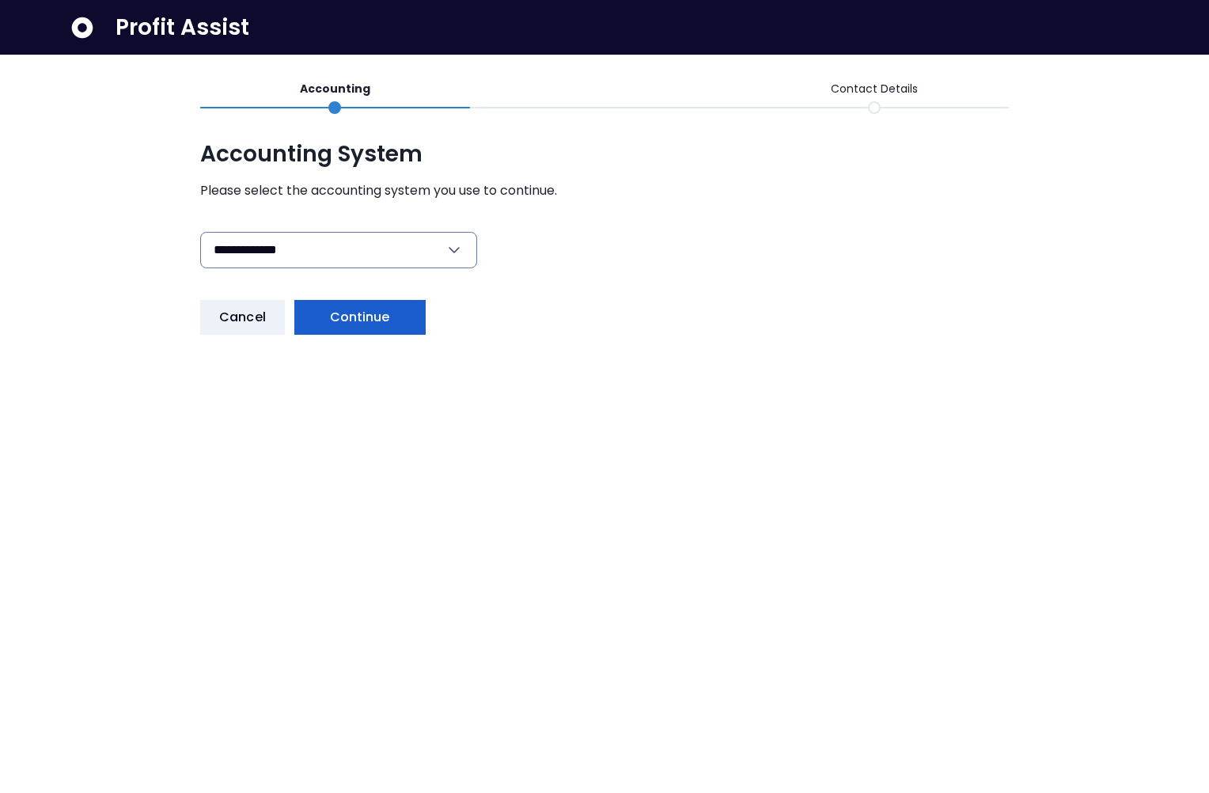
click at [357, 319] on span "Continue" at bounding box center [360, 317] width 60 height 19
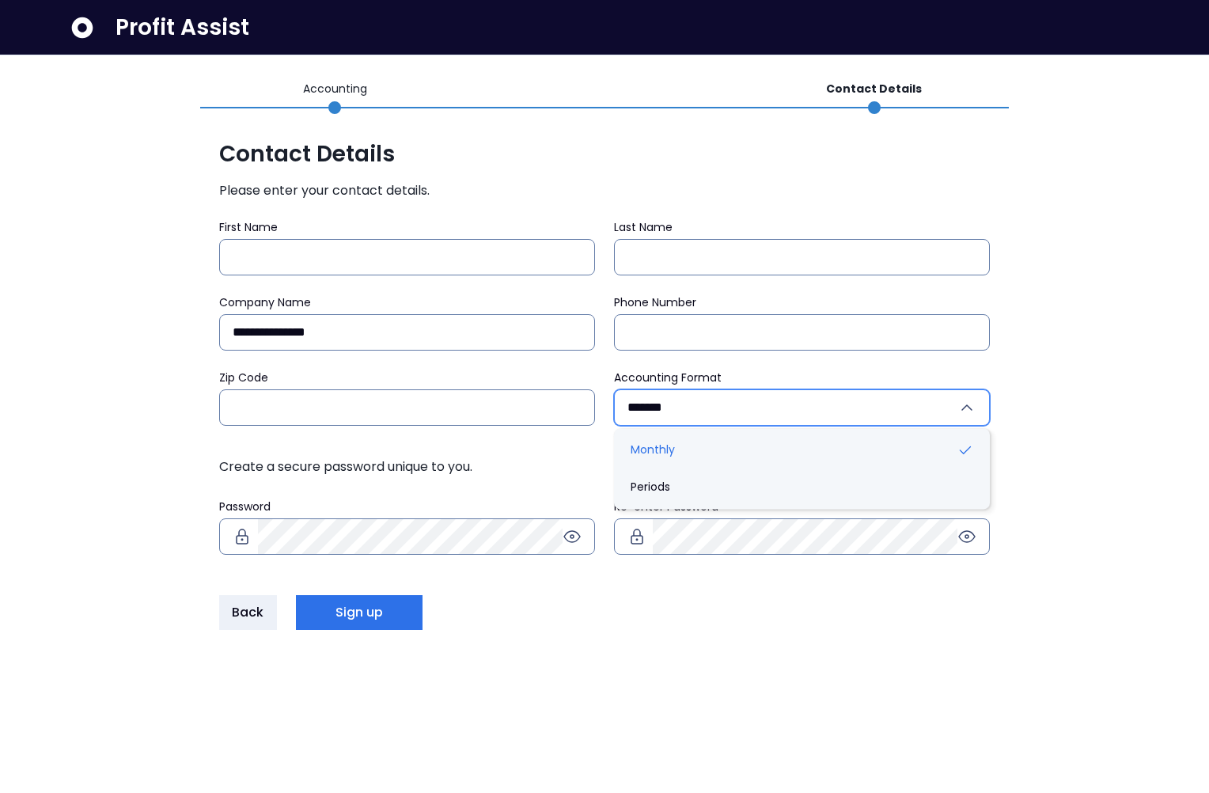
click at [686, 399] on input "*******" at bounding box center [792, 407] width 330 height 35
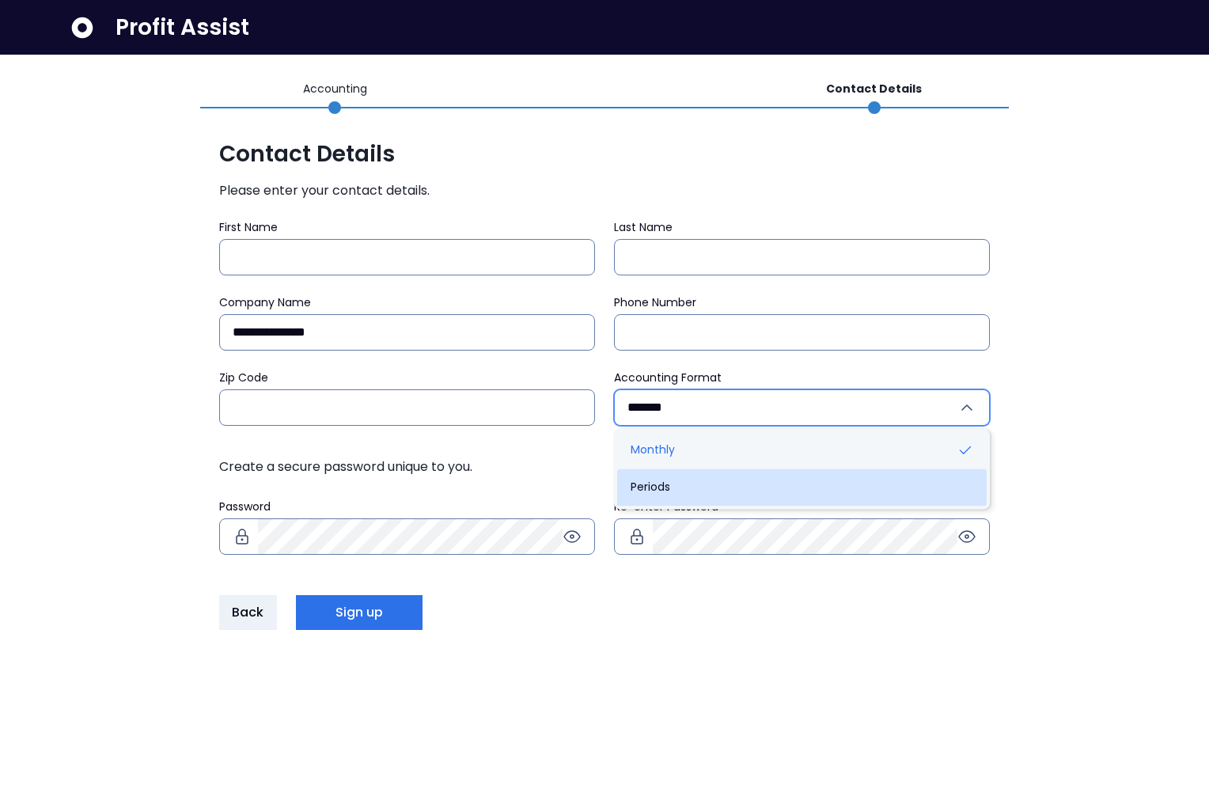
click at [670, 485] on li "Periods" at bounding box center [801, 486] width 369 height 37
type input "*******"
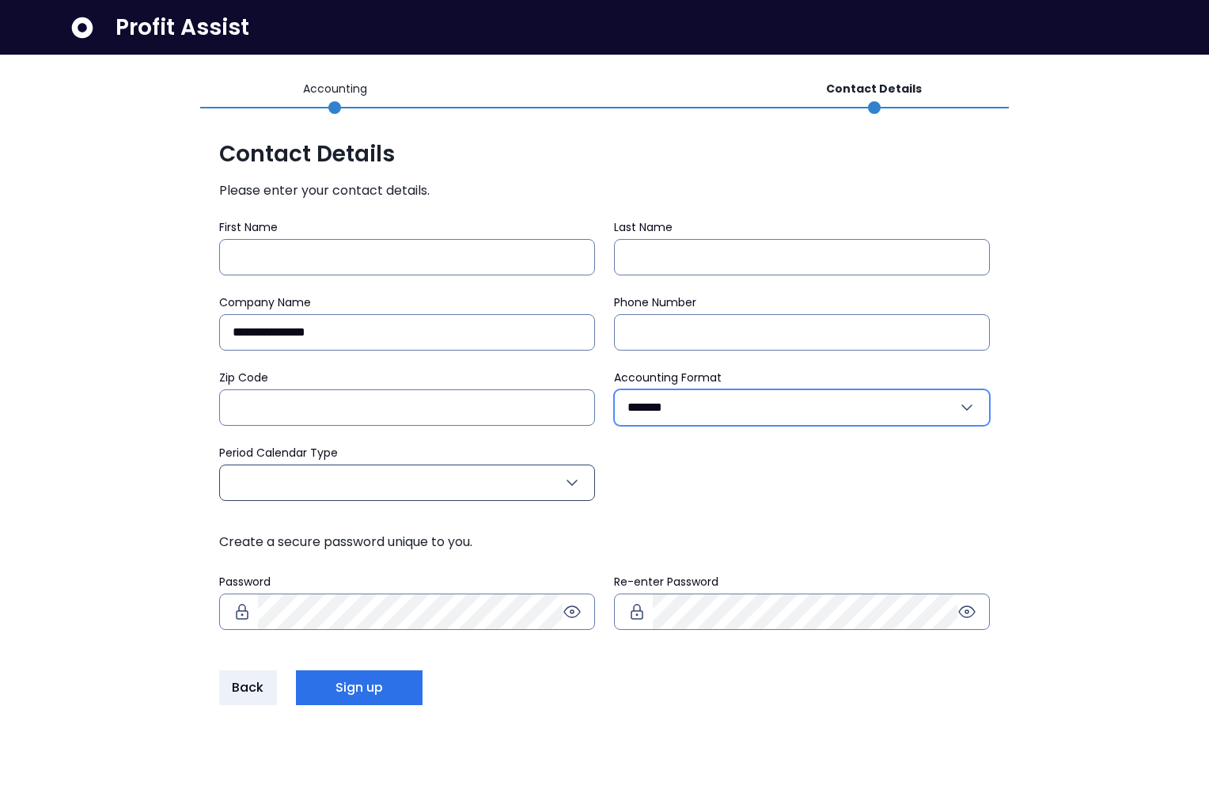
click at [585, 487] on div at bounding box center [407, 482] width 376 height 36
click at [570, 486] on icon "button" at bounding box center [572, 482] width 19 height 19
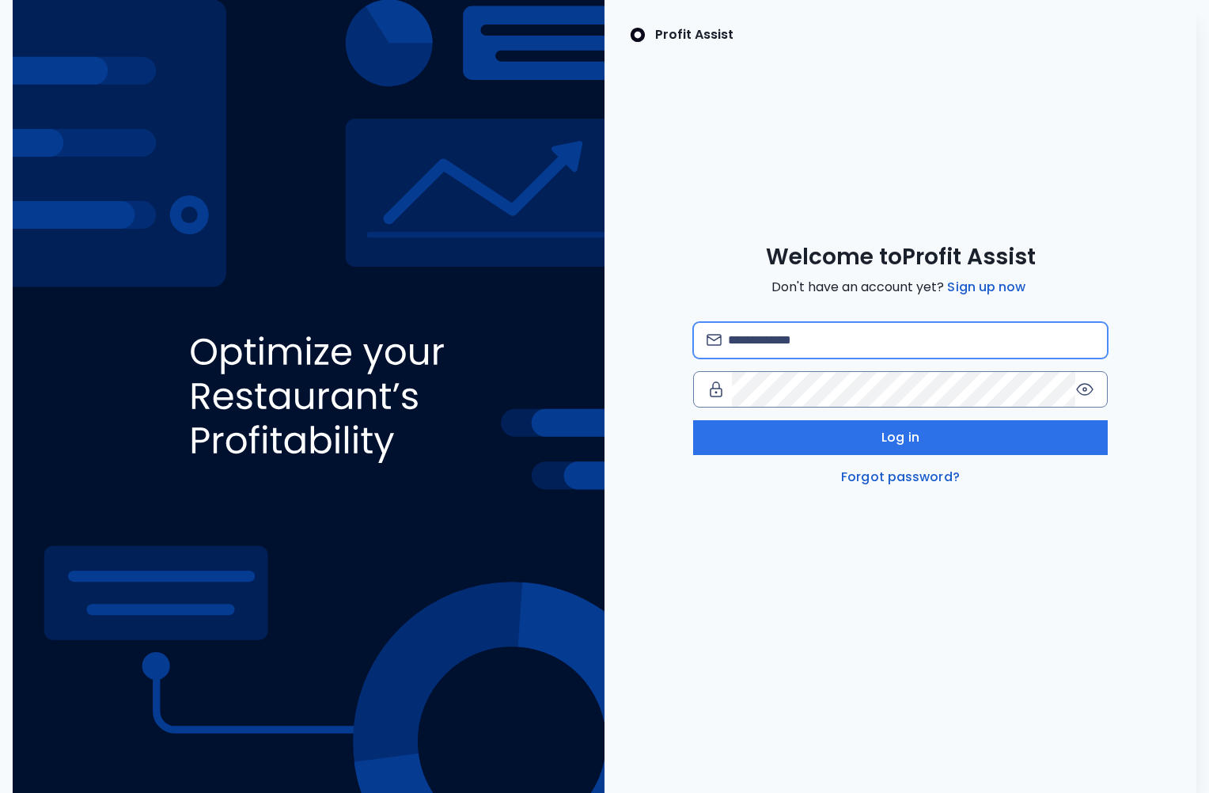
click at [858, 327] on input "email" at bounding box center [911, 340] width 366 height 35
type input "**********"
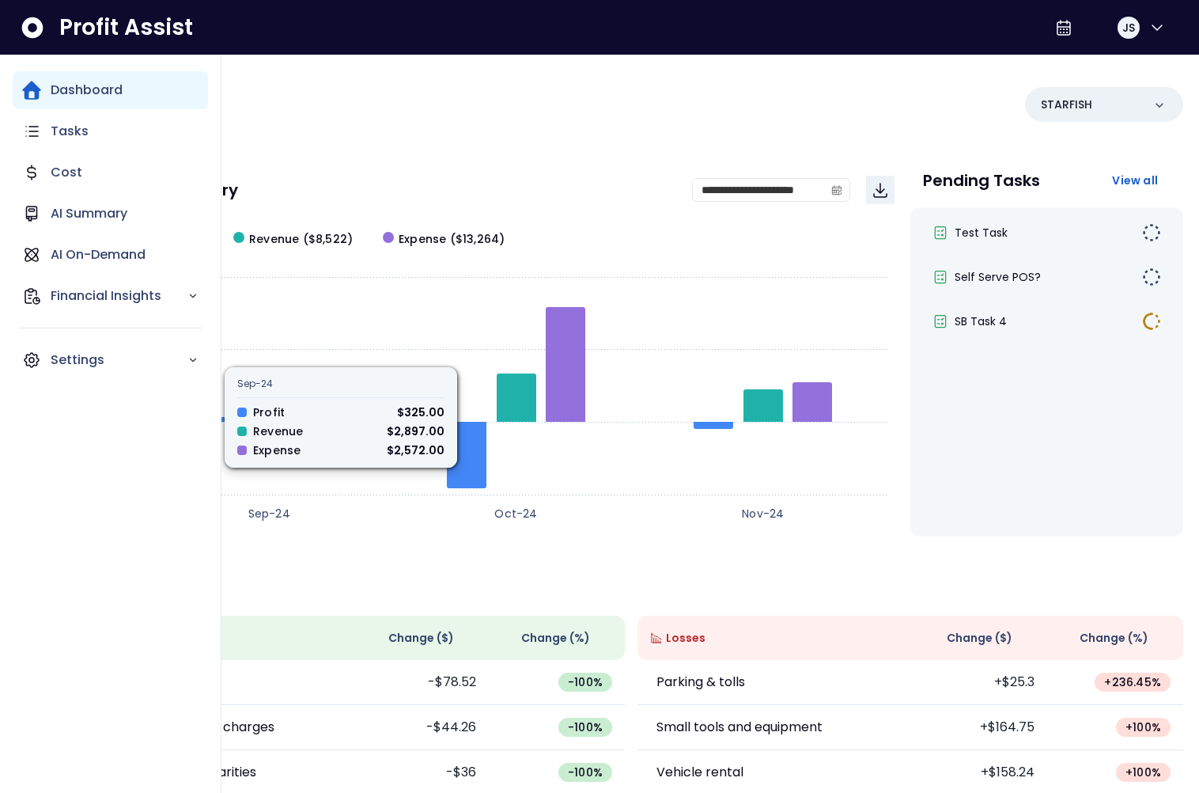
click at [10, 366] on nav "Dashboard Tasks Cost AI Summary AI On-Demand Financial Insights Settings" at bounding box center [111, 423] width 222 height 737
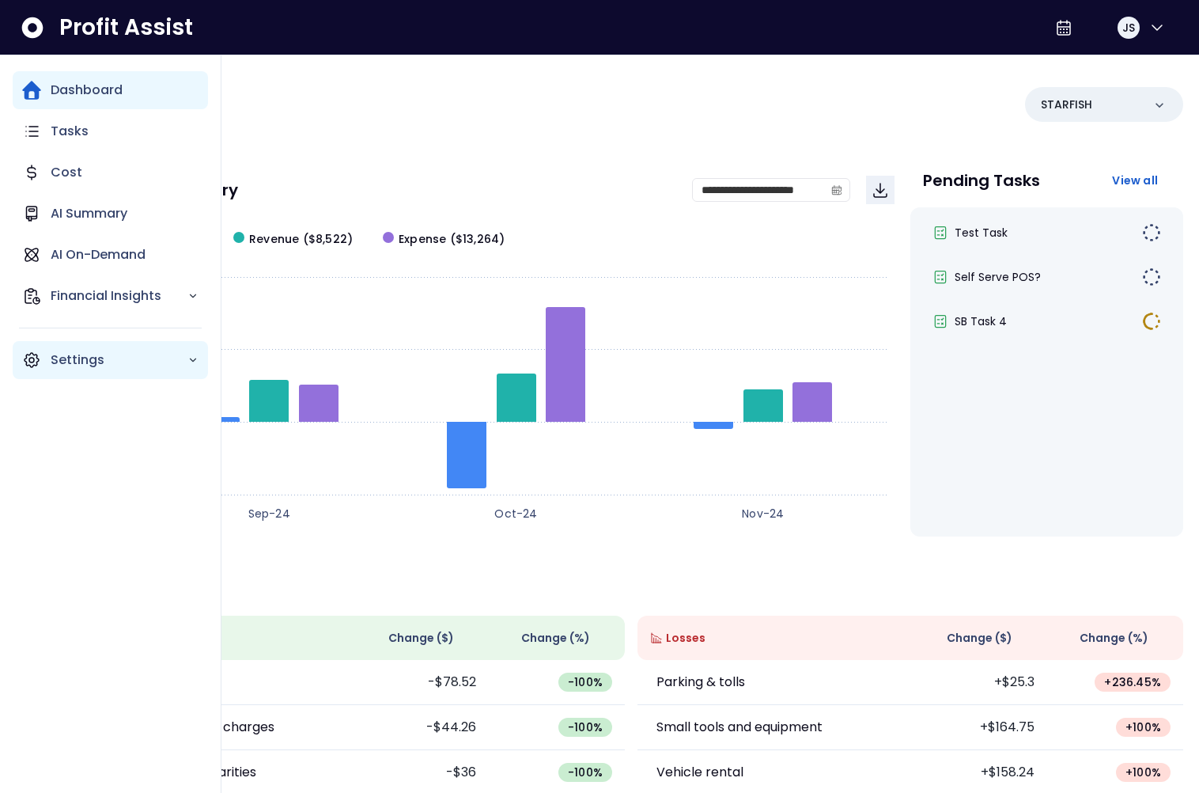
click at [45, 366] on div "Settings" at bounding box center [110, 360] width 195 height 38
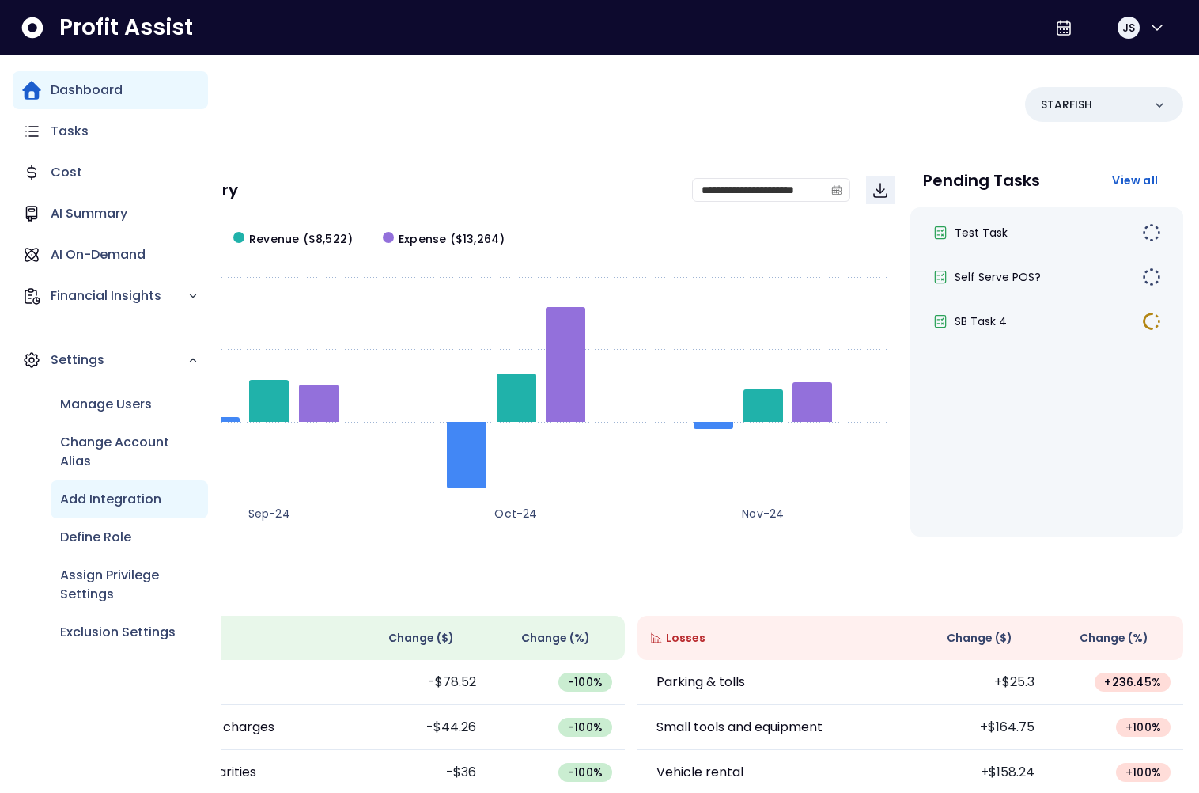
click at [121, 504] on p "Add Integration" at bounding box center [110, 499] width 101 height 19
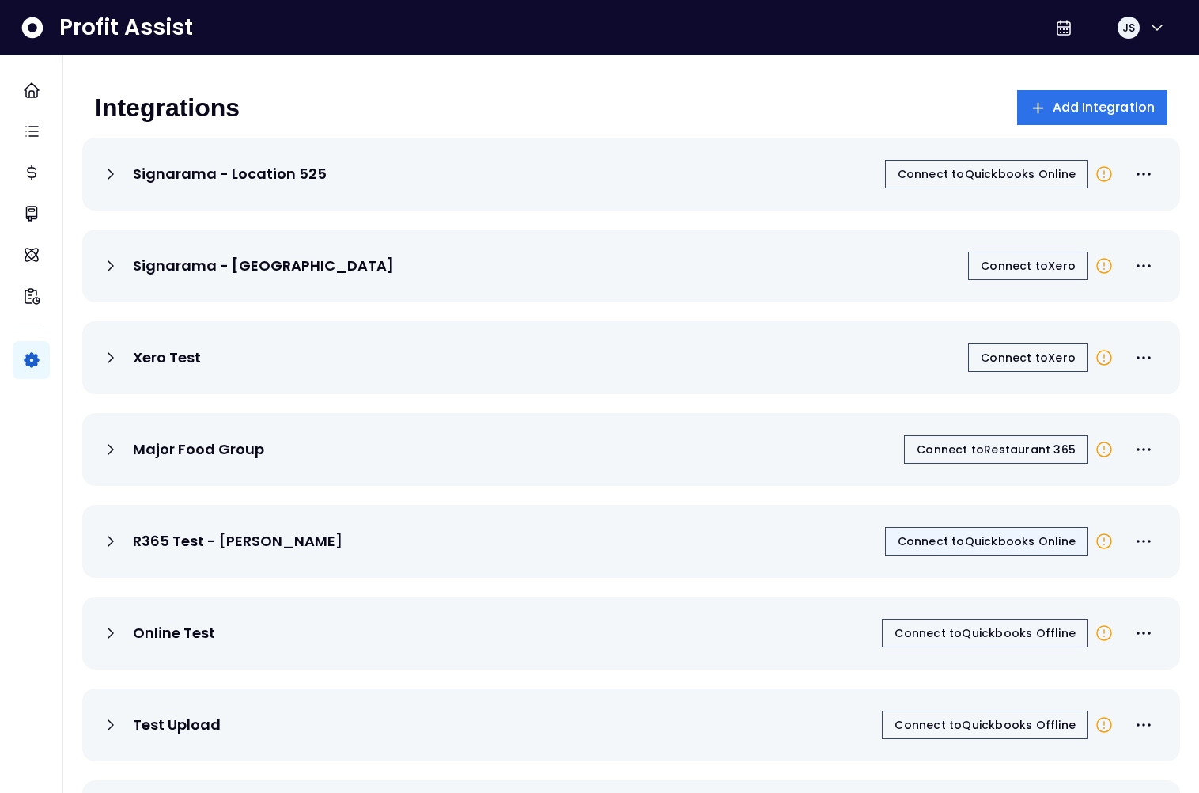
click at [1040, 542] on span "Connect to Quickbooks Online" at bounding box center [987, 541] width 178 height 16
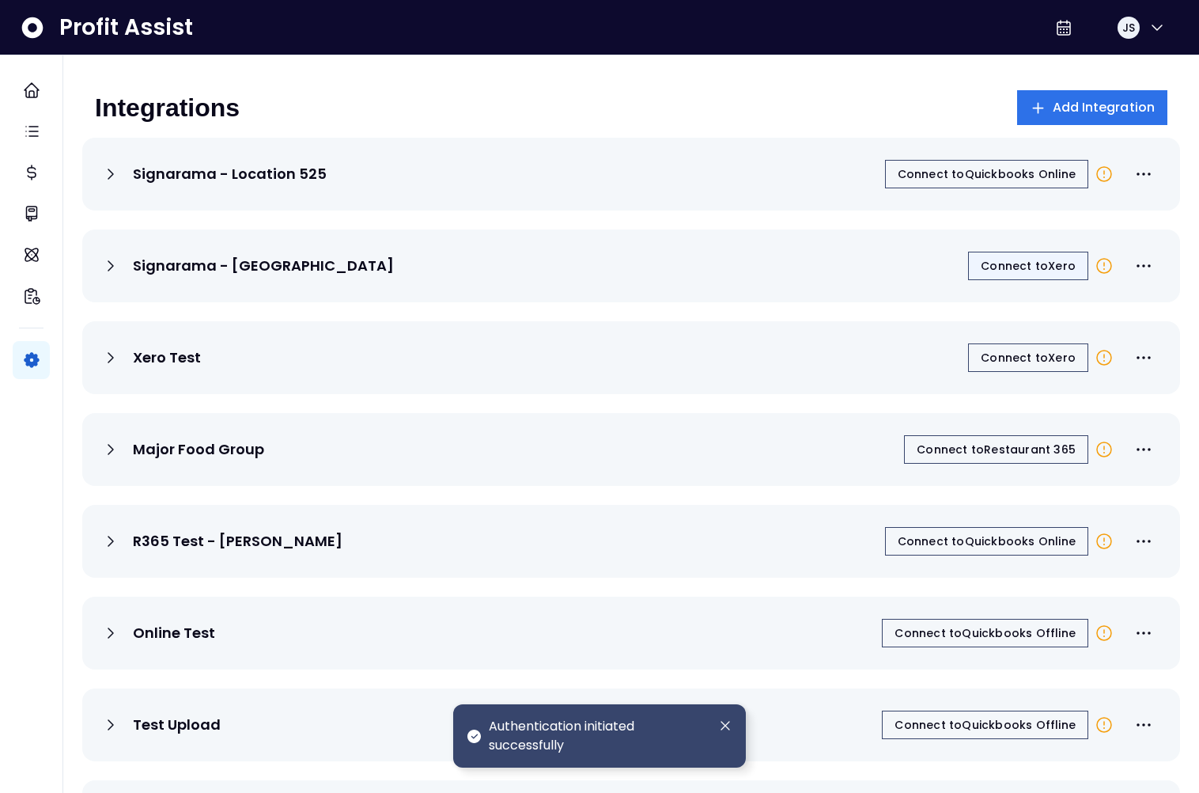
click at [1047, 275] on button "Connect to Xero" at bounding box center [1028, 266] width 120 height 28
click at [991, 454] on span "Connect to Restaurant 365" at bounding box center [996, 449] width 159 height 16
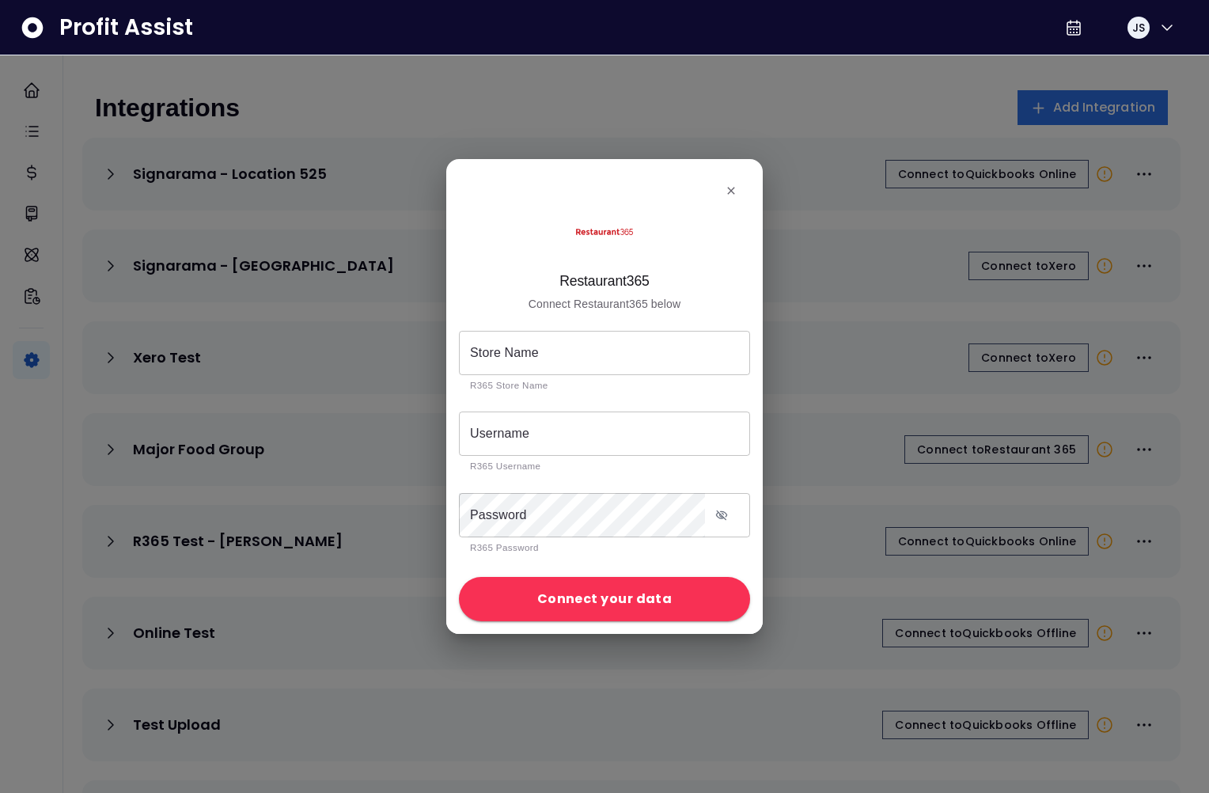
click at [506, 387] on p "R365 Store Name" at bounding box center [604, 384] width 269 height 15
click at [506, 388] on p "R365 Store Name" at bounding box center [604, 384] width 269 height 15
click at [740, 192] on button "close" at bounding box center [730, 190] width 25 height 25
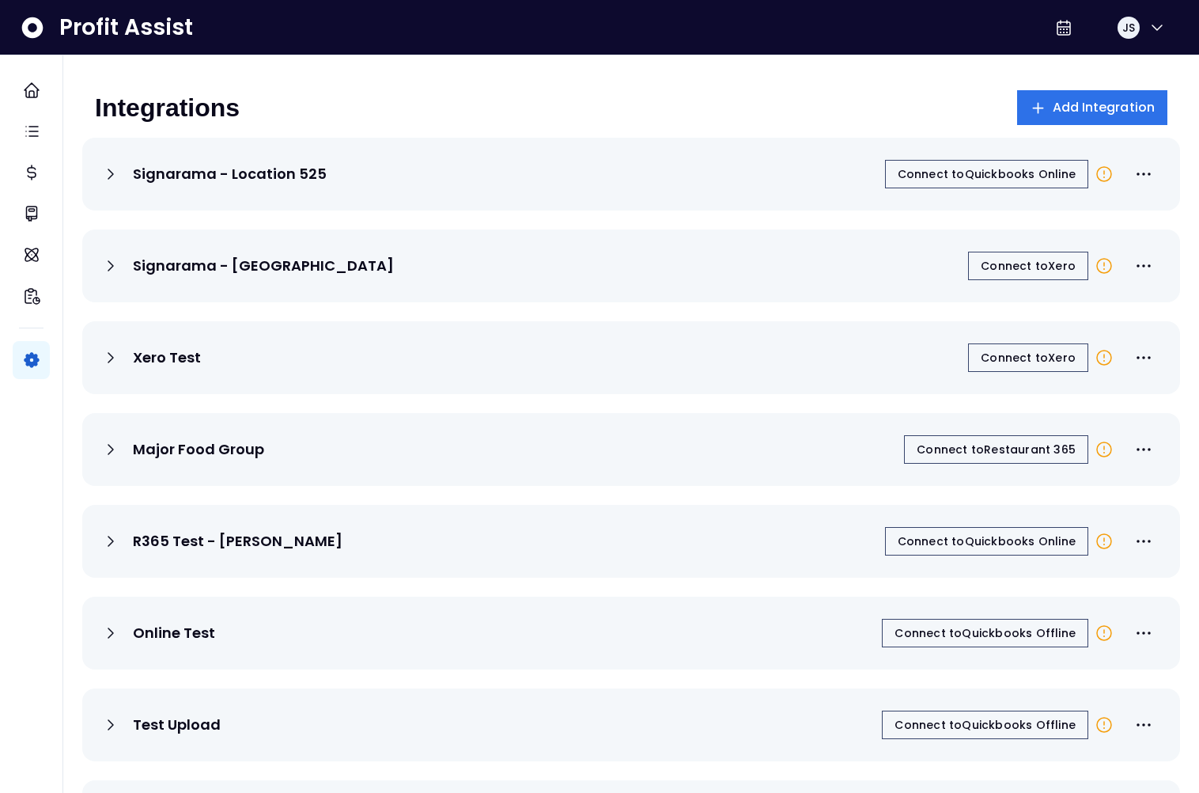
click at [1074, 125] on div "Integrations Add Integration" at bounding box center [631, 113] width 1098 height 47
click at [1071, 116] on span "Add Integration" at bounding box center [1104, 107] width 103 height 19
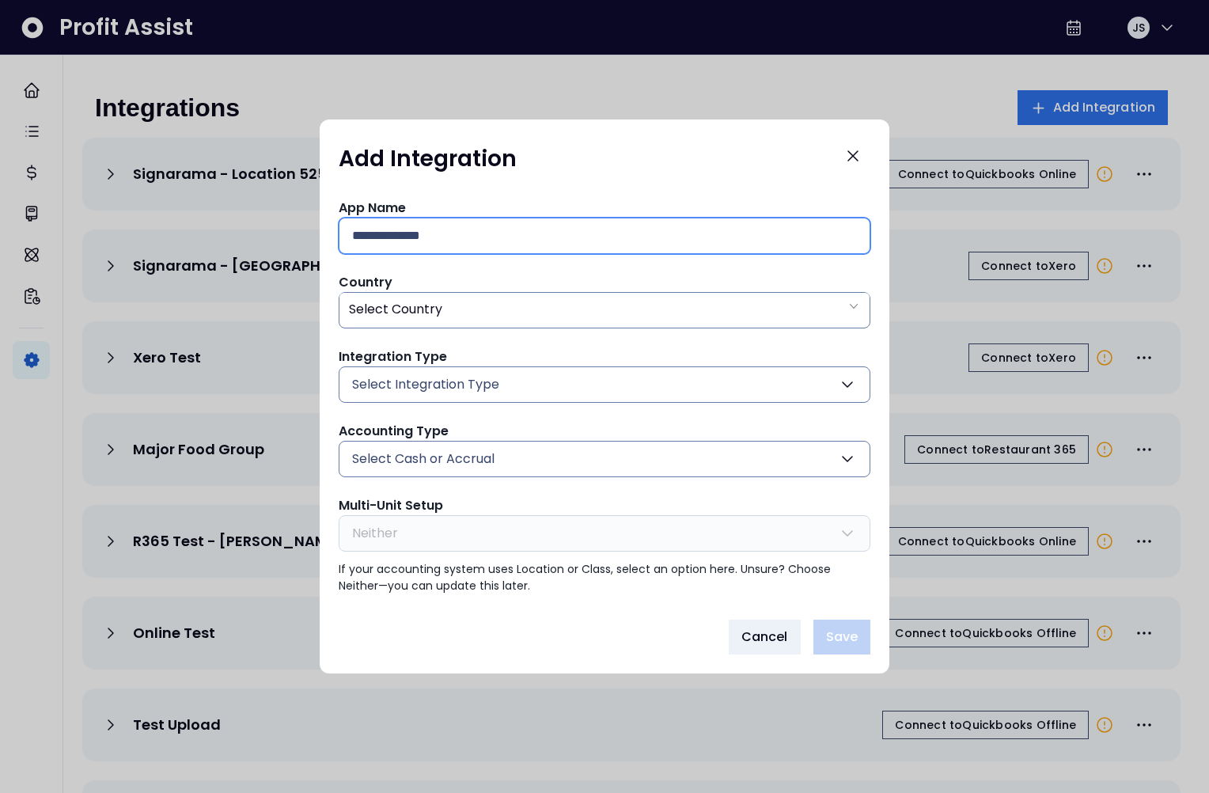
click at [434, 241] on input "text" at bounding box center [604, 235] width 505 height 35
click at [862, 151] on button "Close" at bounding box center [852, 155] width 35 height 35
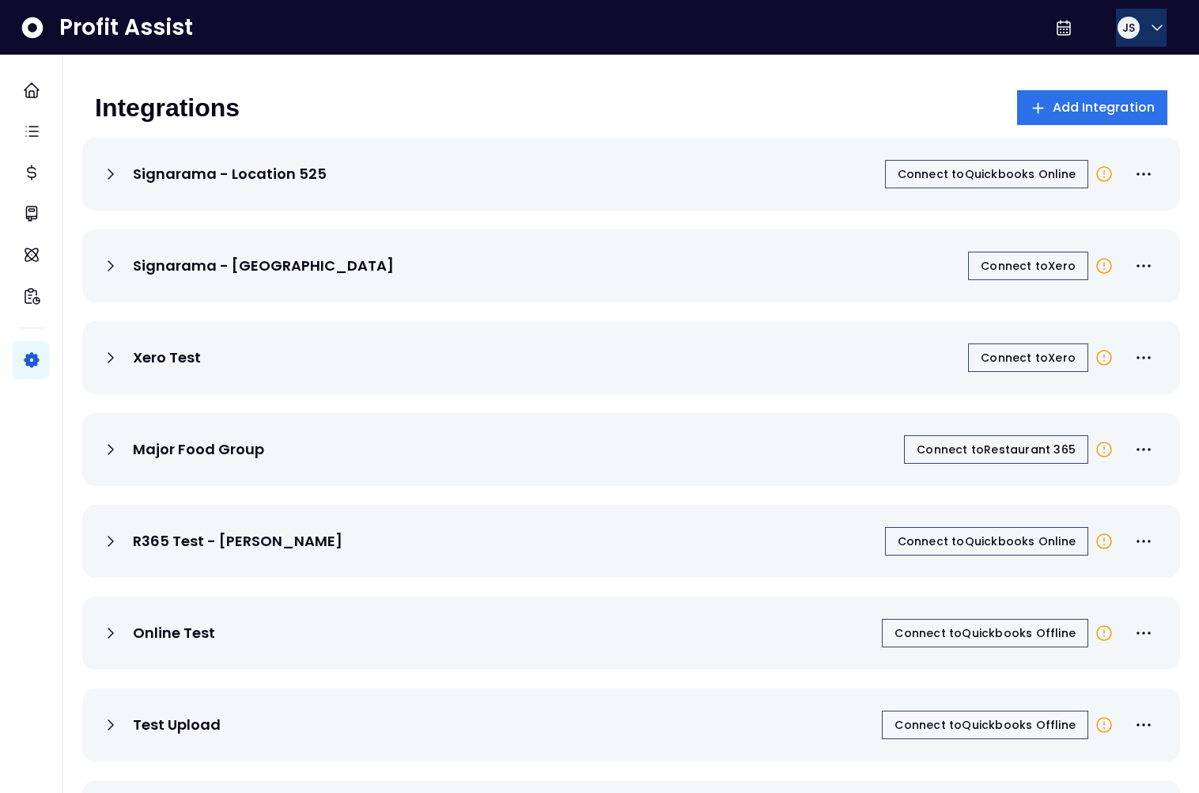
click at [1137, 25] on button "JS" at bounding box center [1141, 28] width 51 height 38
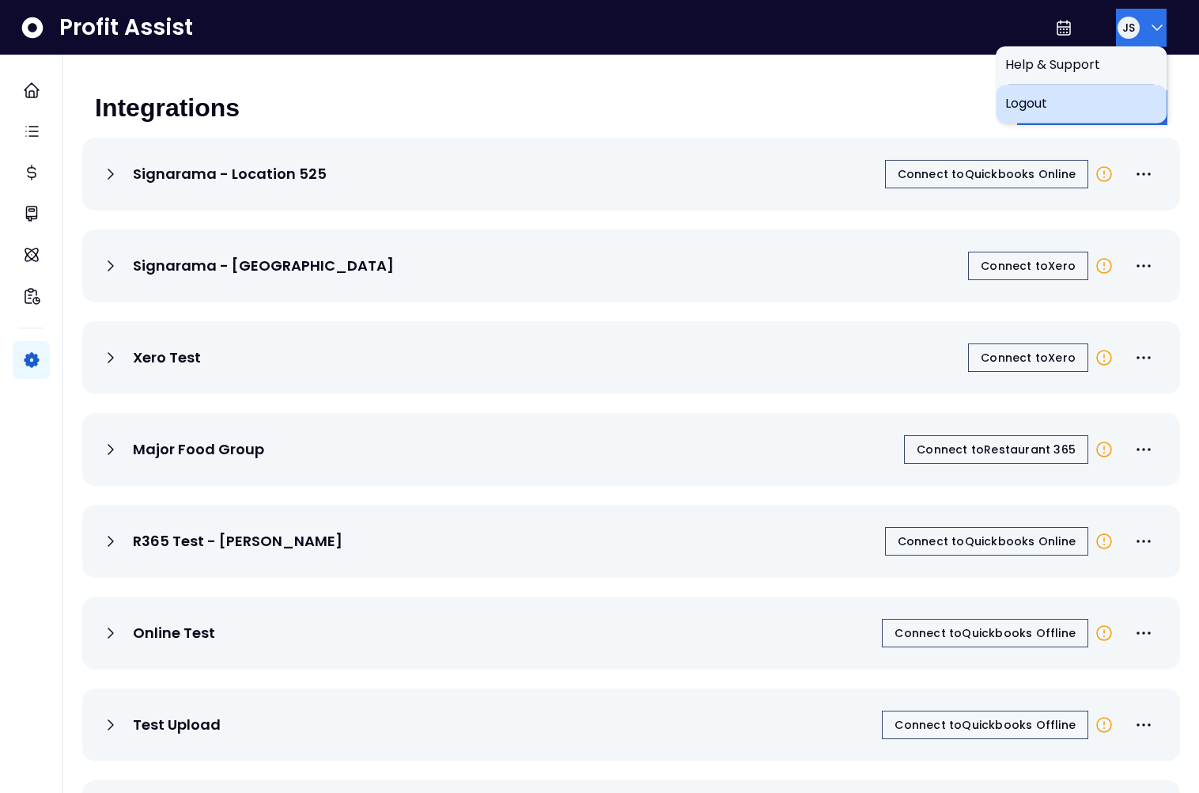
click at [1089, 107] on span "Logout" at bounding box center [1082, 103] width 152 height 19
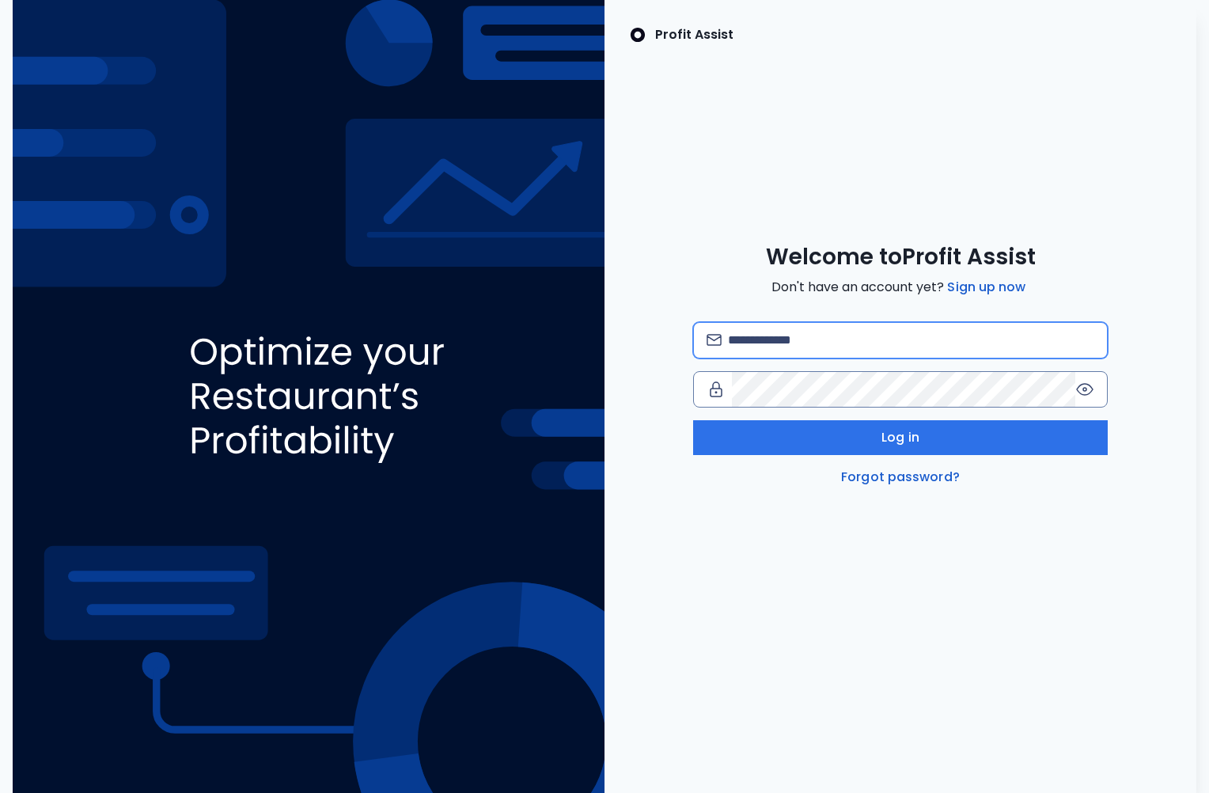
click at [810, 328] on input "email" at bounding box center [911, 340] width 366 height 35
type input "*"
type input "**********"
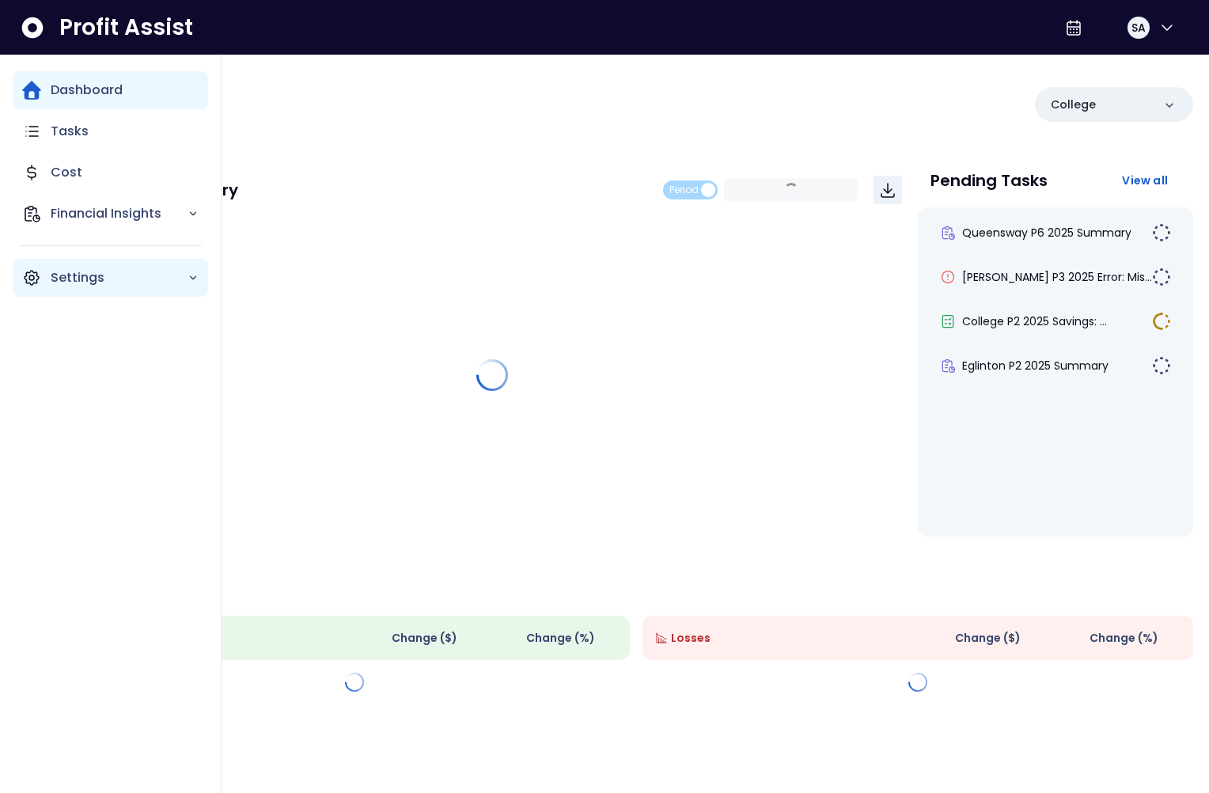
click at [23, 282] on icon "Main navigation" at bounding box center [31, 277] width 19 height 19
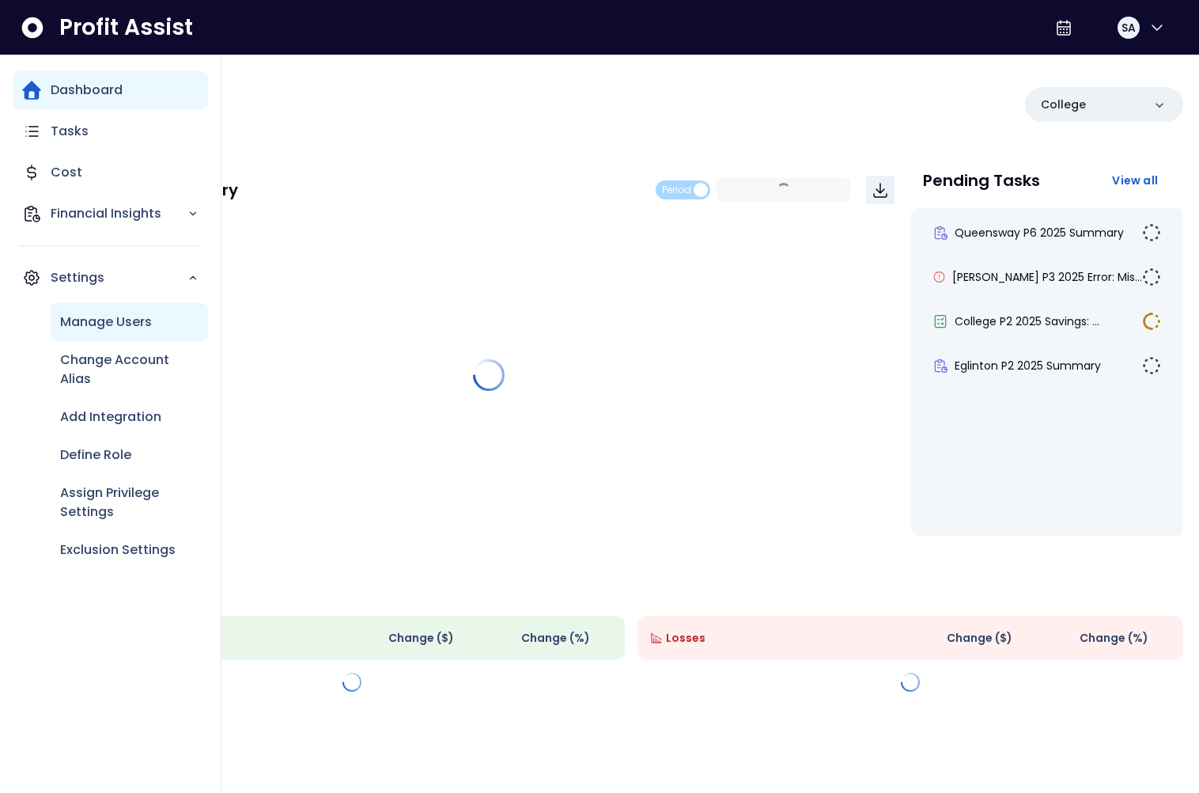
click at [81, 325] on p "Manage Users" at bounding box center [106, 322] width 92 height 19
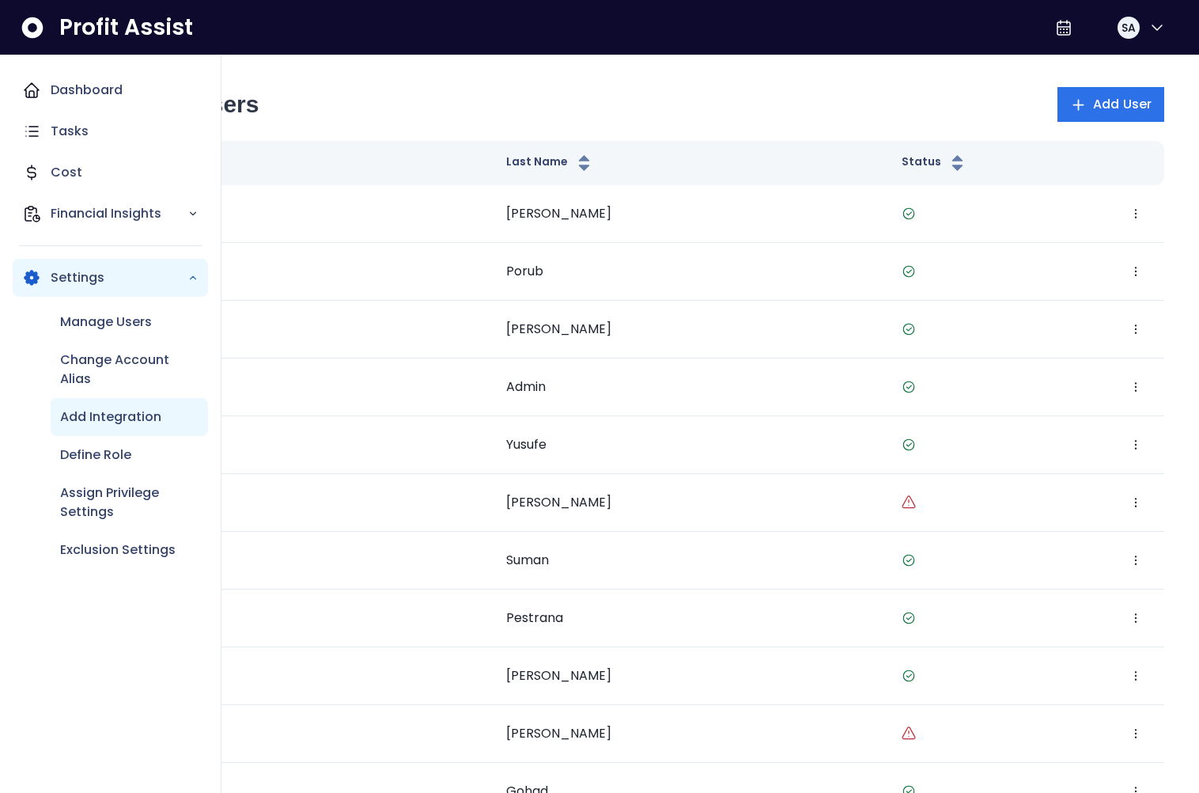
click at [107, 418] on p "Add Integration" at bounding box center [110, 416] width 101 height 19
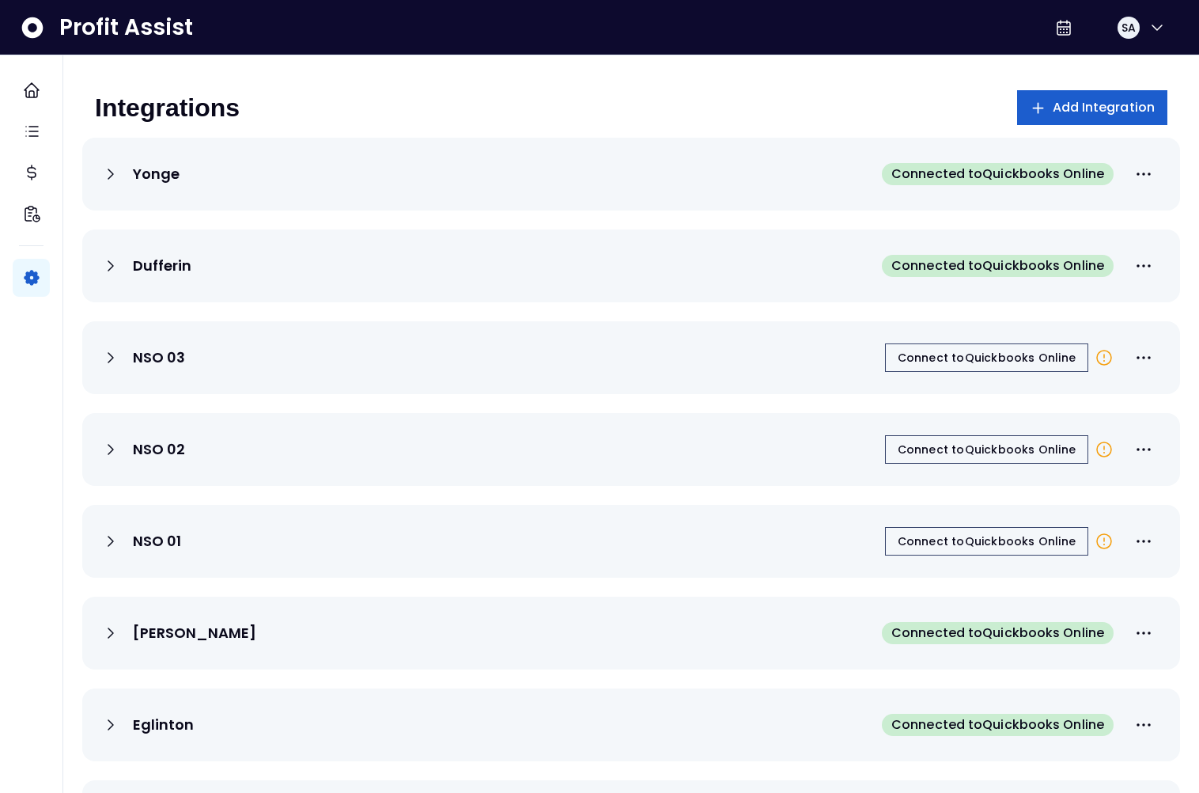
click at [1094, 105] on span "Add Integration" at bounding box center [1104, 107] width 103 height 19
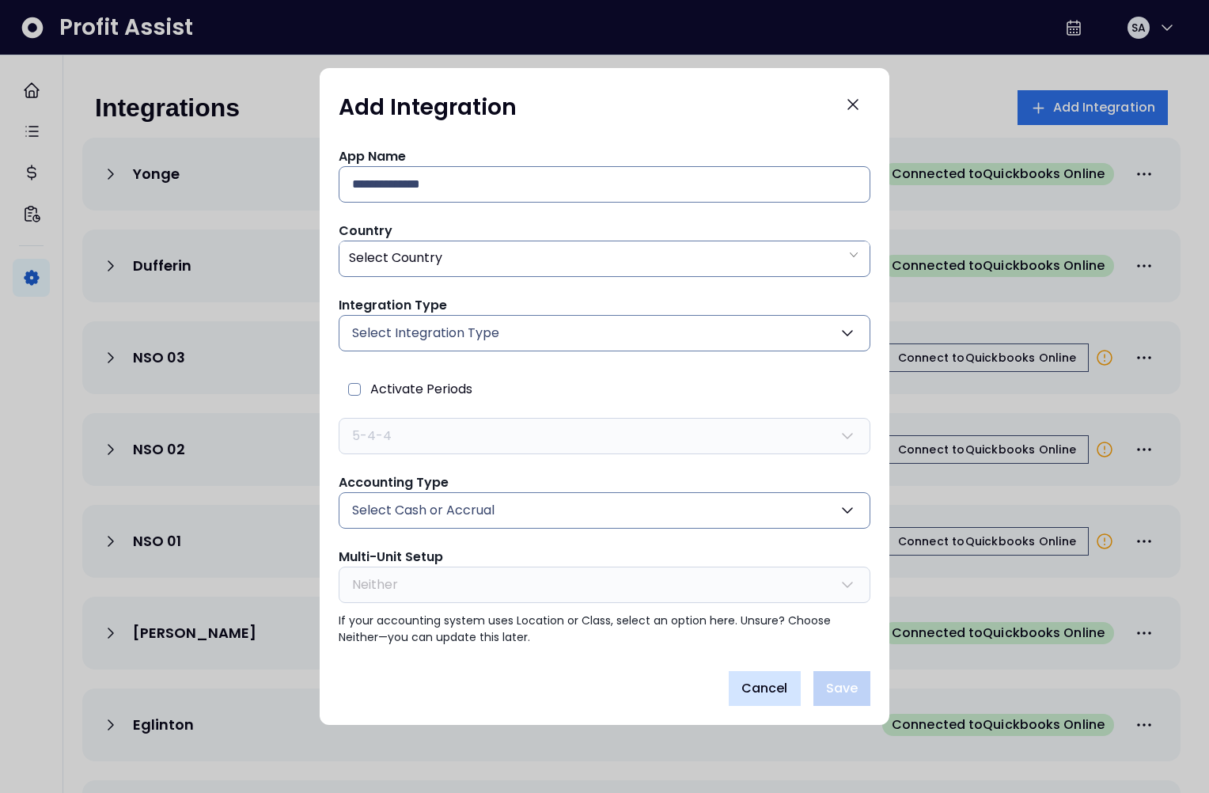
click at [765, 684] on span "Cancel" at bounding box center [764, 688] width 47 height 19
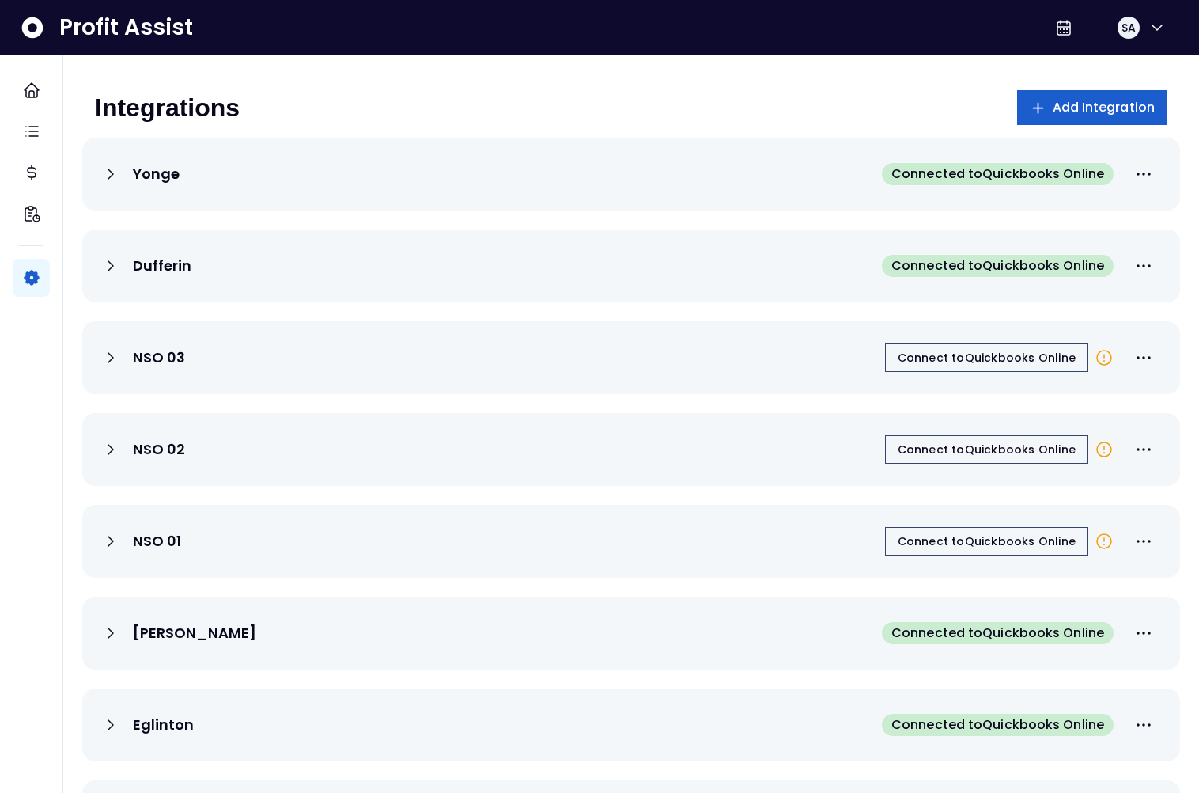
click at [1090, 101] on span "Add Integration" at bounding box center [1104, 107] width 103 height 19
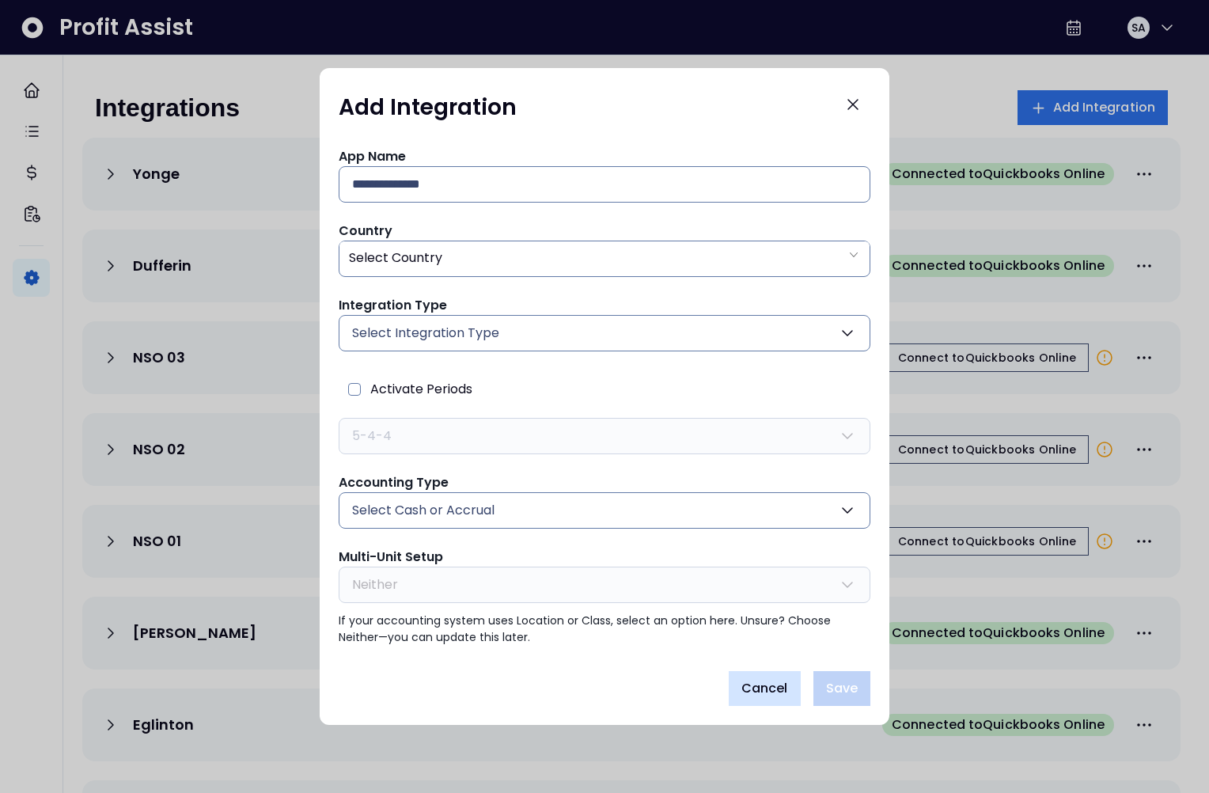
click at [744, 681] on span "Cancel" at bounding box center [764, 688] width 47 height 19
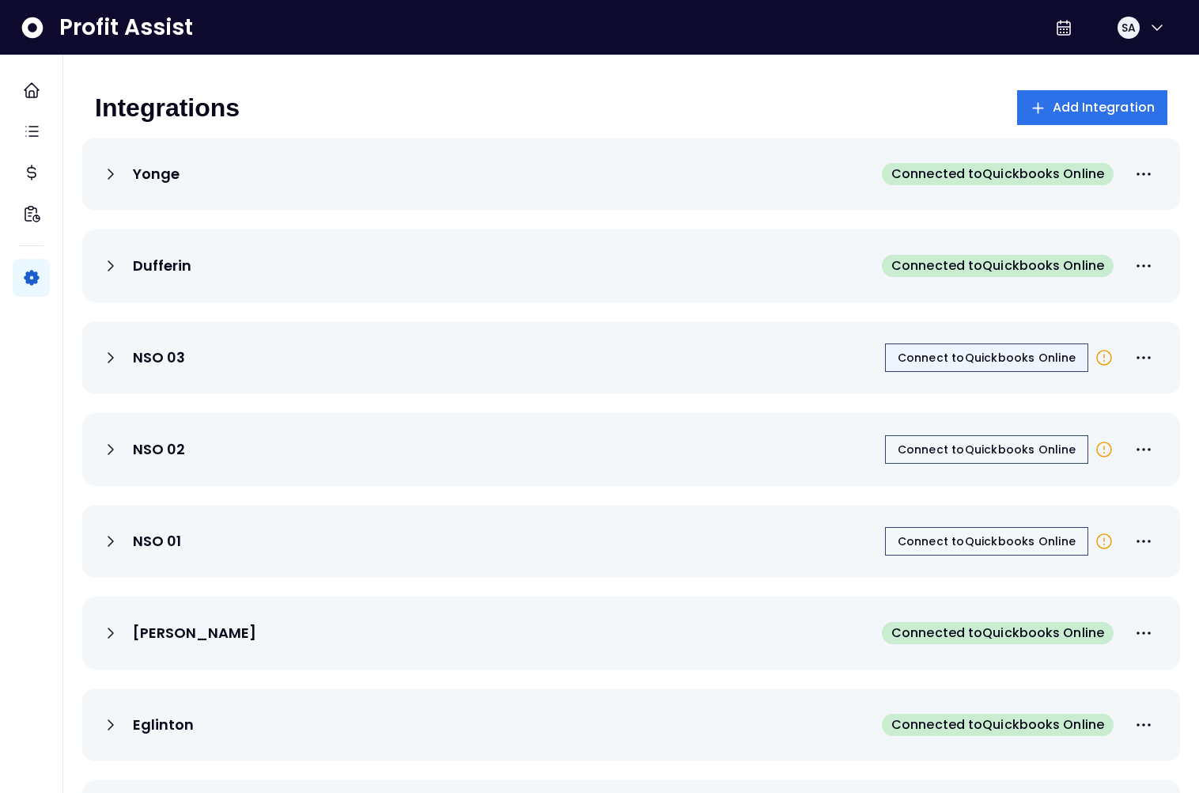
click at [999, 358] on span "Connect to Quickbooks Online" at bounding box center [987, 358] width 178 height 16
click at [1096, 97] on button "Add Integration" at bounding box center [1092, 107] width 151 height 35
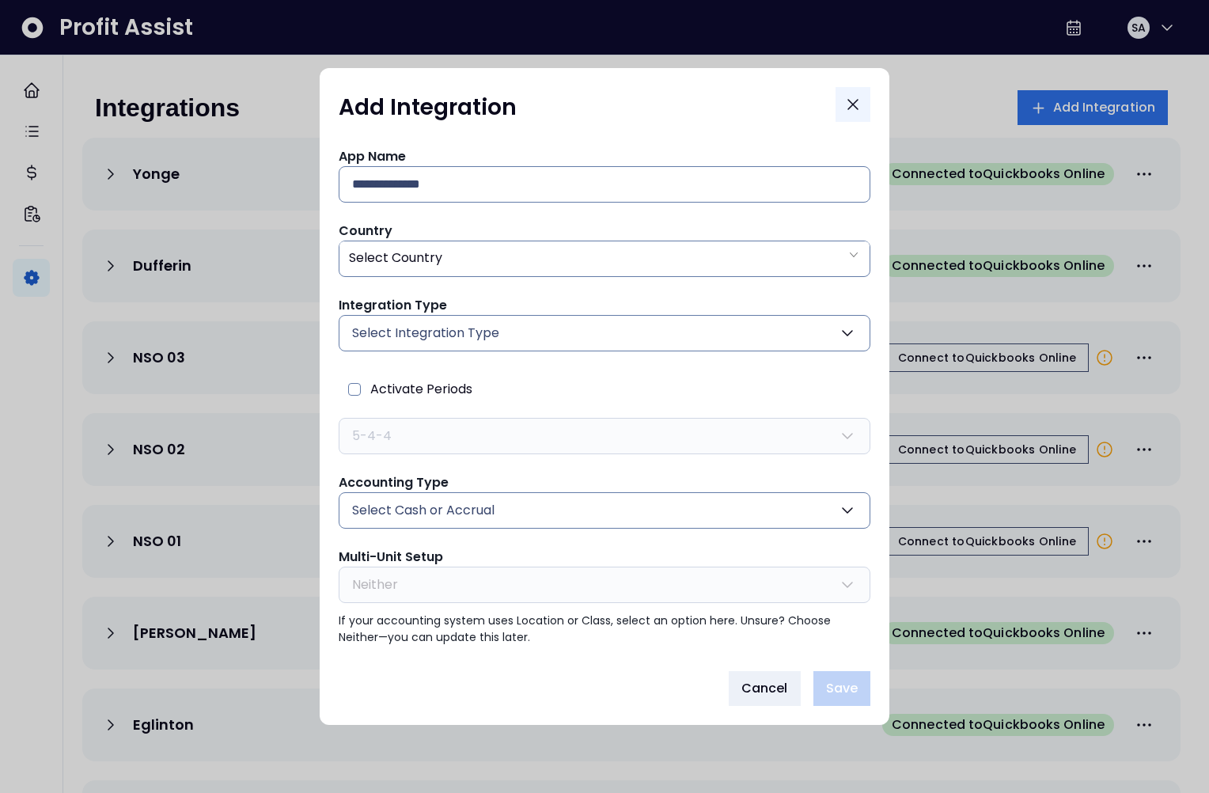
click at [853, 111] on icon "Close" at bounding box center [852, 104] width 19 height 19
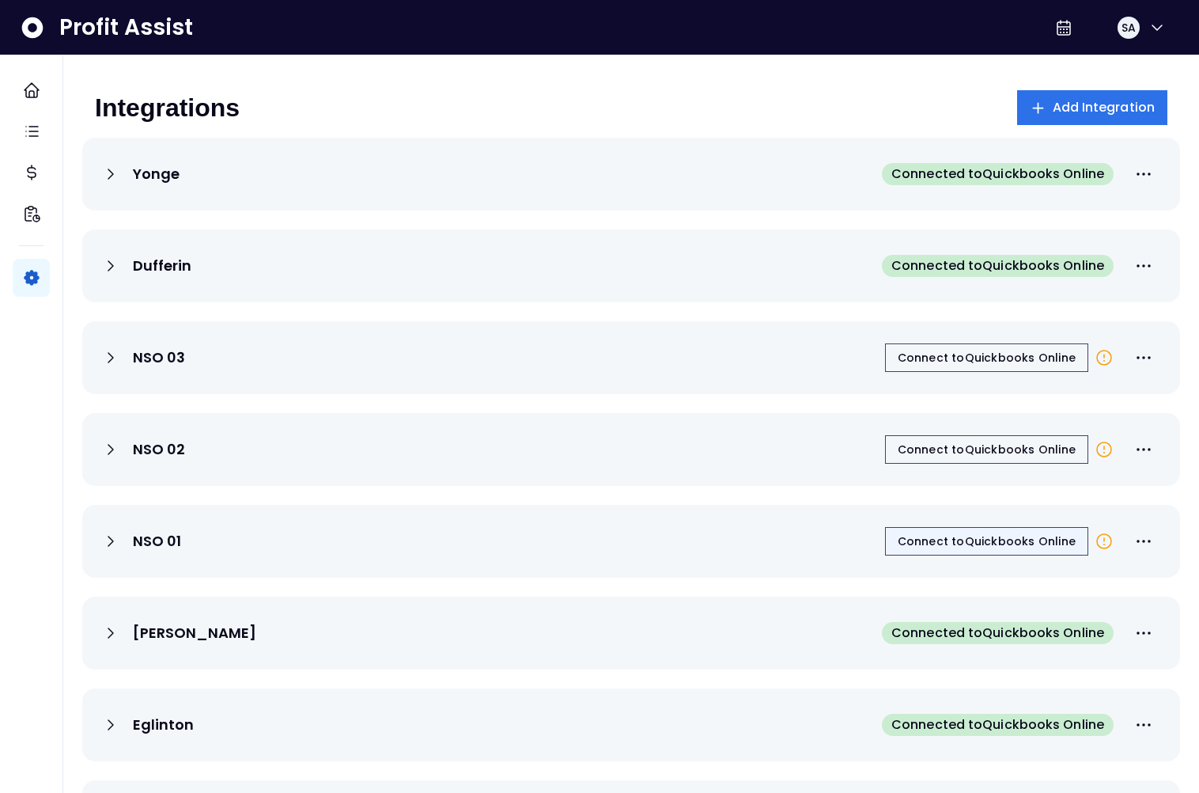
click at [991, 547] on span "Connect to Quickbooks Online" at bounding box center [987, 541] width 178 height 16
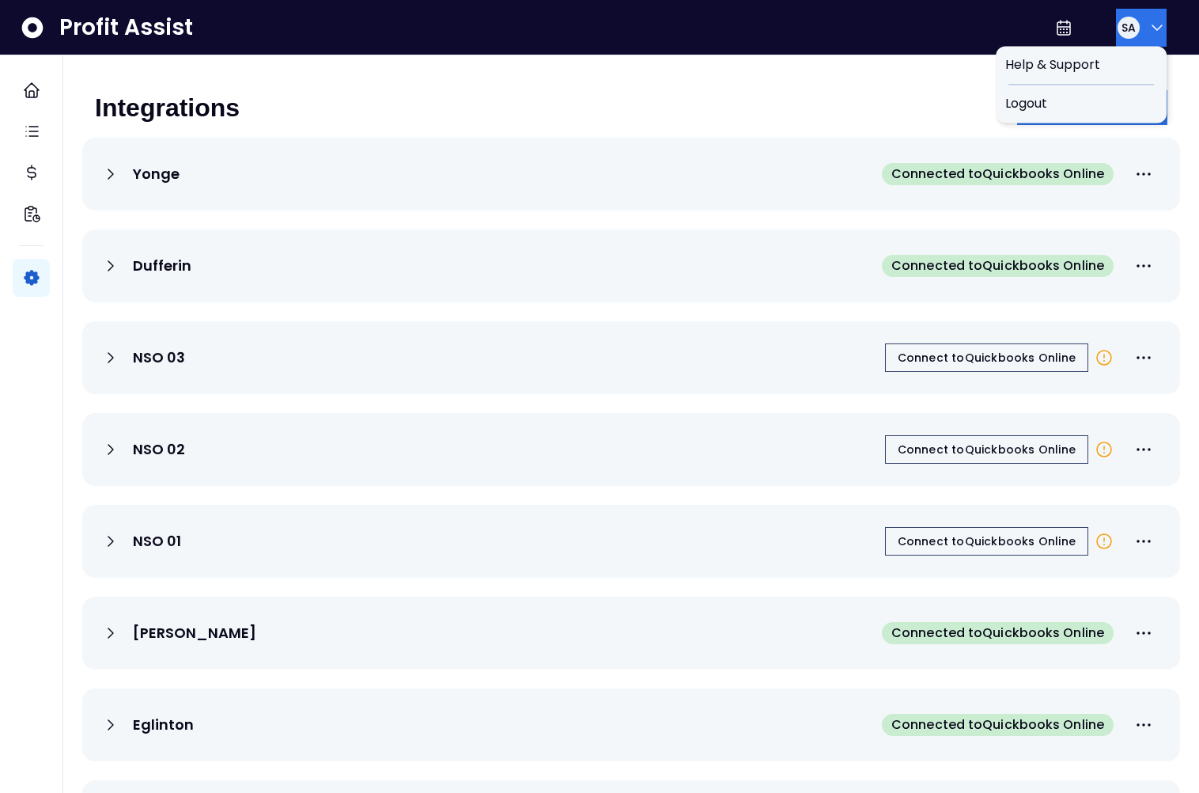
click at [1129, 31] on span "SA" at bounding box center [1129, 28] width 14 height 16
click at [548, 110] on div "Integrations Add Integration" at bounding box center [631, 107] width 1073 height 35
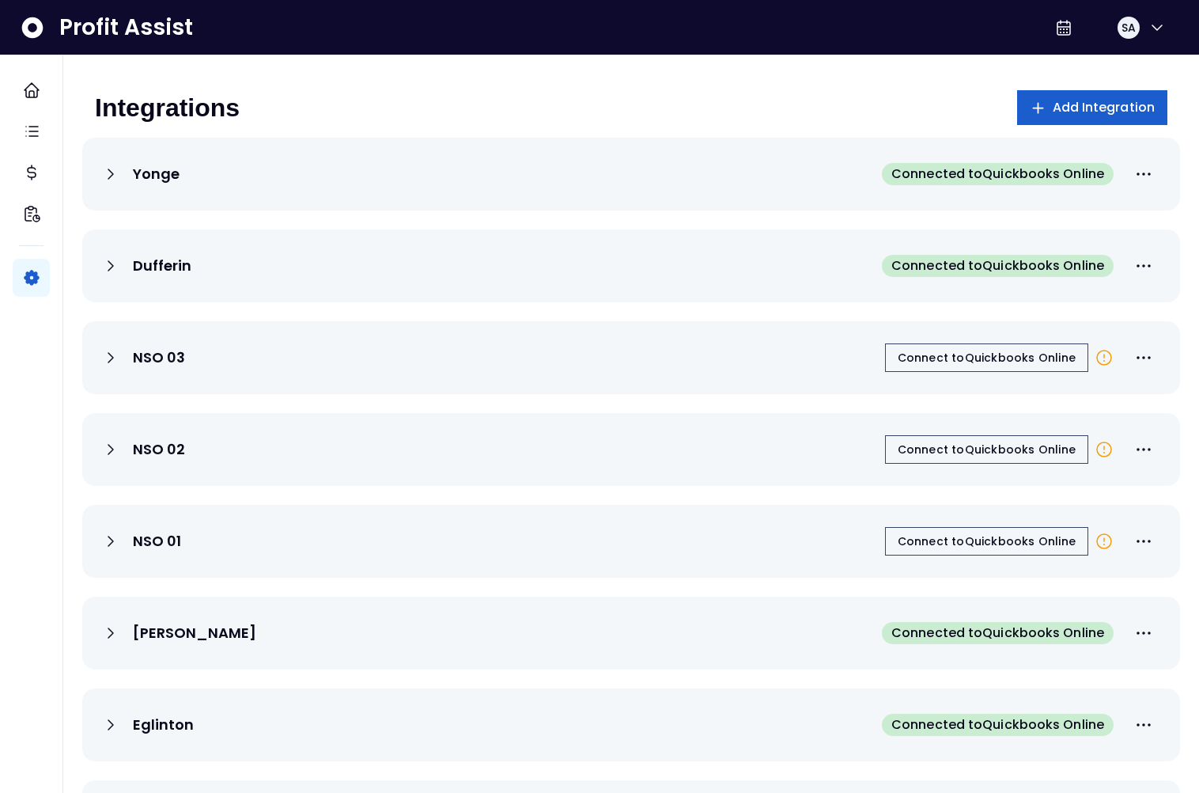
click at [1075, 109] on span "Add Integration" at bounding box center [1104, 107] width 103 height 19
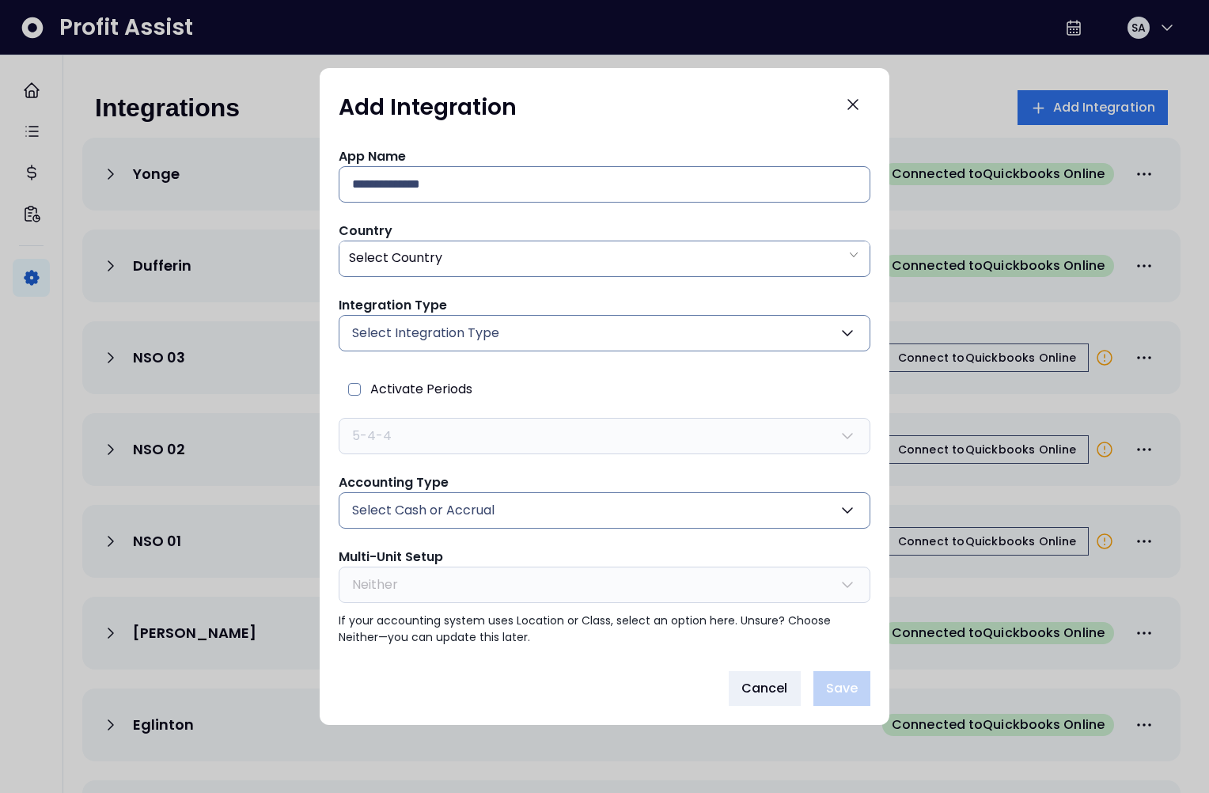
click at [479, 335] on span "Select Integration Type" at bounding box center [425, 333] width 147 height 19
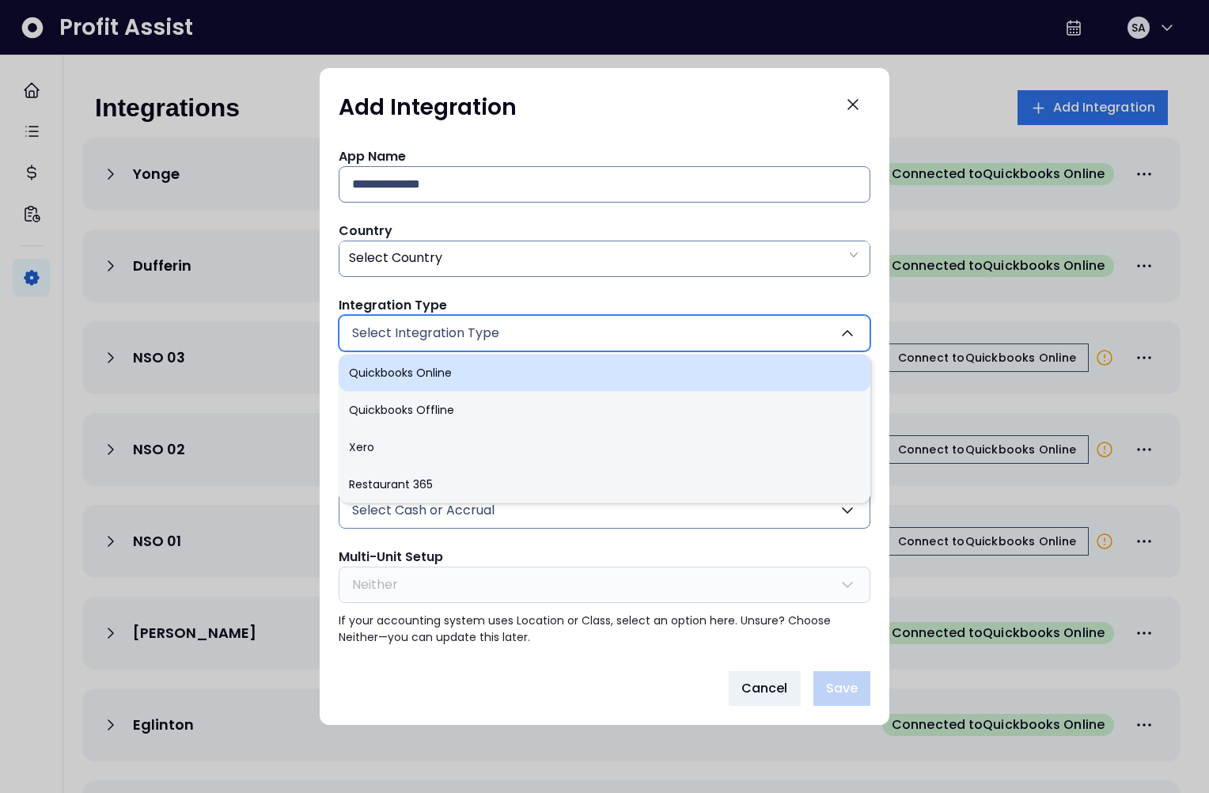
click at [497, 368] on li "Quickbooks Online" at bounding box center [605, 372] width 532 height 37
type input "******"
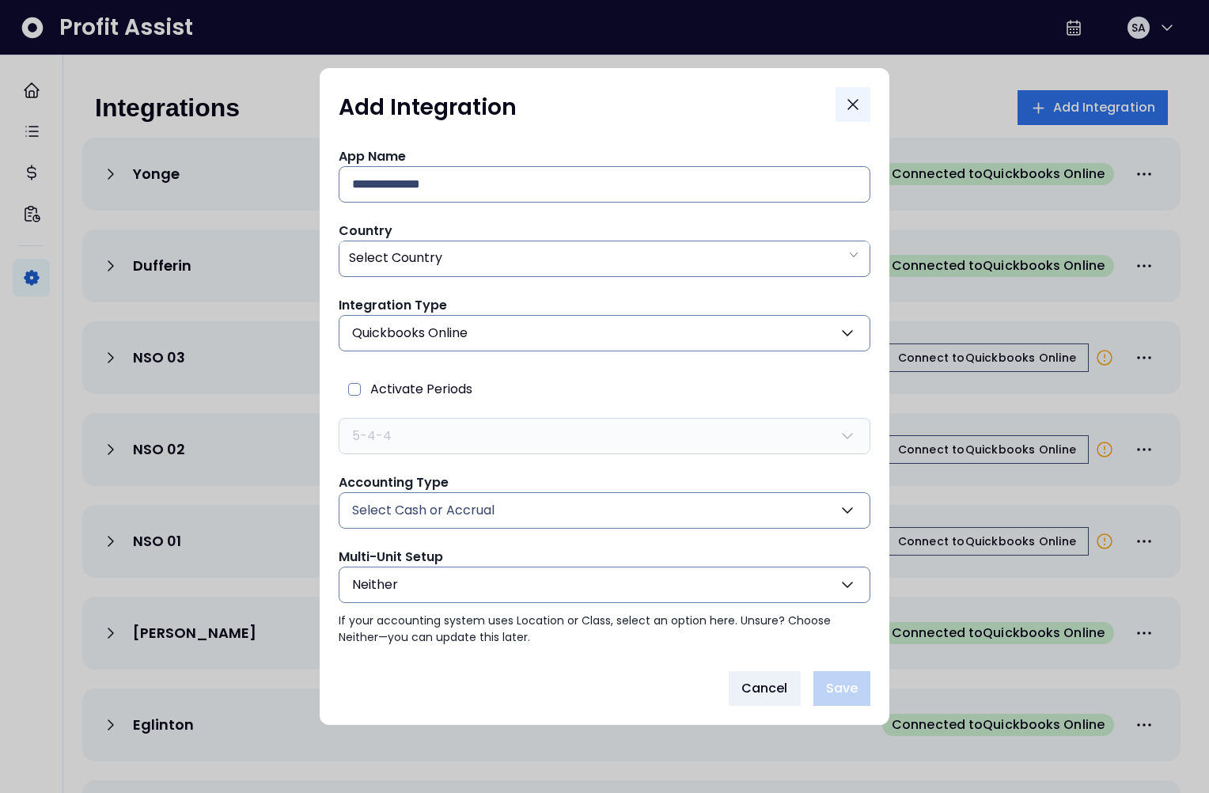
click at [840, 101] on button "Close" at bounding box center [852, 104] width 35 height 35
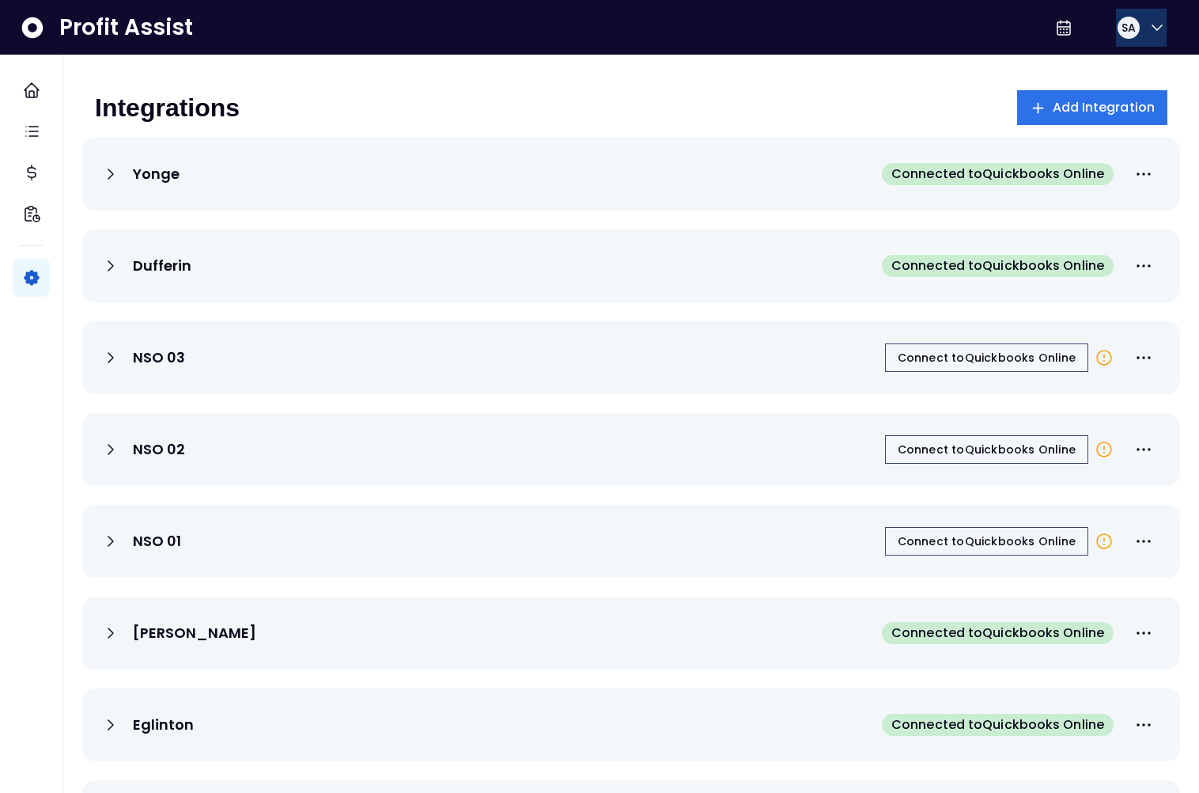
click at [1136, 28] on button "SA" at bounding box center [1141, 28] width 51 height 38
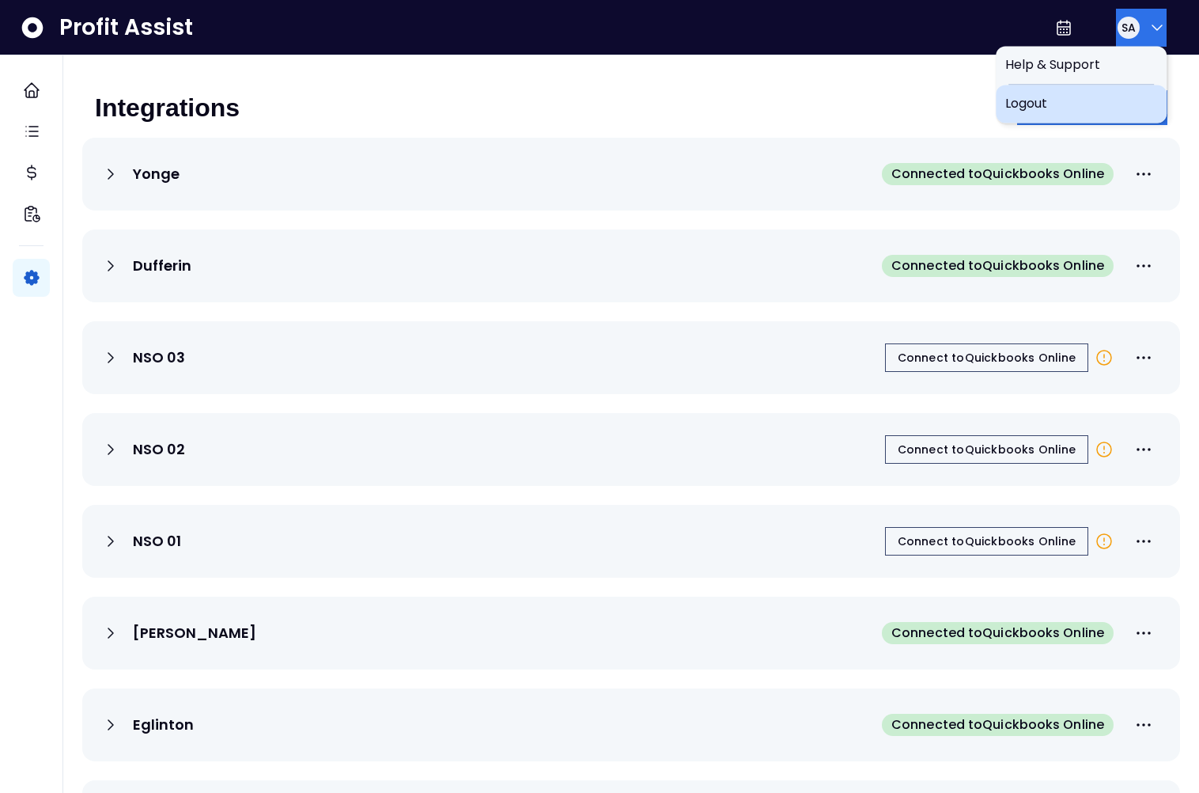
click at [1091, 101] on span "Logout" at bounding box center [1082, 103] width 152 height 19
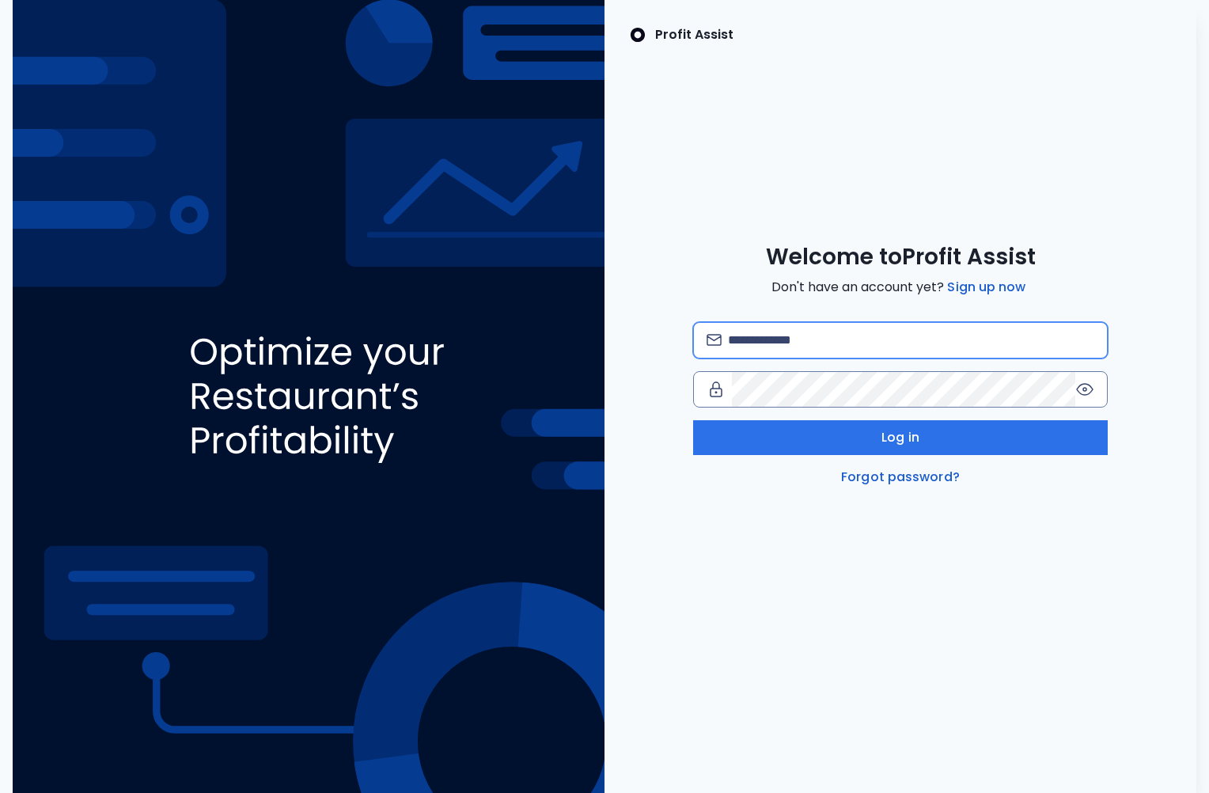
click at [919, 336] on input "email" at bounding box center [911, 340] width 366 height 35
click at [873, 341] on input "**********" at bounding box center [911, 340] width 366 height 35
type input "**********"
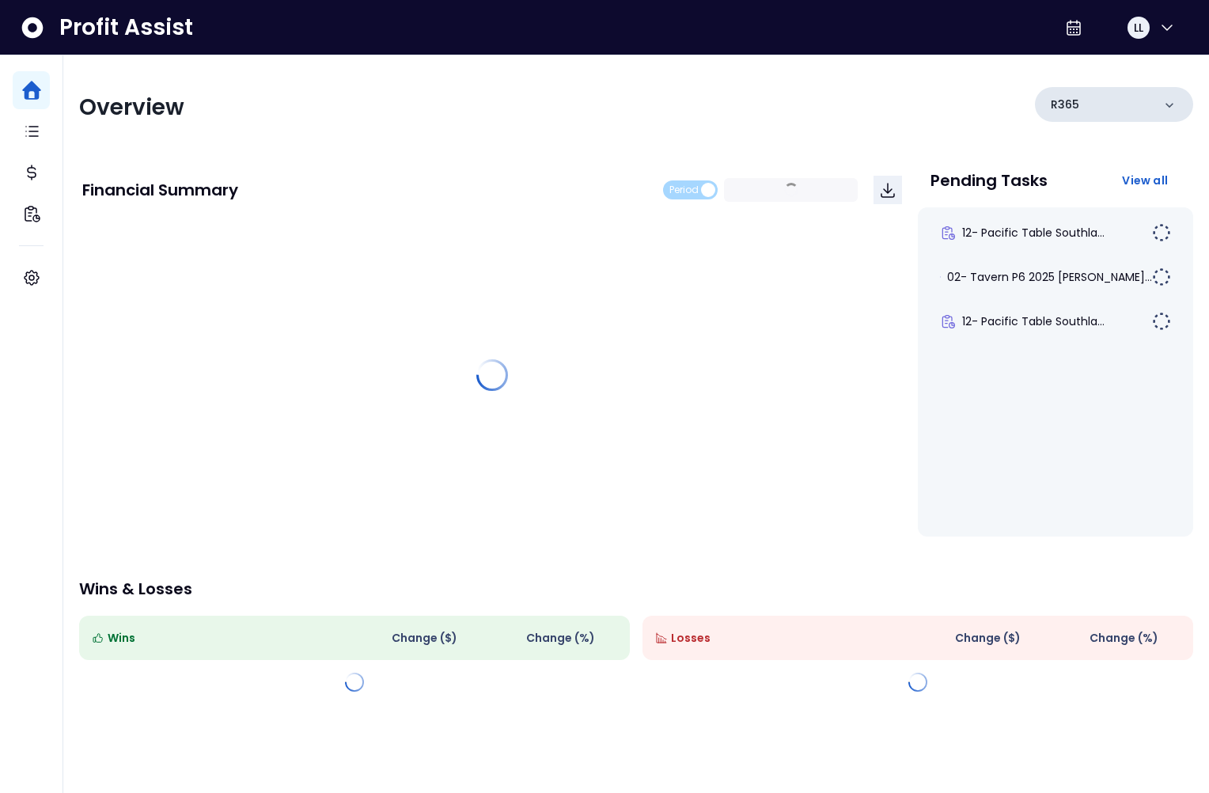
click at [1117, 111] on div "R365" at bounding box center [1114, 104] width 158 height 35
click at [1105, 106] on div "R365" at bounding box center [1104, 104] width 158 height 35
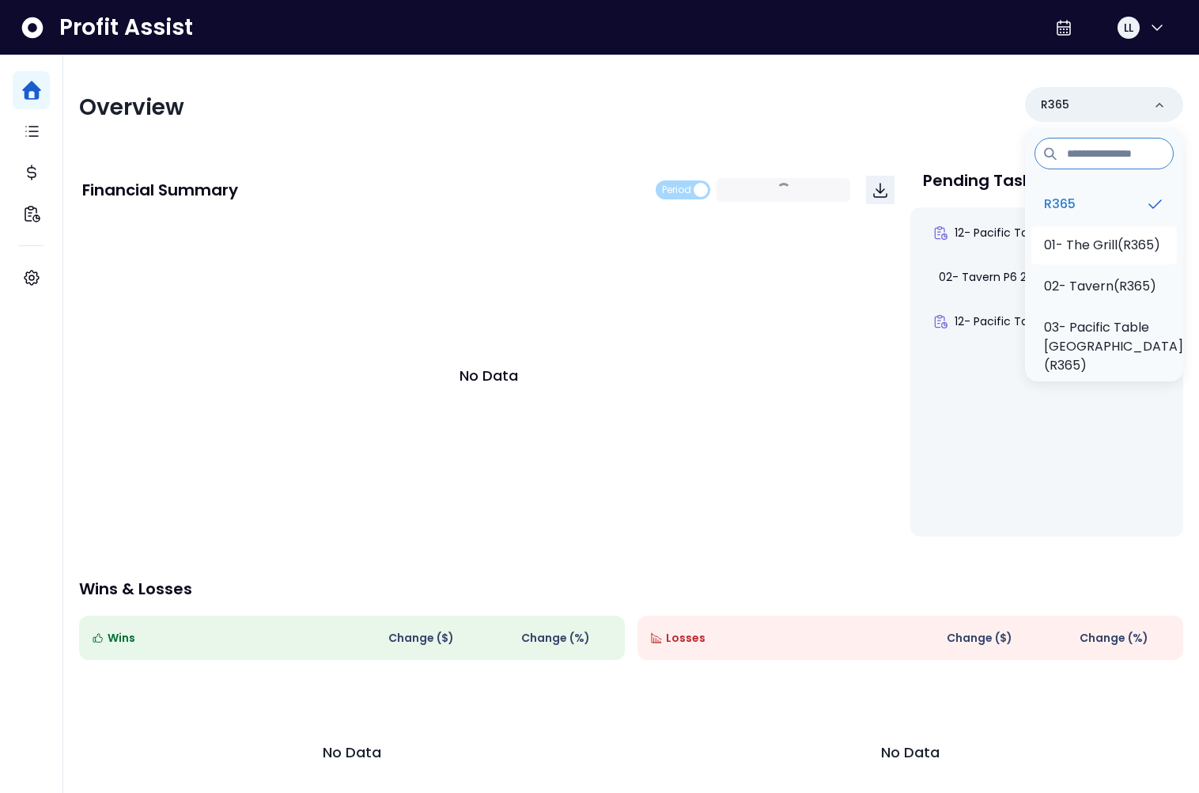
scroll to position [113, 0]
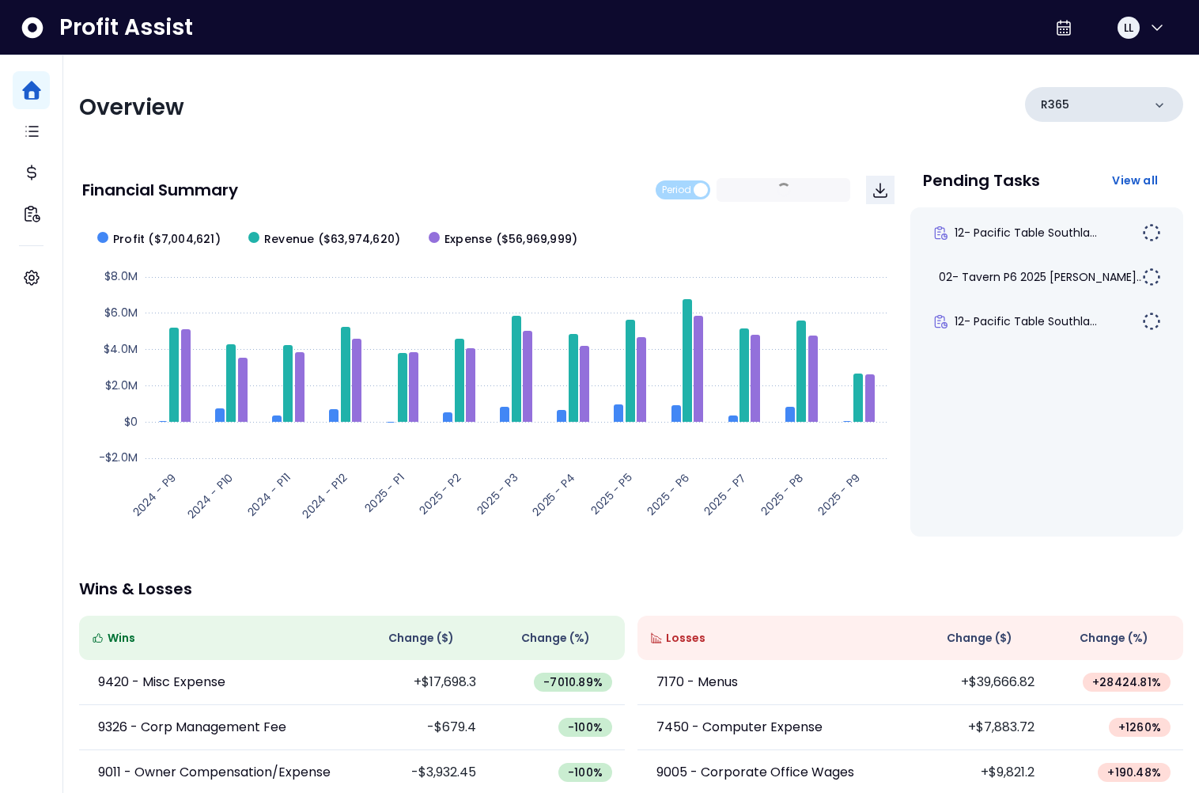
click at [1088, 102] on div "R365" at bounding box center [1104, 104] width 158 height 35
click at [1100, 95] on div "R365" at bounding box center [1104, 104] width 158 height 35
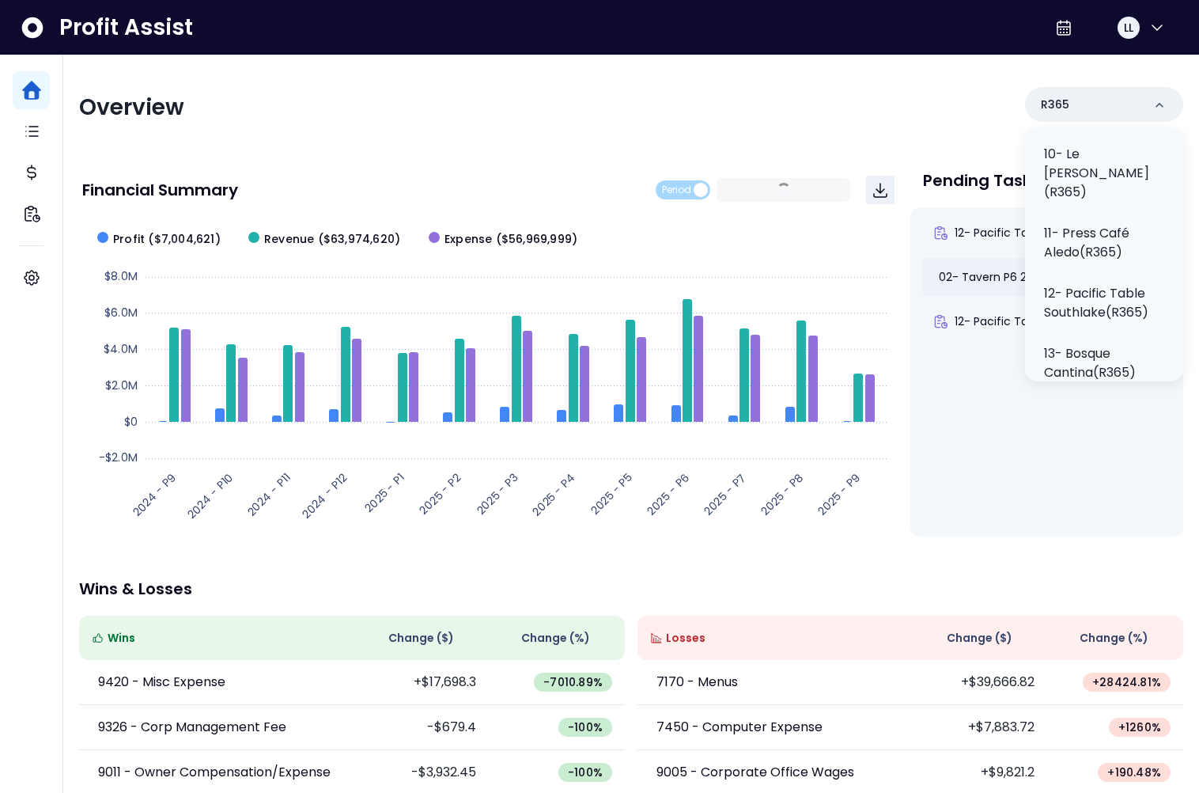
scroll to position [0, 0]
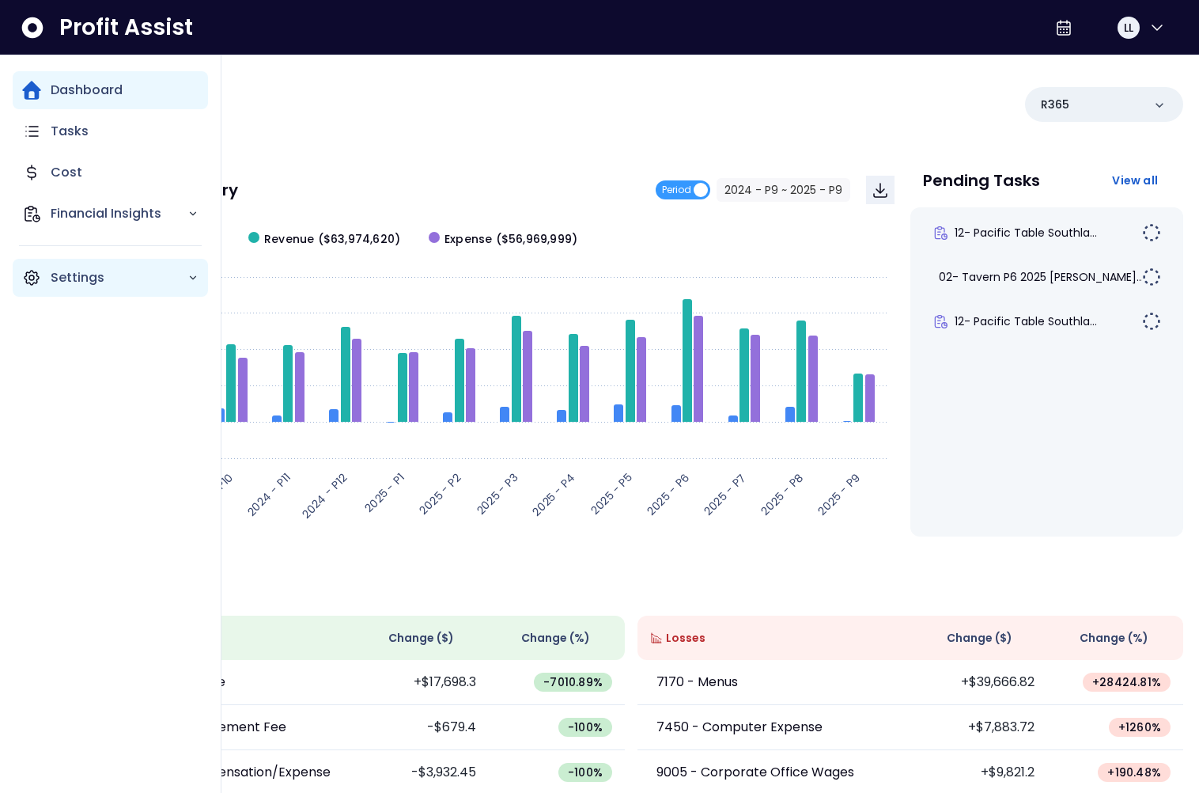
click at [40, 278] on icon "Main navigation" at bounding box center [31, 277] width 19 height 19
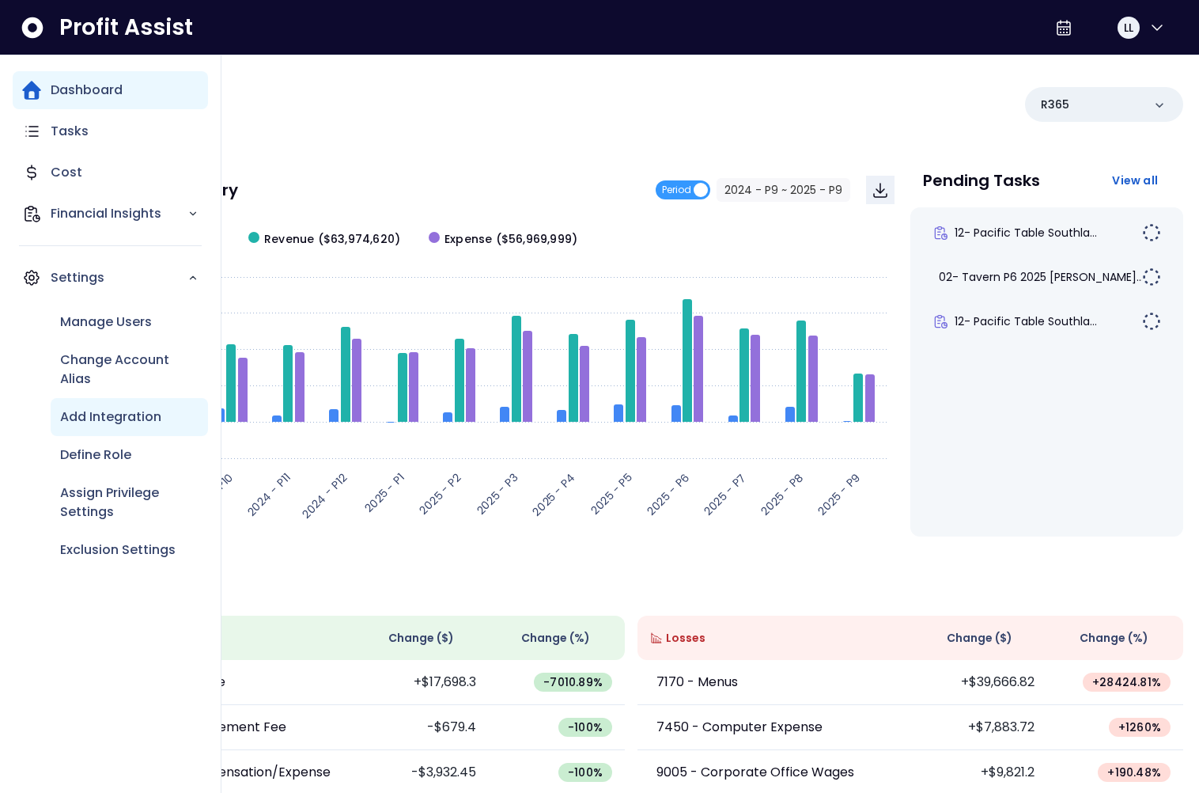
click at [117, 433] on div "Add Integration" at bounding box center [129, 417] width 157 height 38
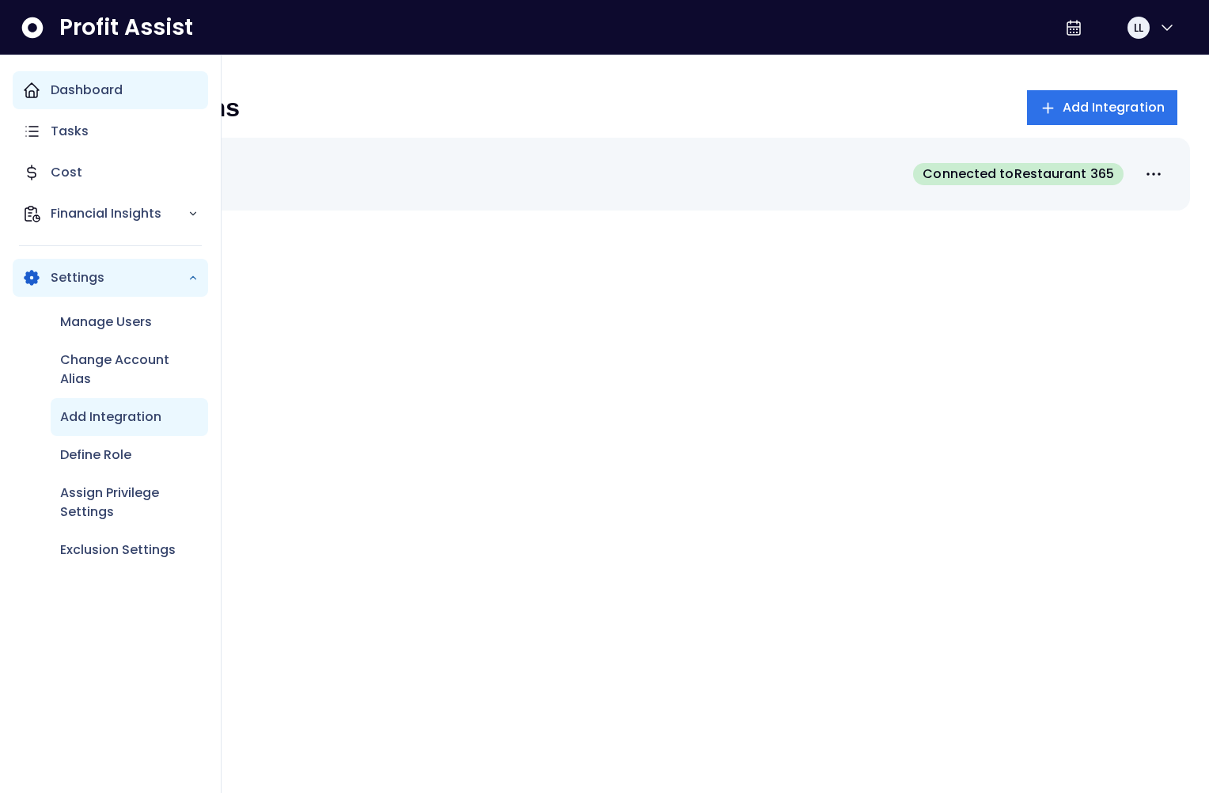
click at [51, 87] on p "Dashboard" at bounding box center [87, 90] width 72 height 19
